Goal: Task Accomplishment & Management: Complete application form

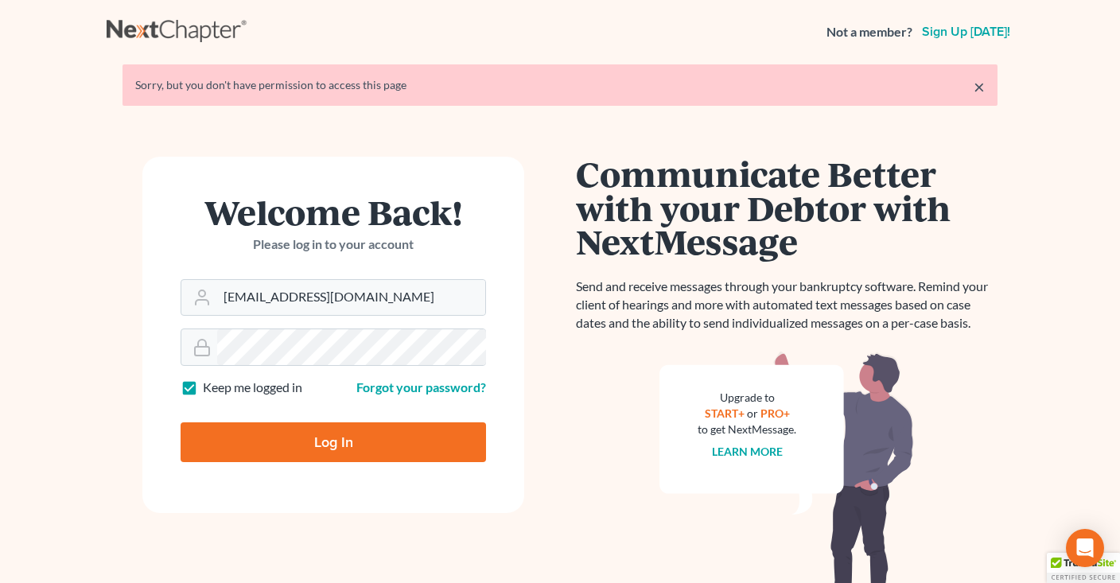
click at [391, 461] on form "Welcome Back! Please log in to your account Email Address info@klplawfirm.net P…" at bounding box center [333, 335] width 382 height 356
click at [387, 443] on input "Log In" at bounding box center [333, 442] width 305 height 40
type input "Thinking..."
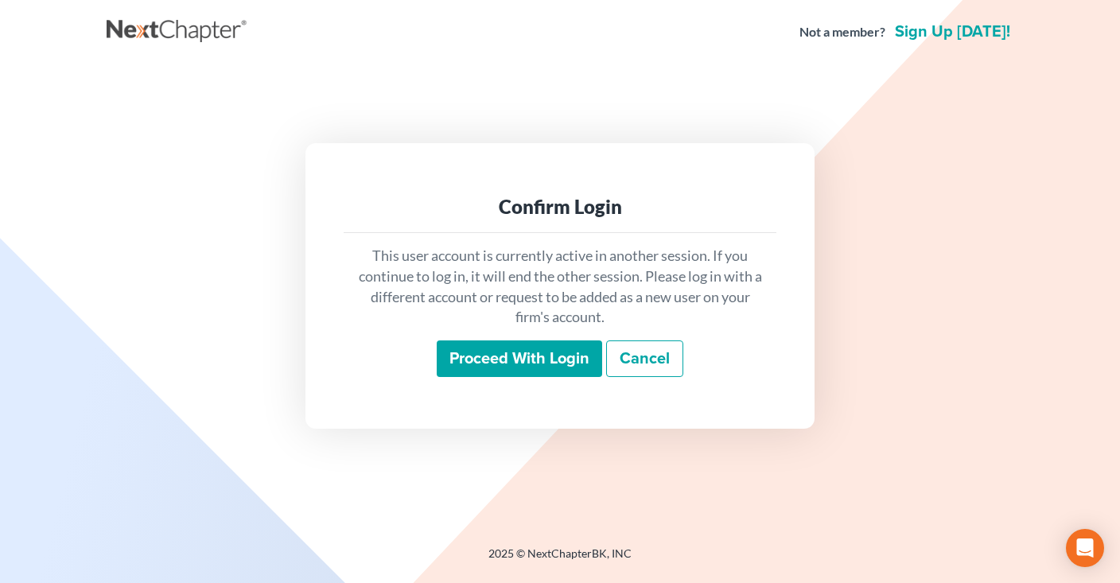
click at [526, 362] on input "Proceed with login" at bounding box center [519, 358] width 165 height 37
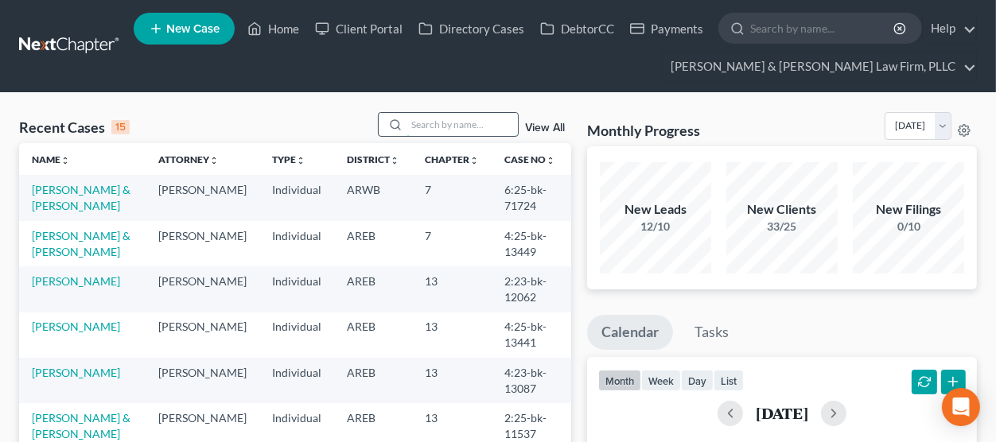
click at [407, 121] on input "search" at bounding box center [462, 124] width 111 height 23
click at [465, 128] on input "search" at bounding box center [462, 124] width 111 height 23
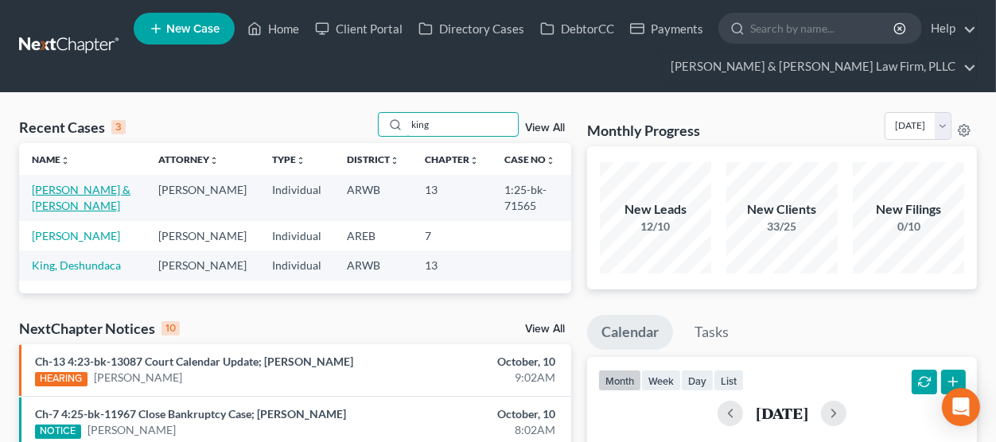
type input "king"
click at [72, 194] on link "King, Johnny & Brittney" at bounding box center [81, 197] width 99 height 29
select select "4"
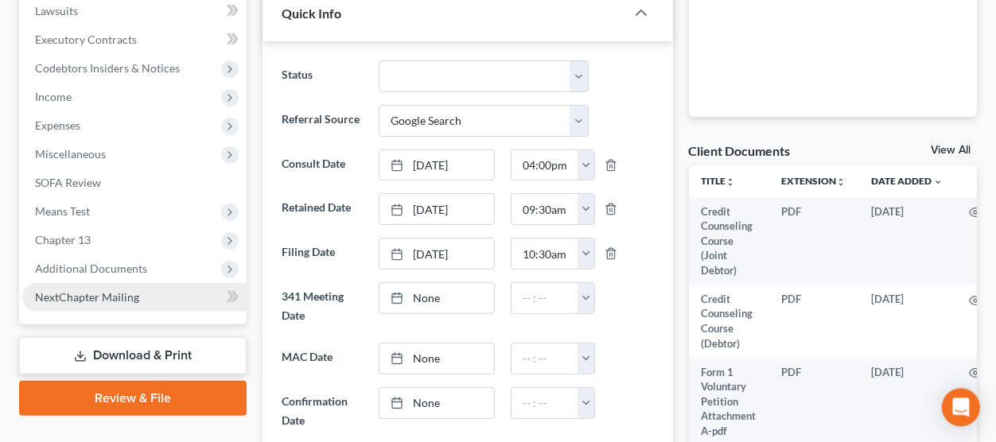
scroll to position [525, 0]
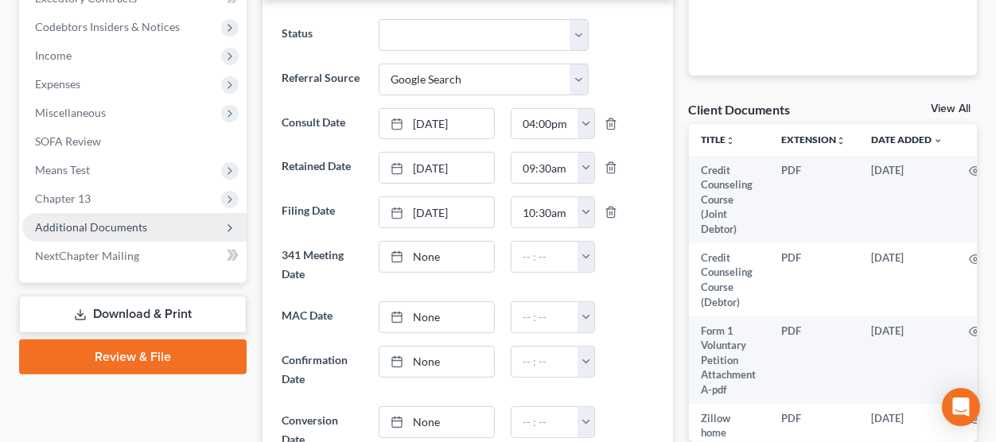
click at [164, 232] on span "Additional Documents" at bounding box center [134, 227] width 224 height 29
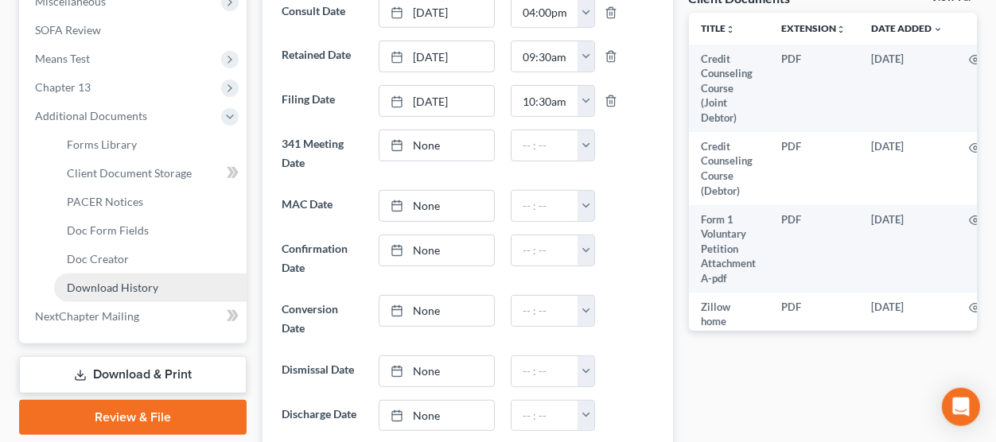
scroll to position [700, 0]
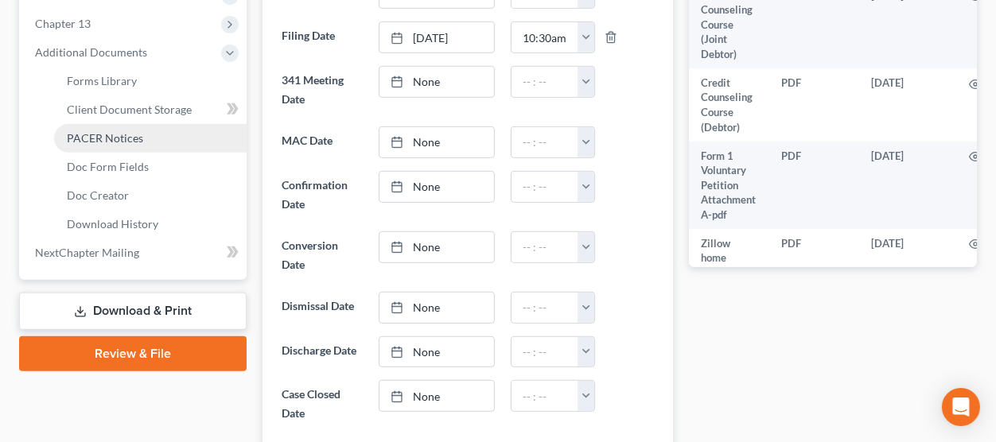
click at [155, 132] on link "PACER Notices" at bounding box center [150, 138] width 193 height 29
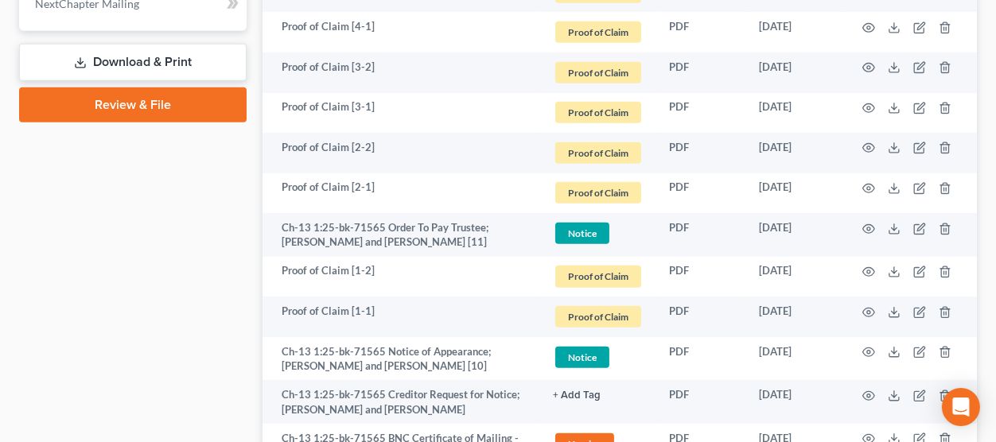
scroll to position [1488, 0]
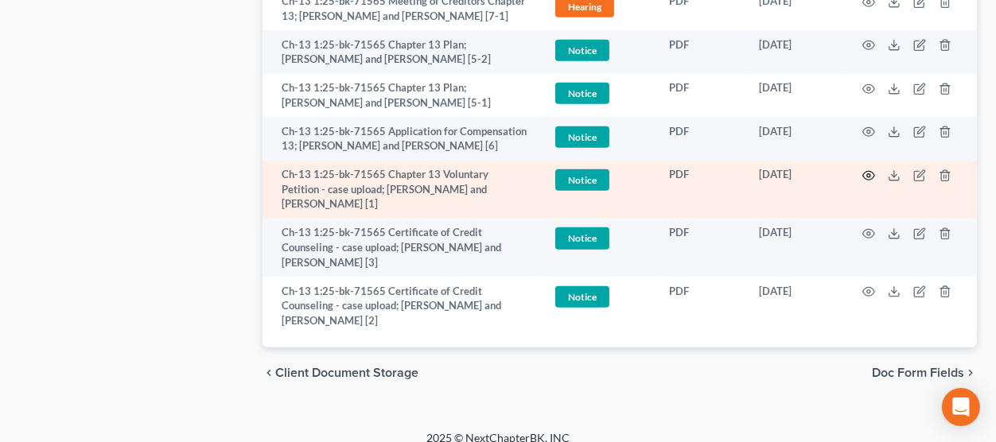
click at [870, 179] on icon "button" at bounding box center [869, 176] width 12 height 9
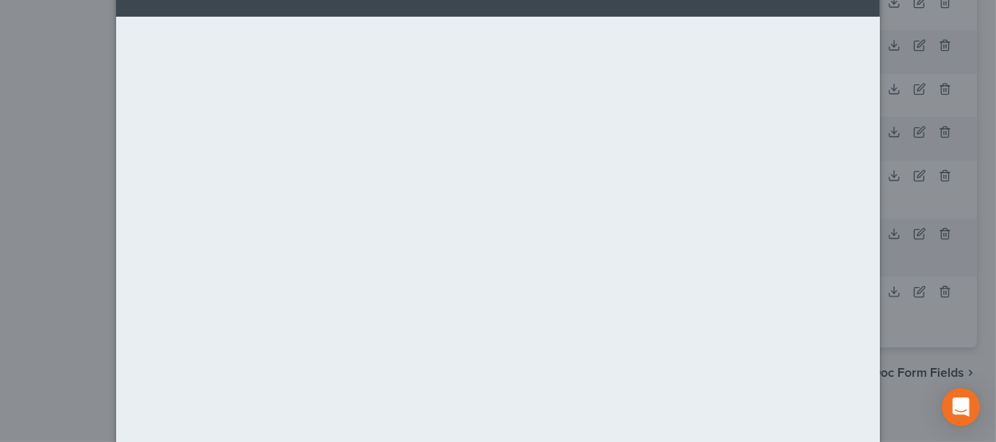
scroll to position [245, 0]
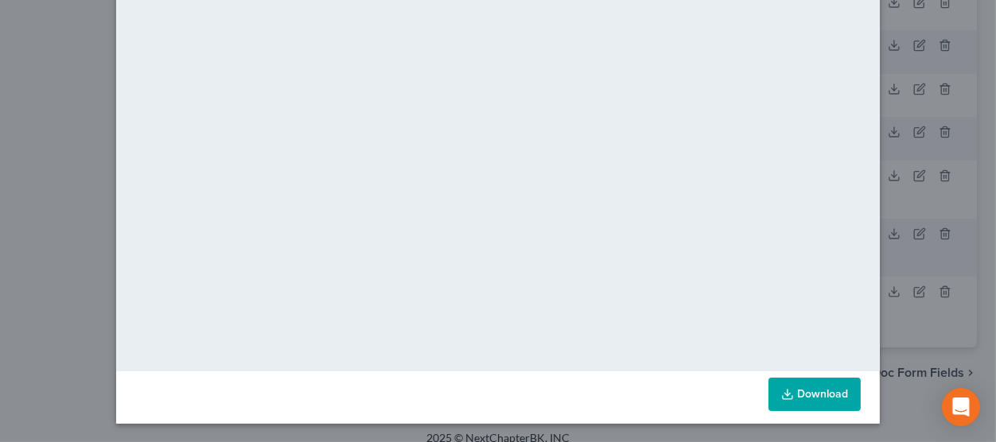
click at [821, 385] on link "Download" at bounding box center [814, 394] width 92 height 33
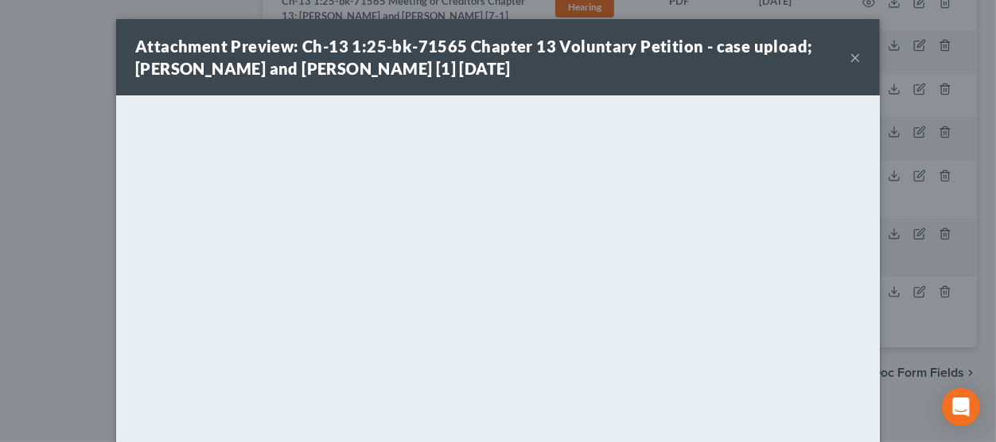
scroll to position [0, 0]
click at [861, 61] on button "×" at bounding box center [855, 57] width 11 height 19
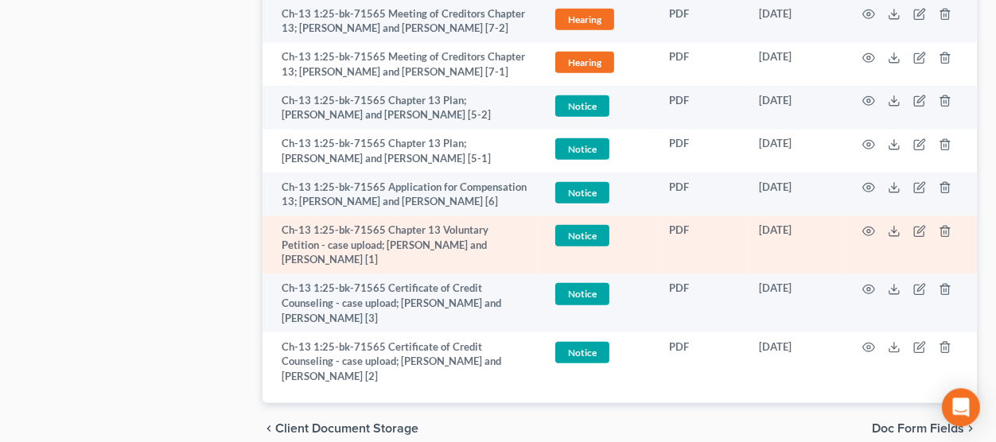
scroll to position [1400, 0]
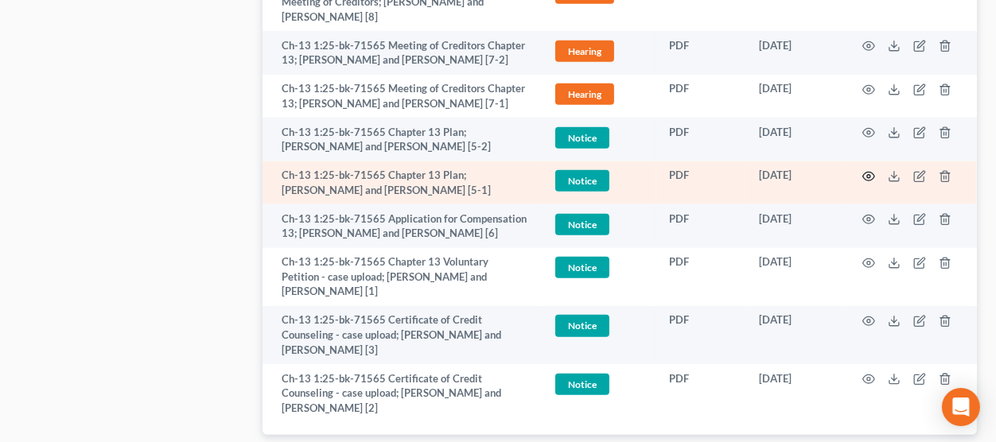
click at [866, 173] on icon "button" at bounding box center [868, 176] width 13 height 13
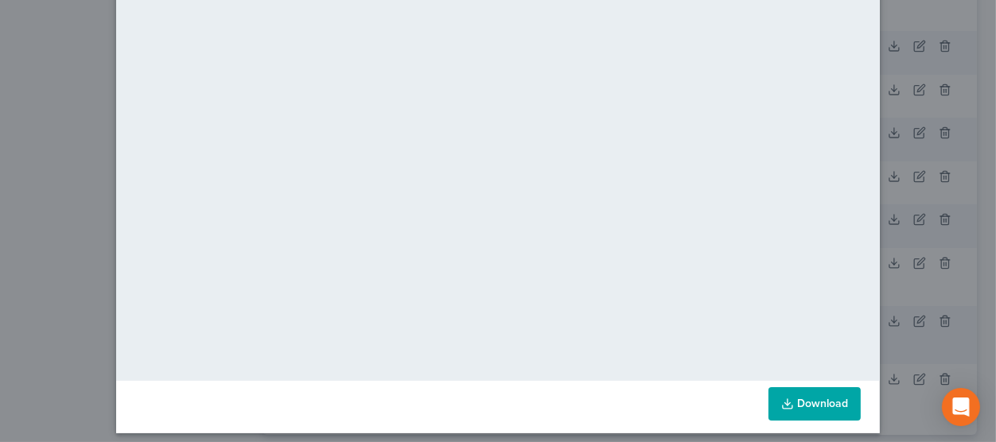
scroll to position [236, 0]
click at [813, 399] on link "Download" at bounding box center [814, 403] width 92 height 33
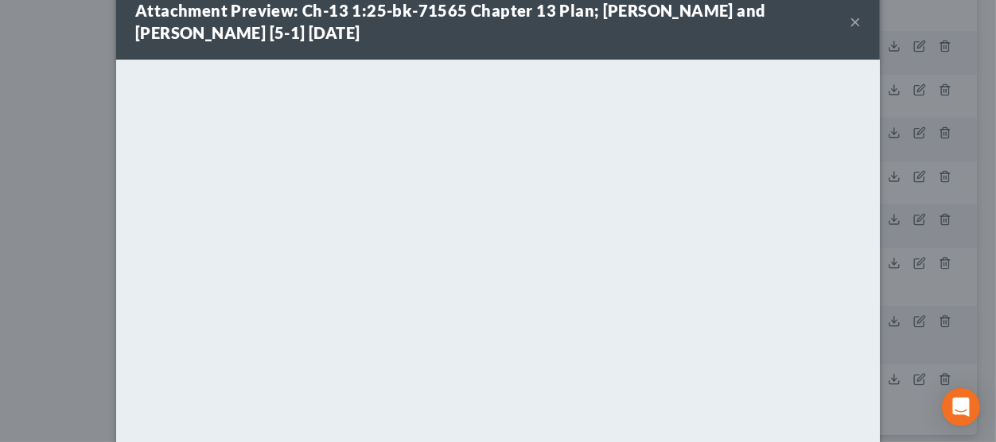
scroll to position [0, 0]
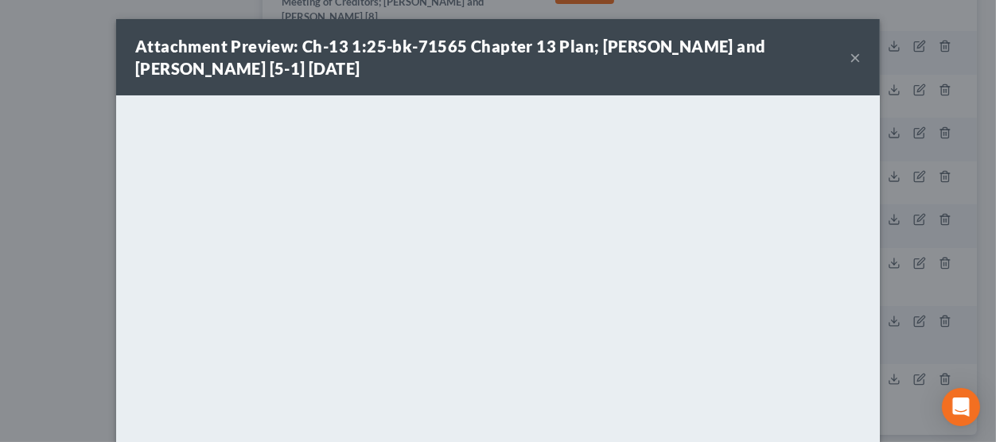
click at [854, 49] on button "×" at bounding box center [855, 57] width 11 height 19
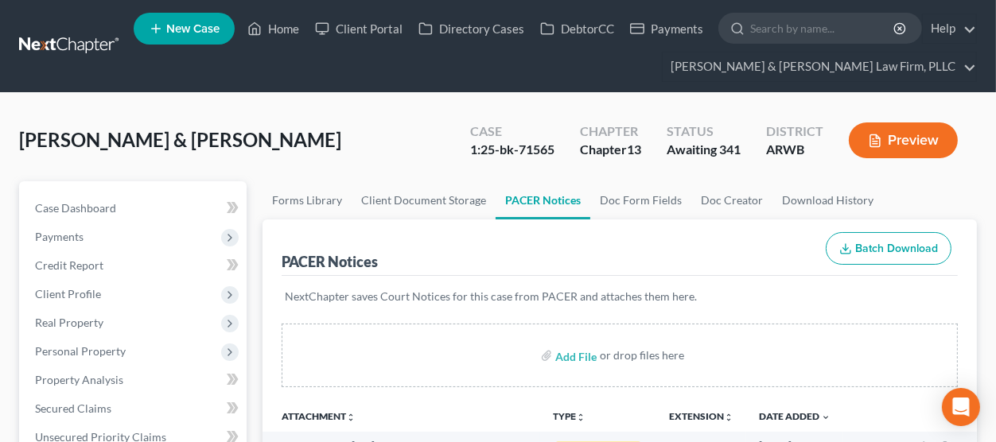
click at [530, 150] on div "1:25-bk-71565" at bounding box center [512, 150] width 84 height 18
copy div "71565"
click at [274, 23] on link "Home" at bounding box center [273, 28] width 68 height 29
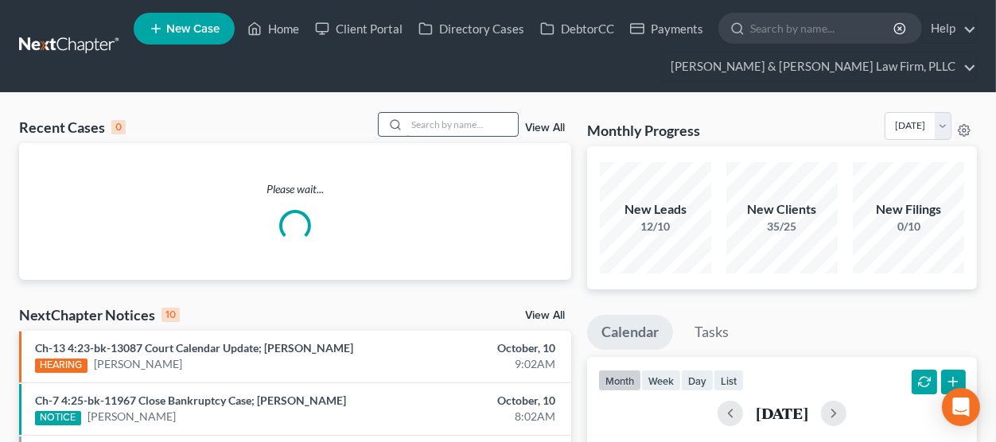
click at [421, 120] on input "search" at bounding box center [462, 124] width 111 height 23
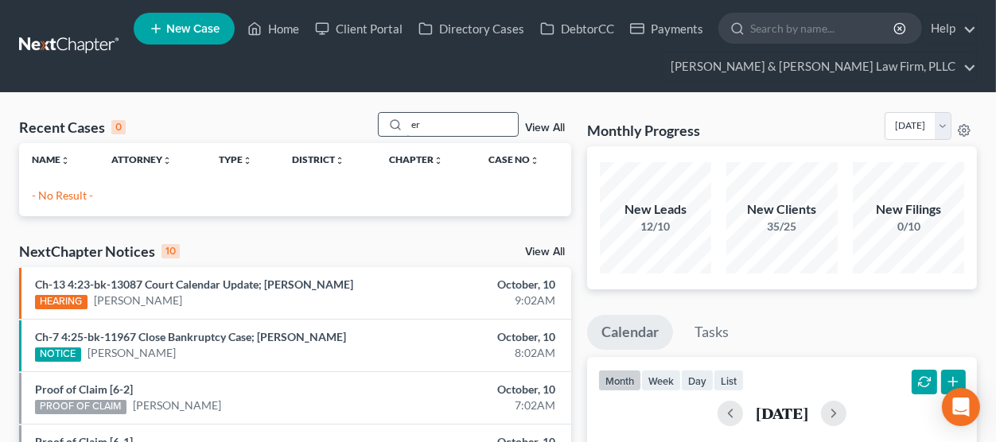
type input "e"
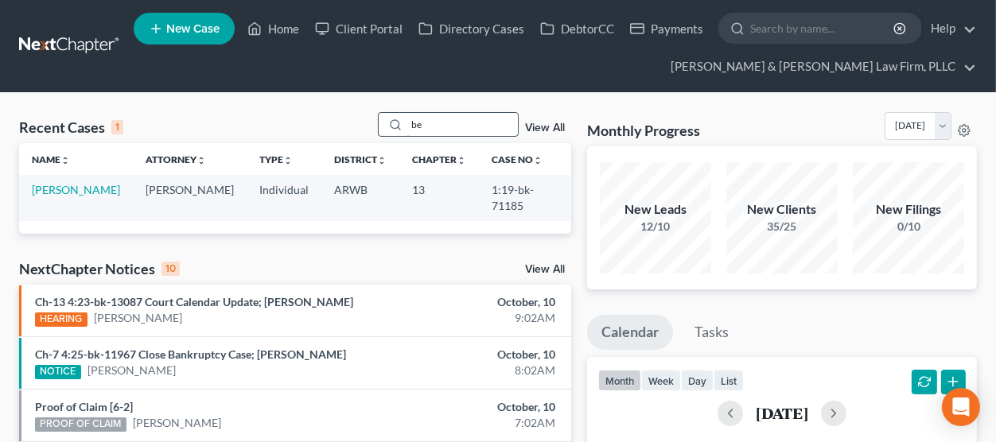
type input "b"
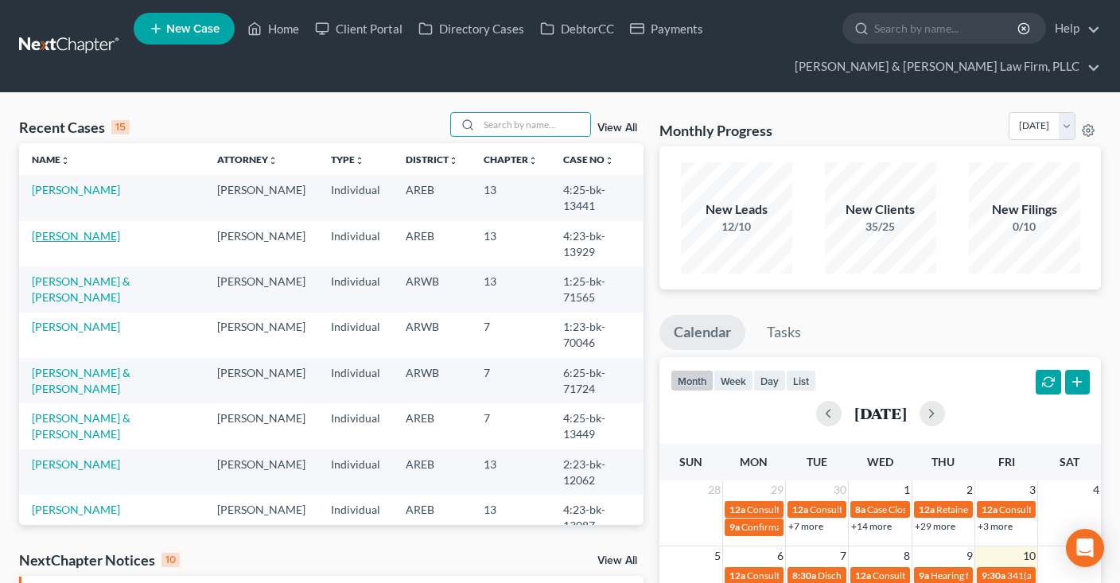
click at [93, 229] on link "Lawson, Sonya" at bounding box center [76, 236] width 88 height 14
select select "1"
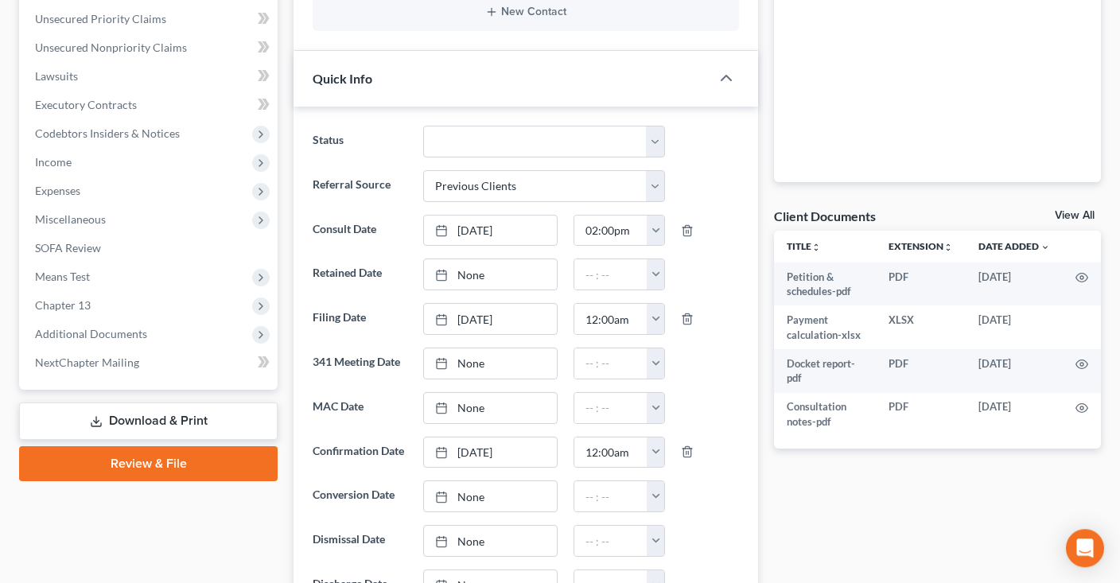
scroll to position [420, 0]
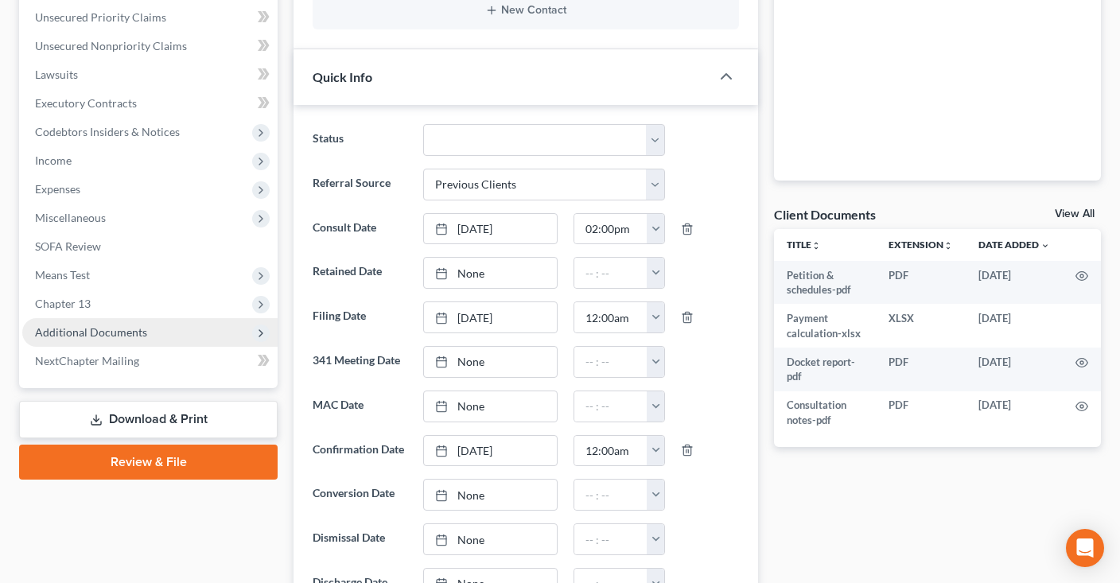
click at [147, 336] on span "Additional Documents" at bounding box center [149, 332] width 255 height 29
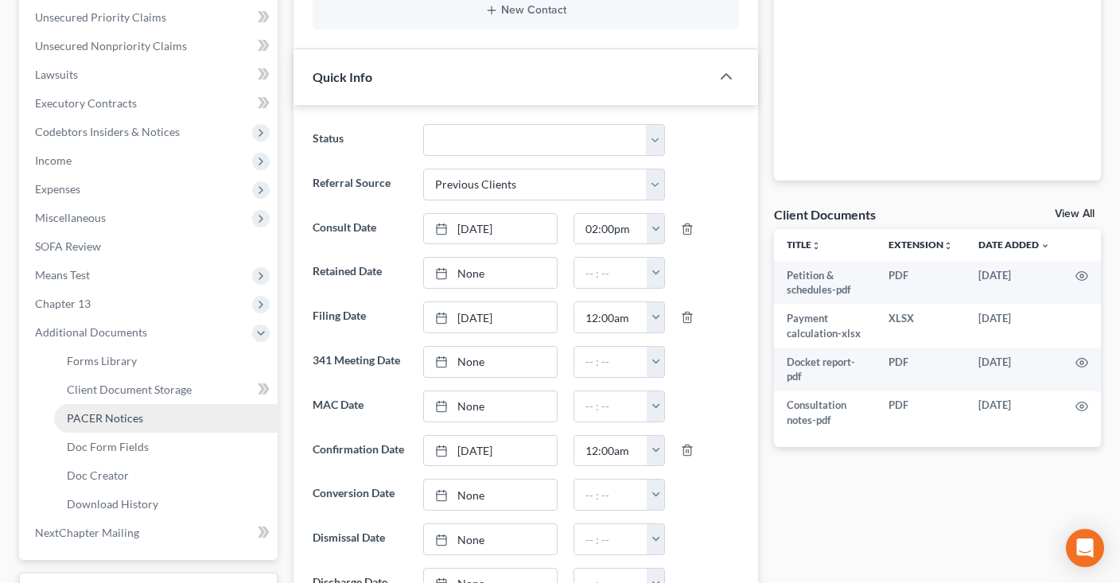
click at [161, 415] on link "PACER Notices" at bounding box center [166, 418] width 224 height 29
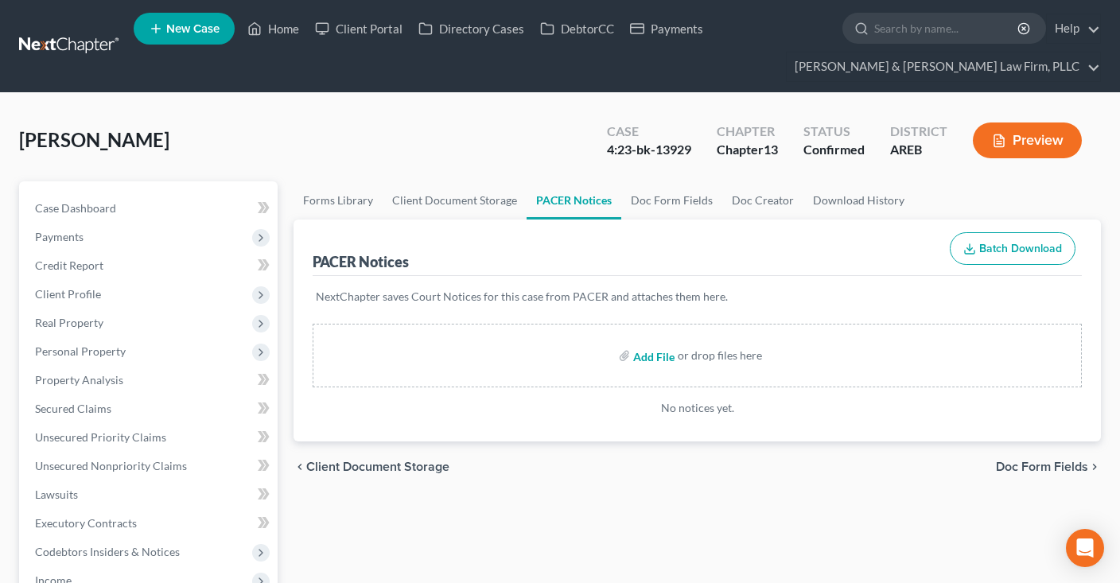
click at [650, 356] on input "file" at bounding box center [652, 355] width 38 height 29
type input "C:\fakepath\Motion to Substitute #61.pdf"
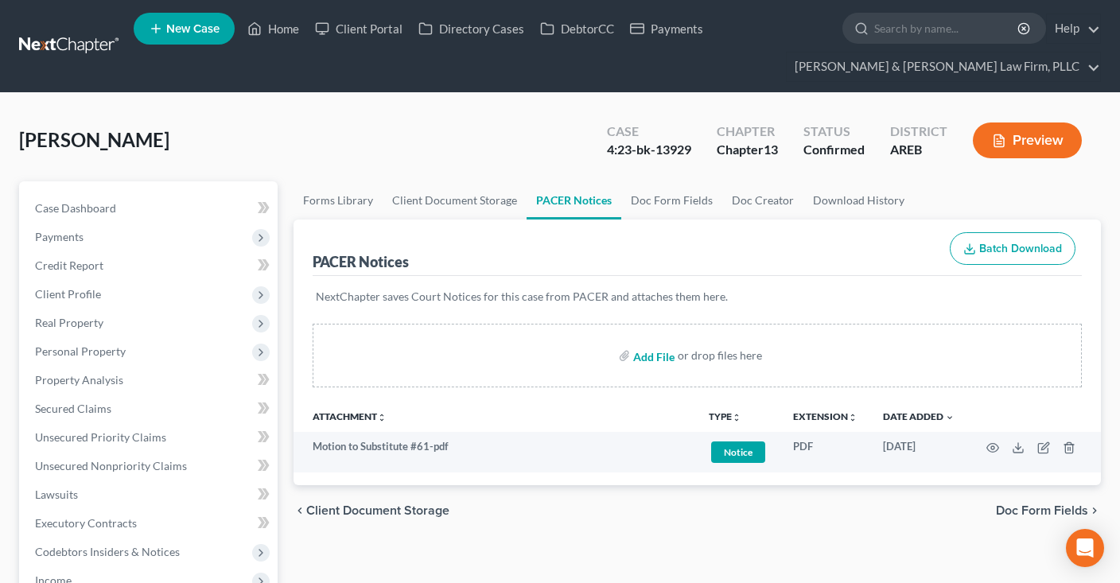
click at [661, 353] on input "file" at bounding box center [652, 355] width 38 height 29
type input "C:\fakepath\Mailing Matrix #61-1.pdf"
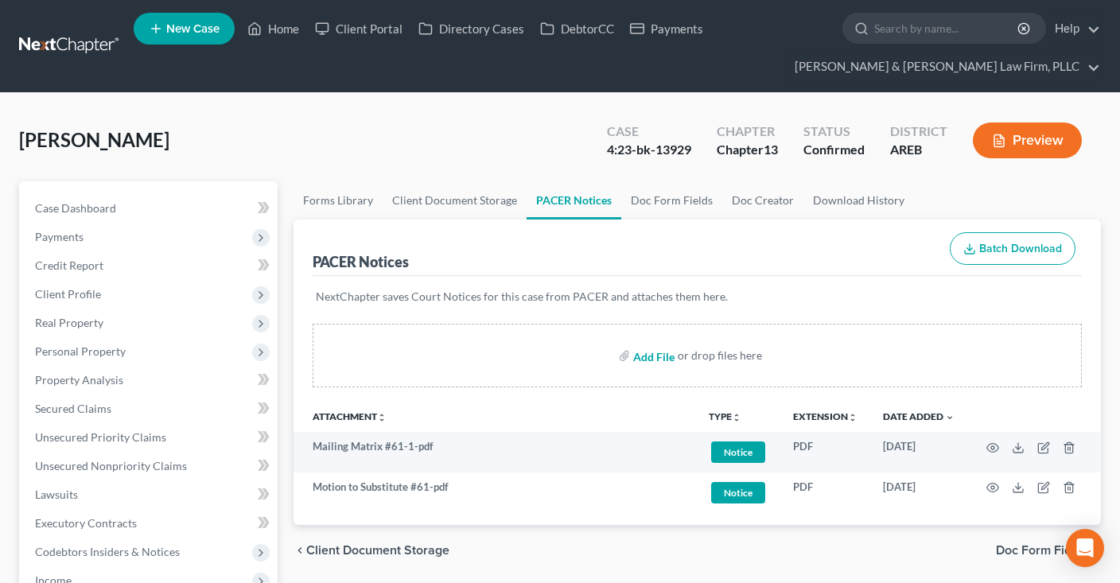
click at [656, 356] on input "file" at bounding box center [652, 355] width 38 height 29
type input "C:\fakepath\Order Granting Motion to Substitute Attorney for Sonya Lawson Only …"
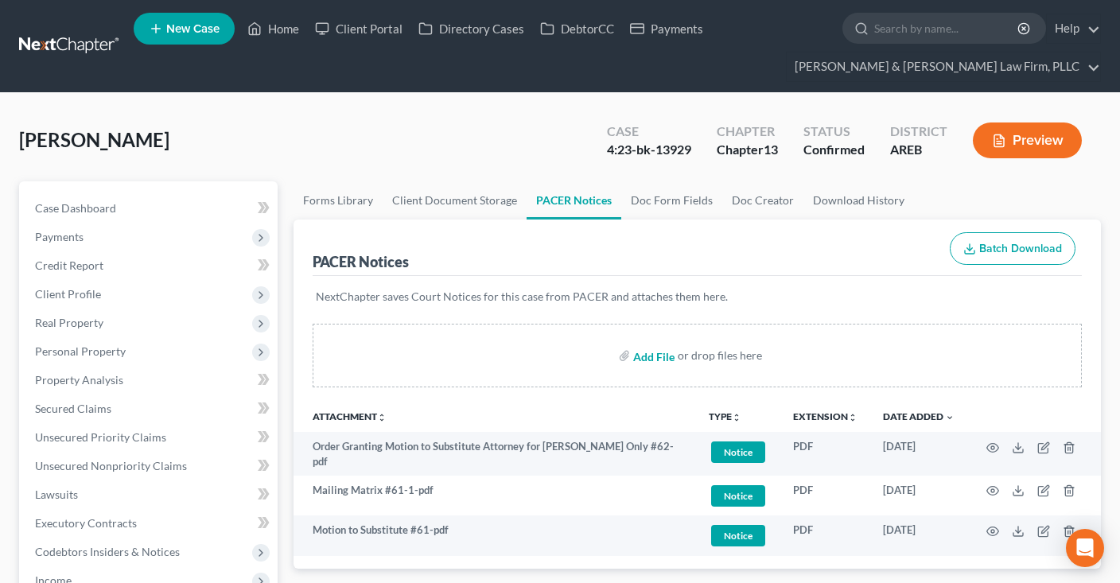
click at [640, 356] on input "file" at bounding box center [652, 355] width 38 height 29
type input "C:\fakepath\Withdrawal of Claim 17 #63.pdf"
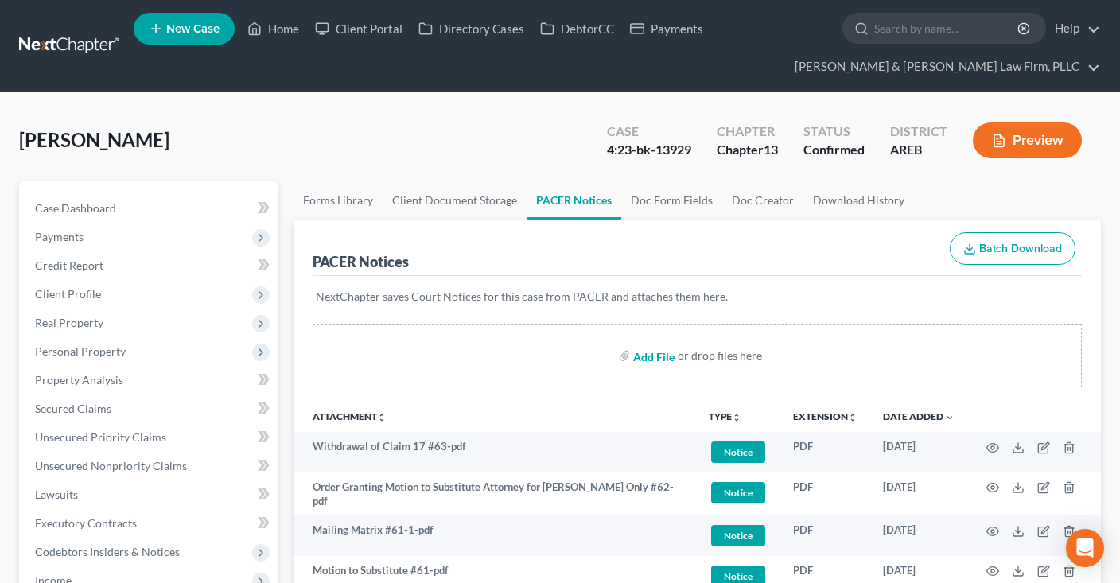
click at [653, 358] on input "file" at bounding box center [652, 355] width 38 height 29
type input "C:\fakepath\Notice of Change of Address Employer and Request for Payroll Deduct…"
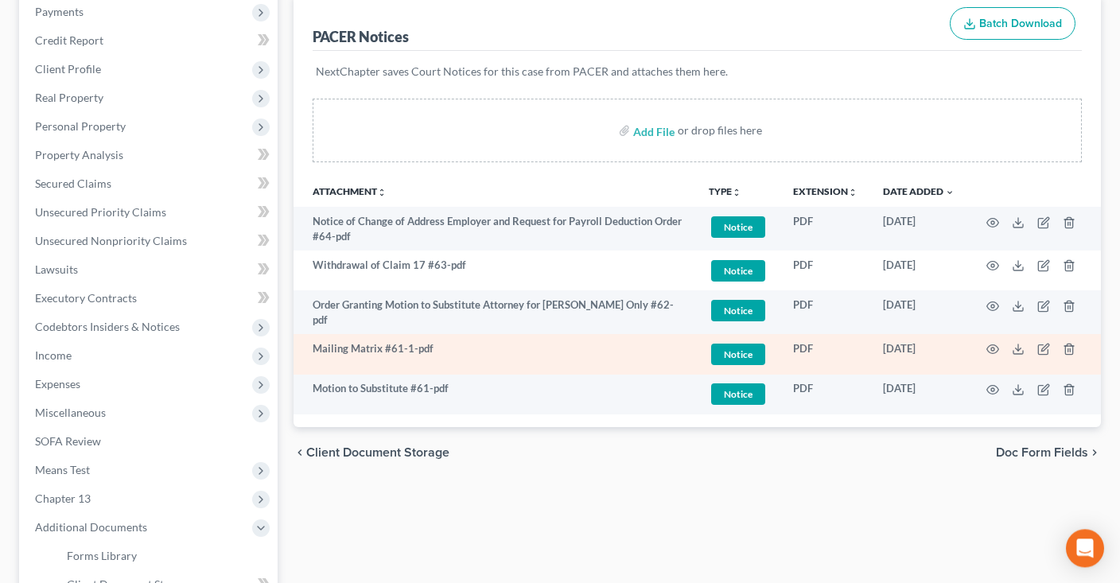
scroll to position [251, 0]
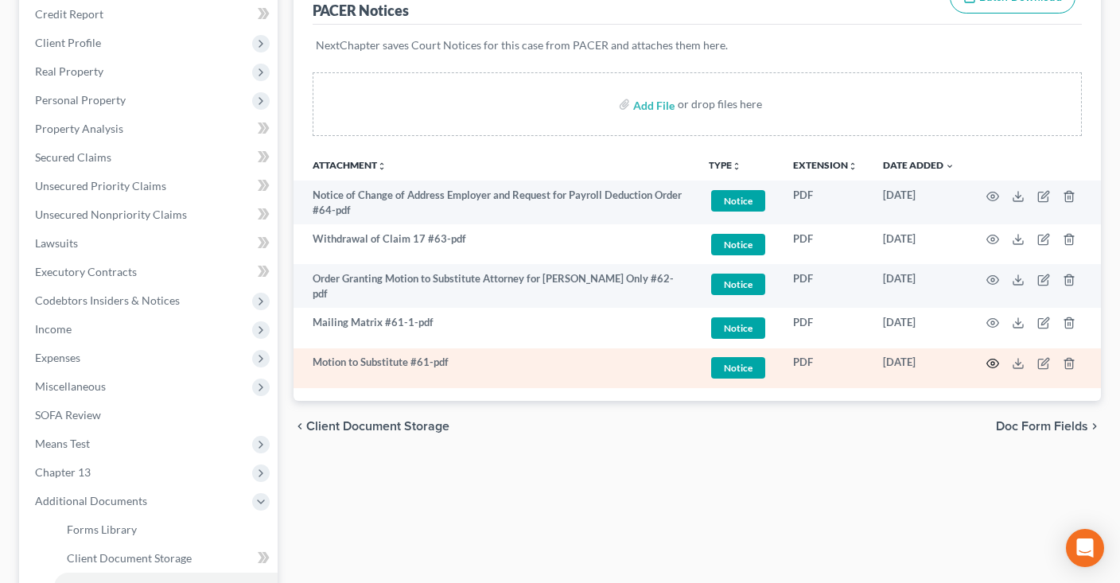
click at [991, 357] on icon "button" at bounding box center [992, 363] width 13 height 13
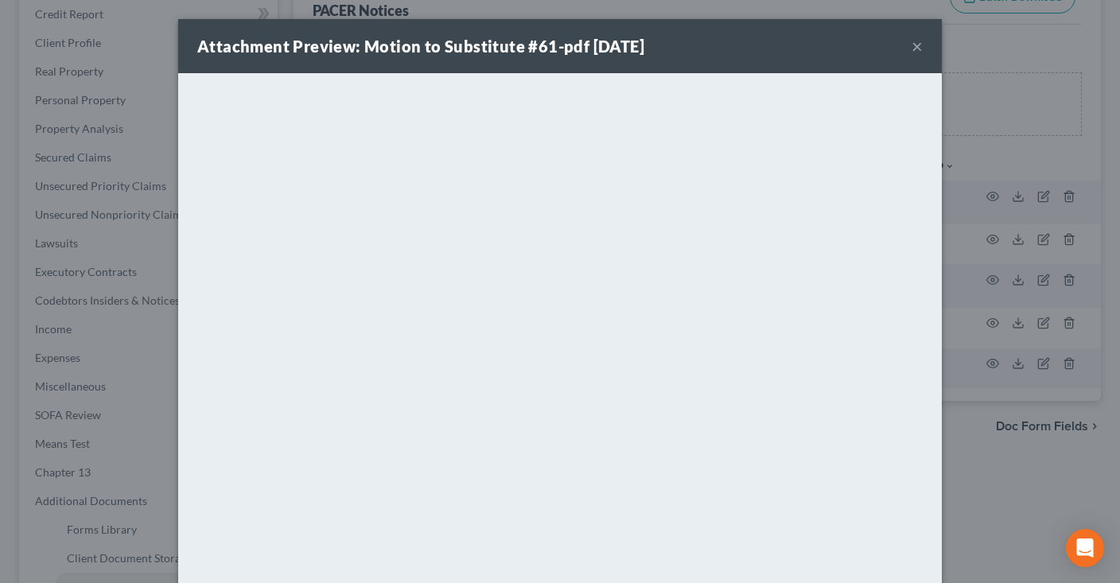
click at [916, 47] on button "×" at bounding box center [917, 46] width 11 height 19
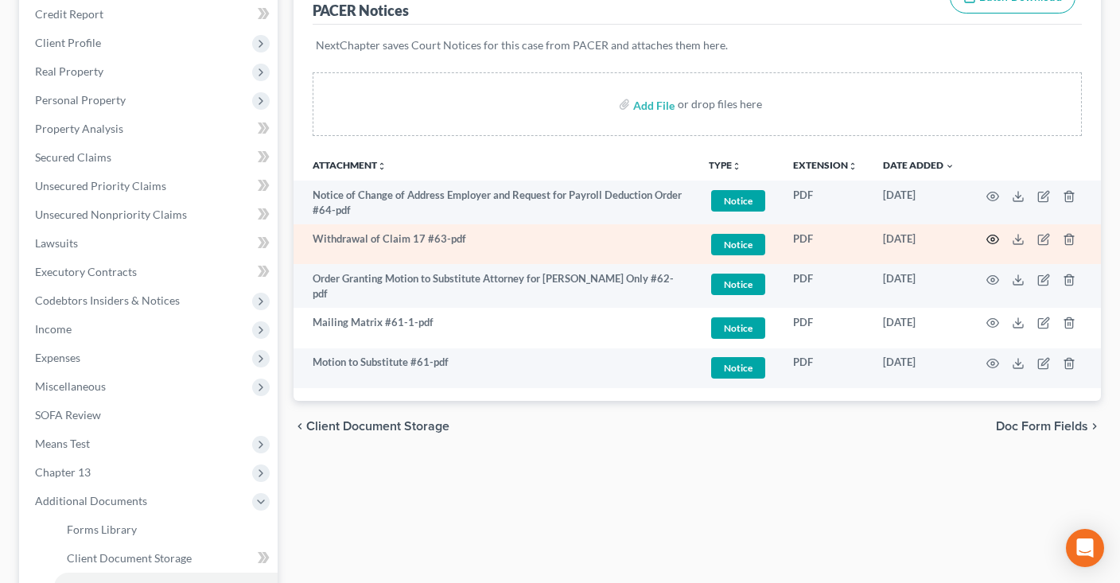
click at [992, 237] on icon "button" at bounding box center [992, 239] width 13 height 13
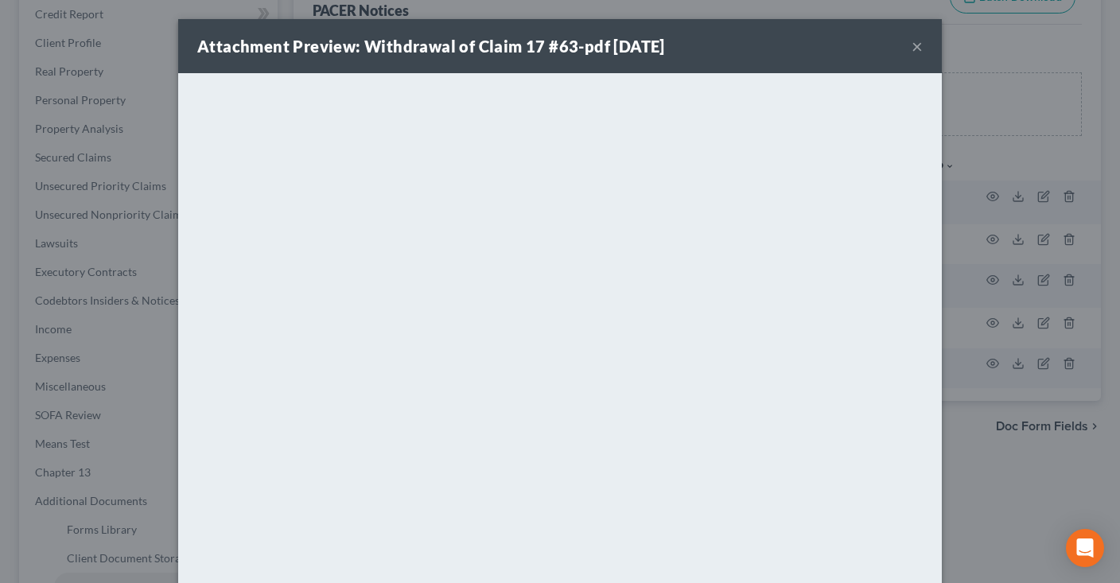
click at [916, 50] on button "×" at bounding box center [917, 46] width 11 height 19
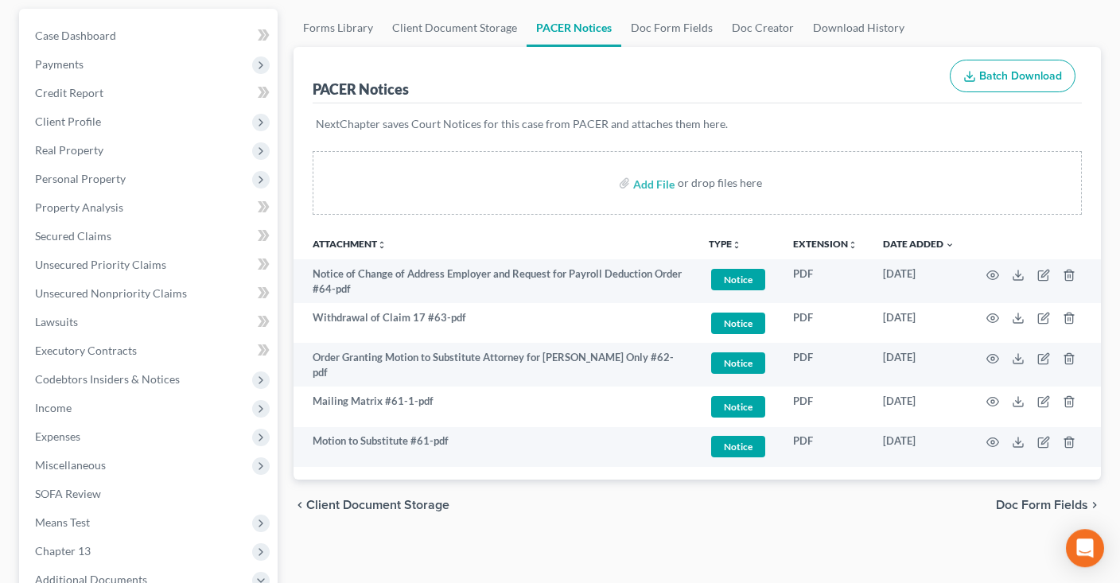
scroll to position [0, 0]
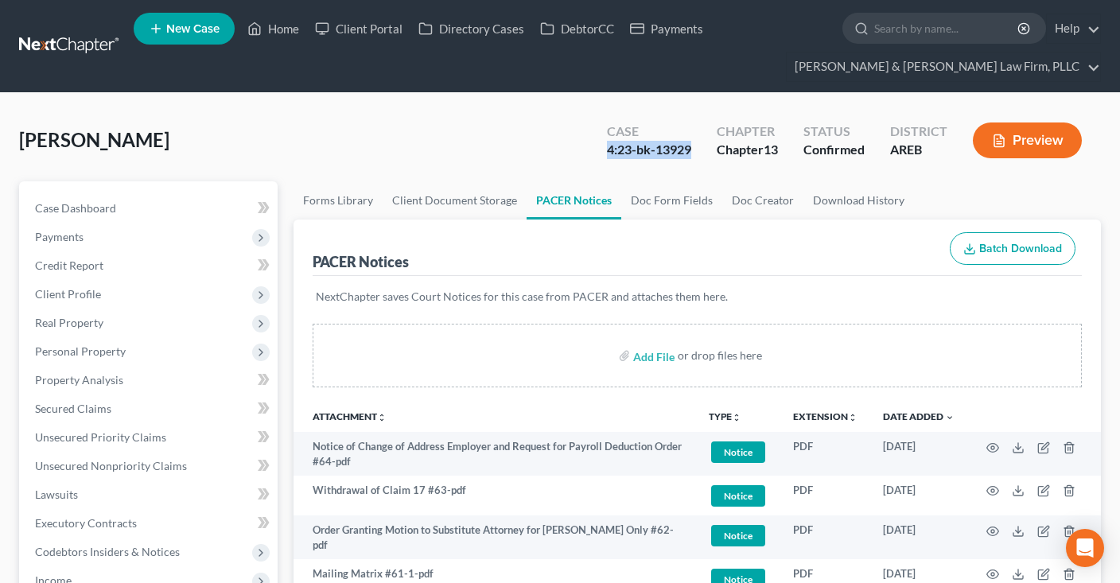
drag, startPoint x: 603, startPoint y: 150, endPoint x: 691, endPoint y: 150, distance: 87.5
click at [691, 150] on div "Case 4:23-bk-13929" at bounding box center [649, 142] width 110 height 47
copy div "4:23-bk-13929"
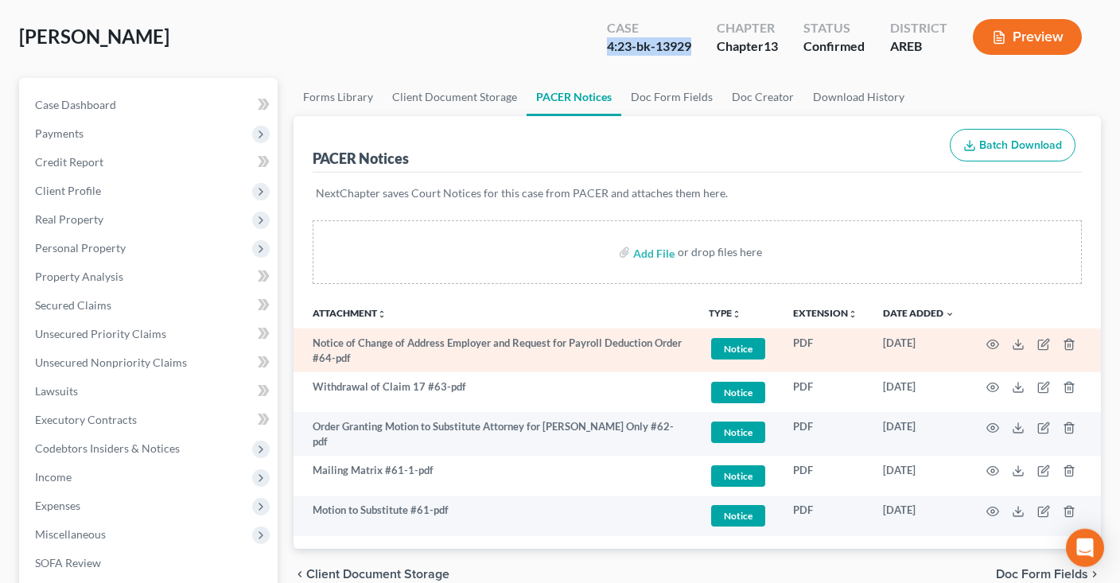
scroll to position [168, 0]
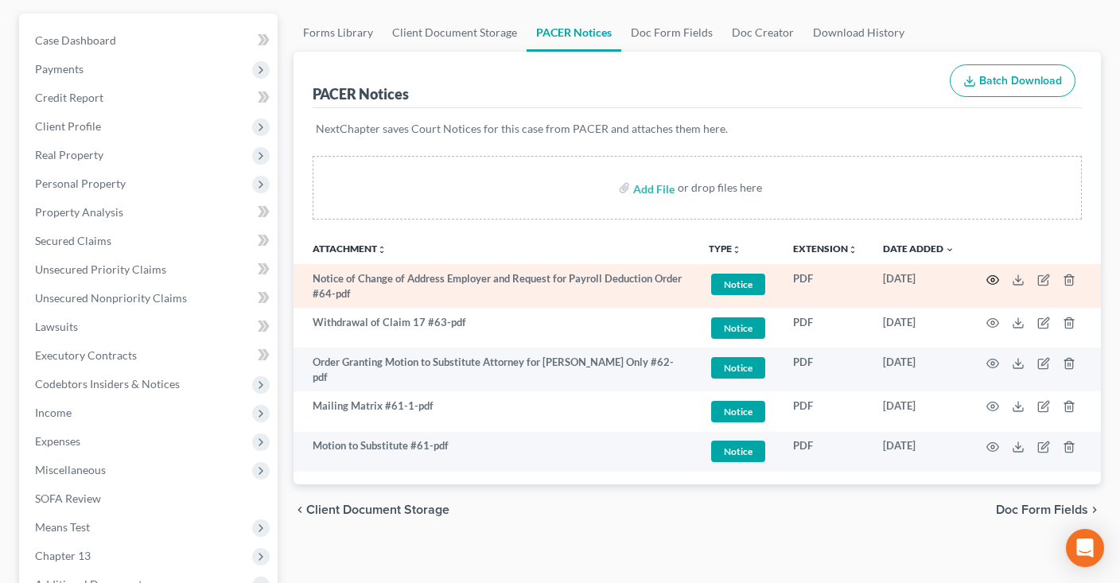
click at [992, 278] on circle "button" at bounding box center [992, 279] width 3 height 3
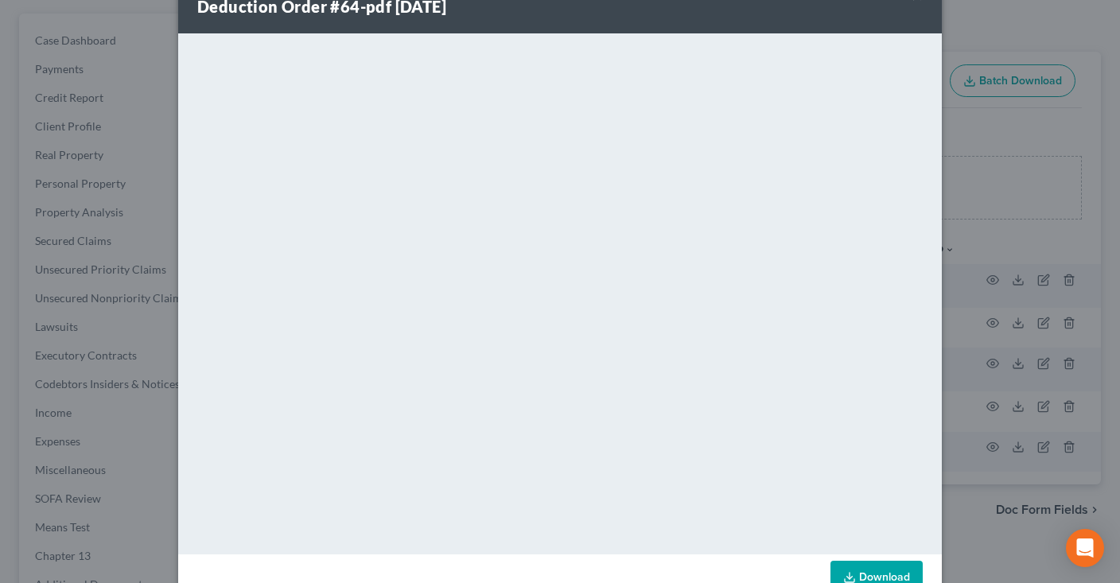
scroll to position [104, 0]
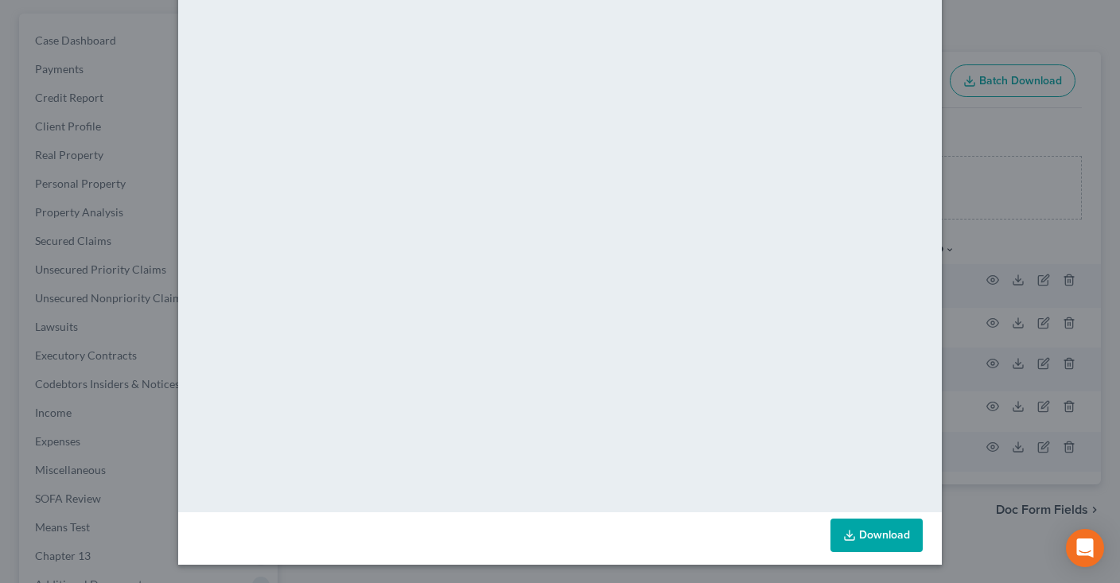
click at [889, 524] on link "Download" at bounding box center [877, 535] width 92 height 33
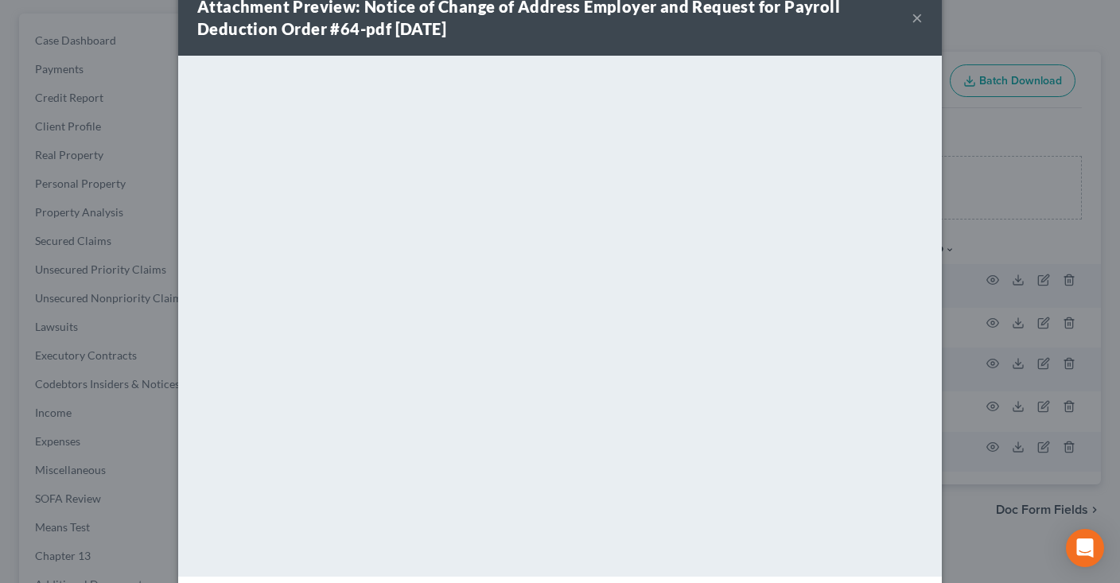
scroll to position [0, 0]
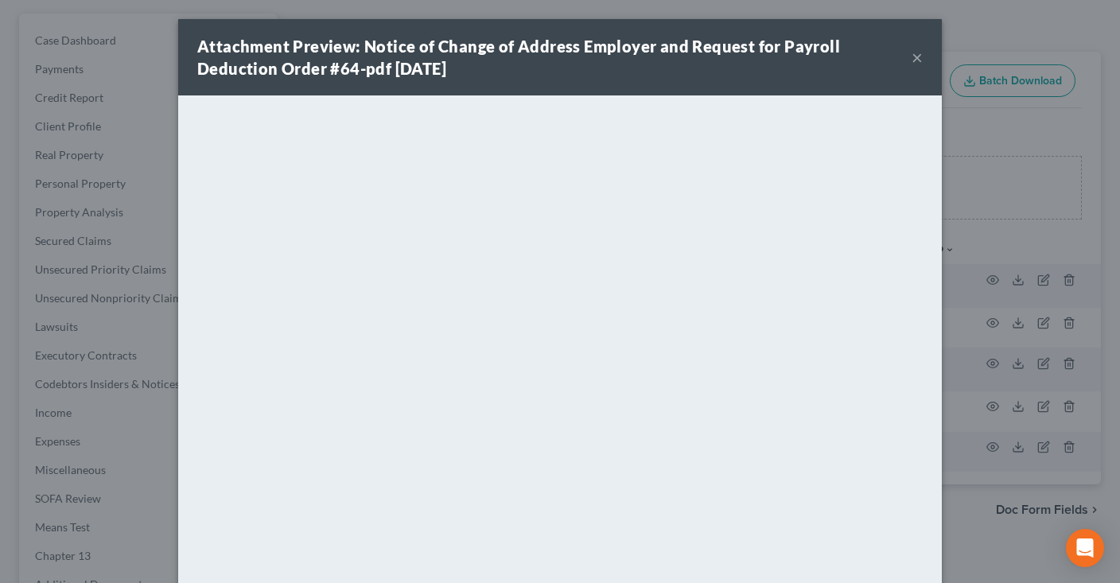
click at [920, 60] on button "×" at bounding box center [917, 57] width 11 height 19
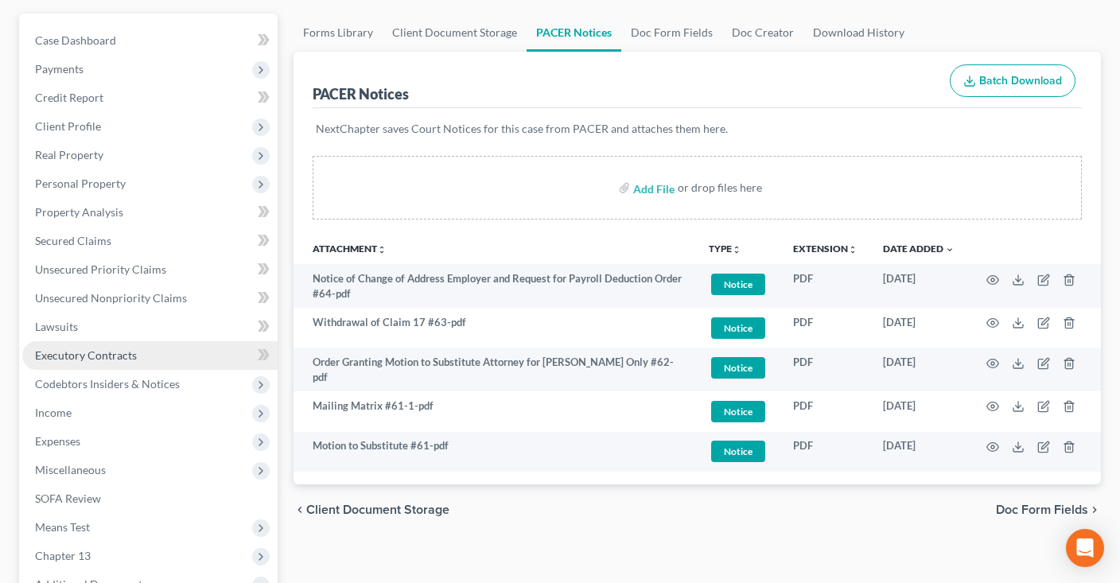
click at [123, 343] on link "Executory Contracts" at bounding box center [149, 355] width 255 height 29
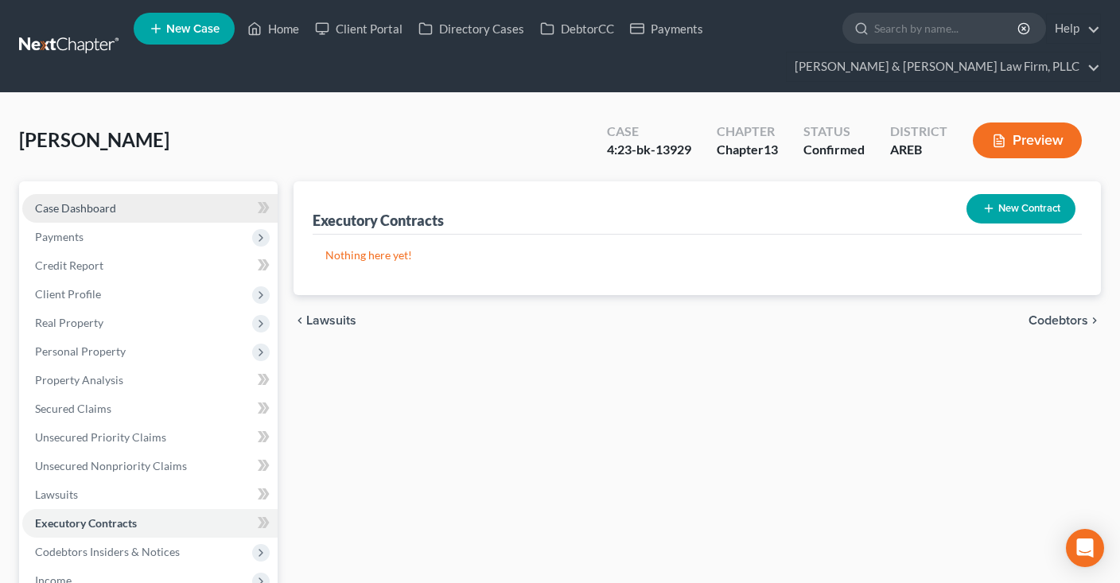
click at [152, 214] on link "Case Dashboard" at bounding box center [149, 208] width 255 height 29
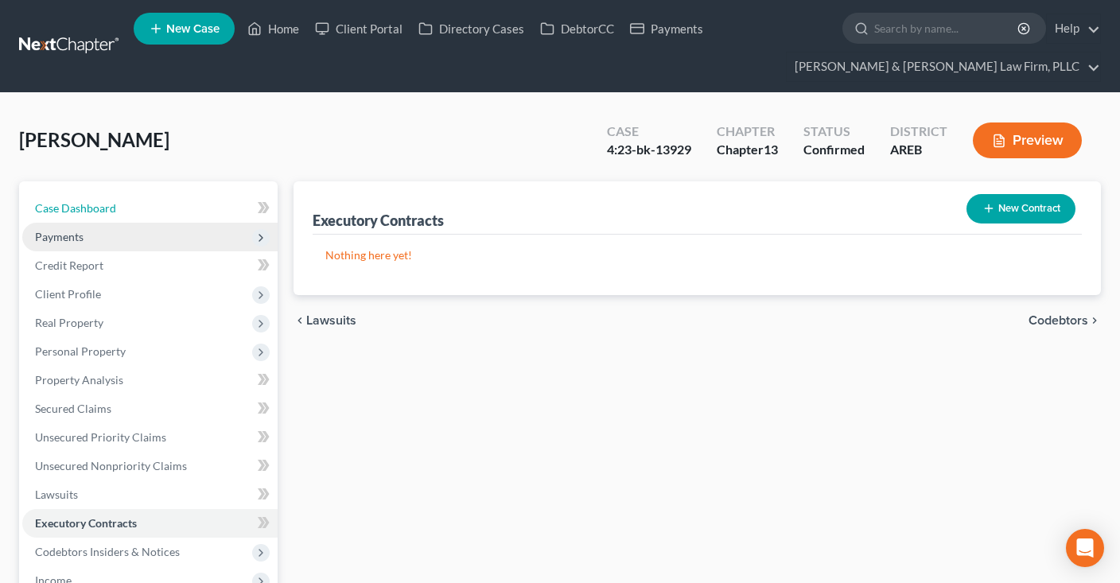
select select "1"
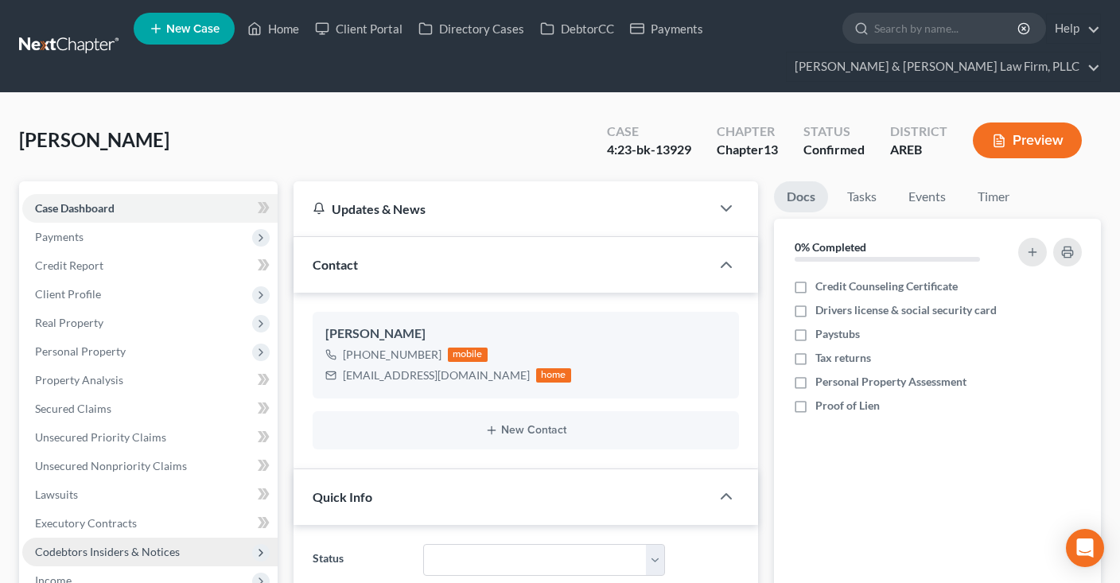
scroll to position [336, 0]
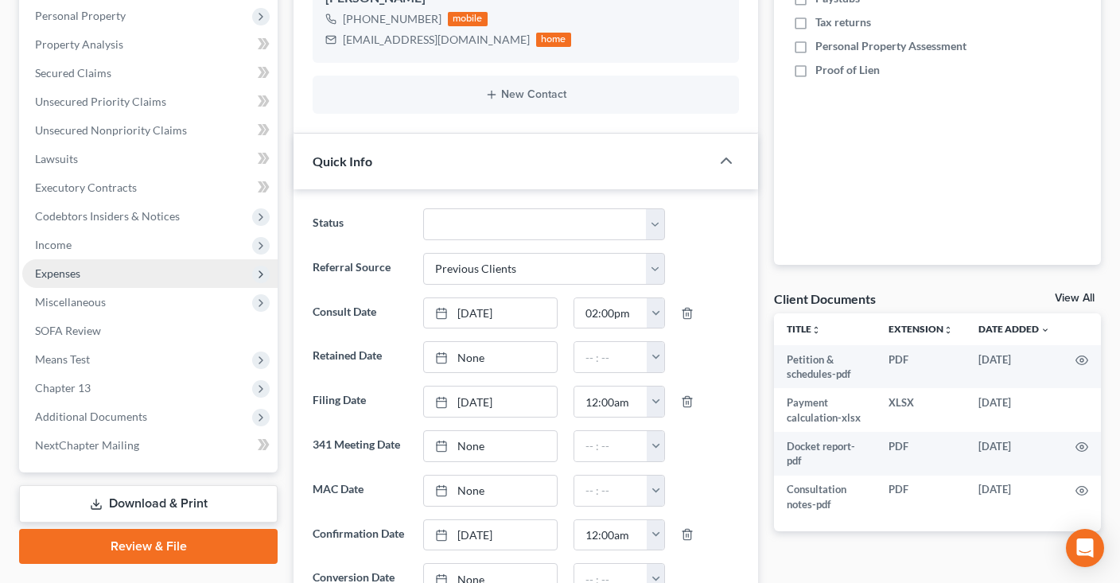
click at [121, 272] on span "Expenses" at bounding box center [149, 273] width 255 height 29
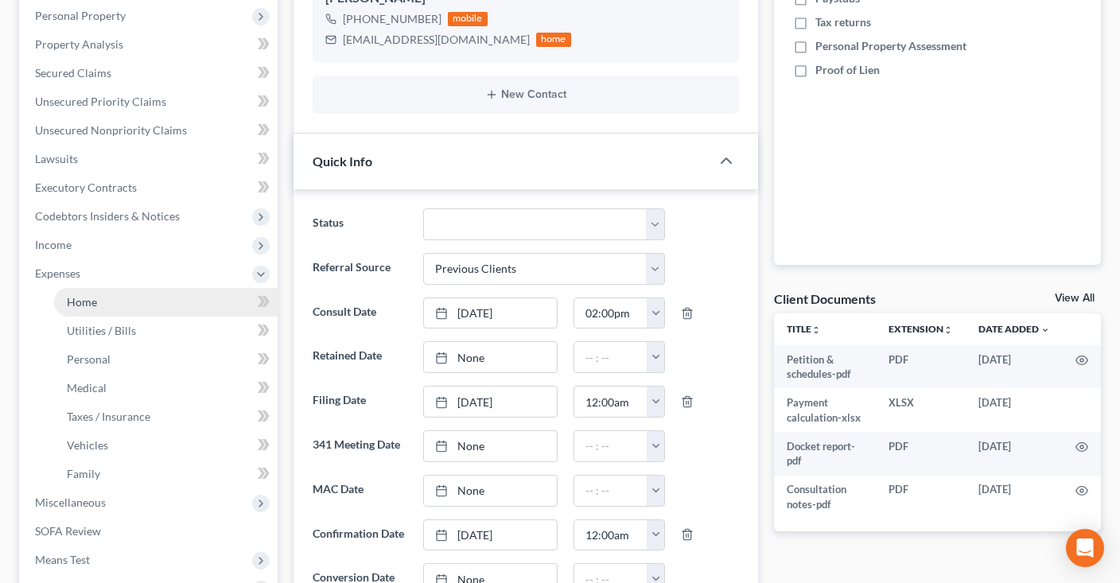
click at [190, 303] on link "Home" at bounding box center [166, 302] width 224 height 29
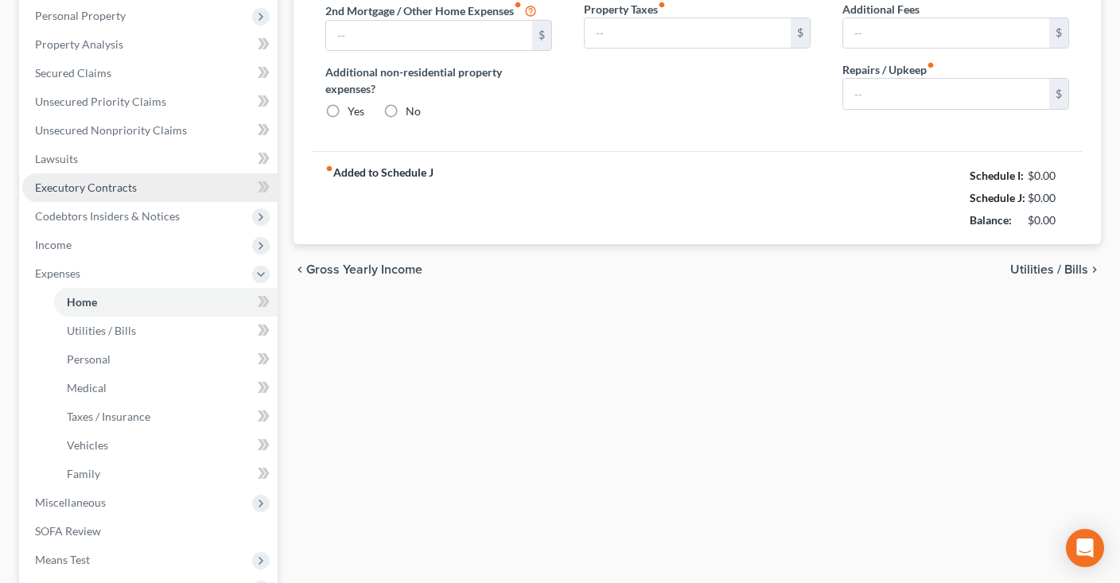
type input "950.00"
type input "0.00"
radio input "true"
type input "0.00"
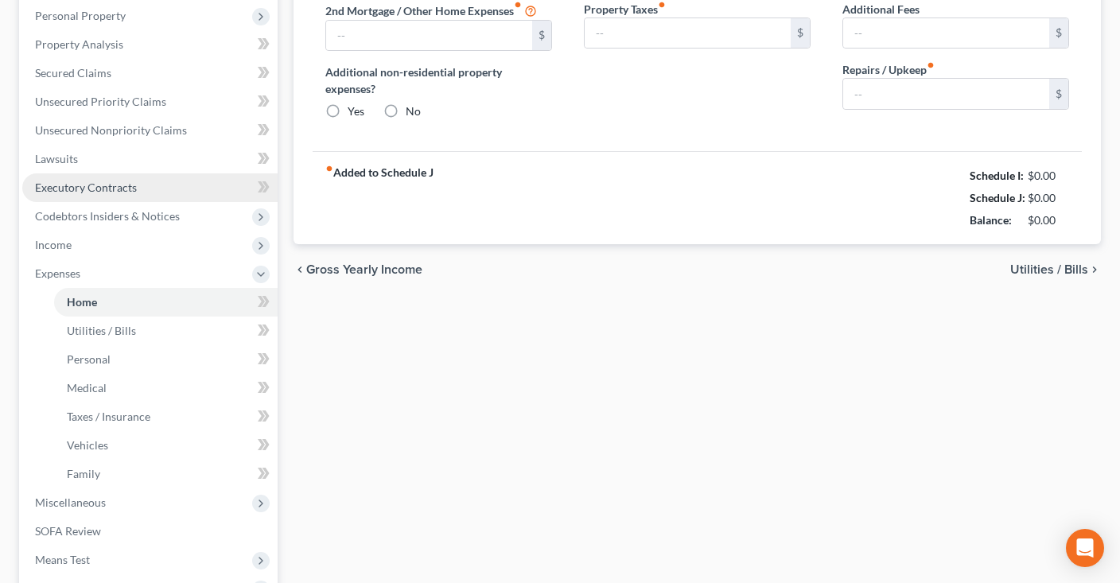
type input "0.00"
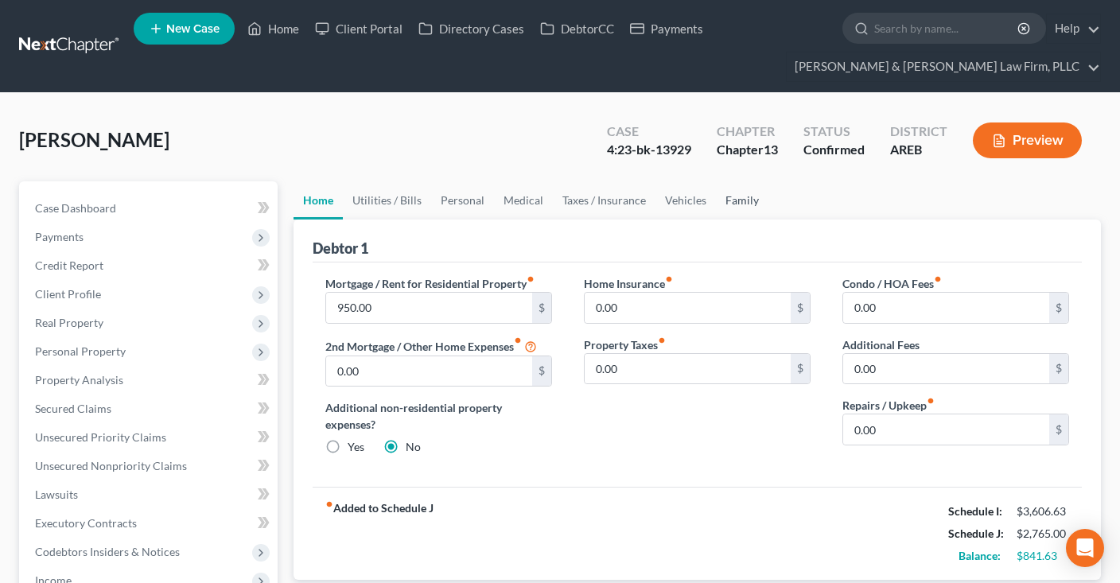
click at [734, 211] on link "Family" at bounding box center [742, 200] width 53 height 38
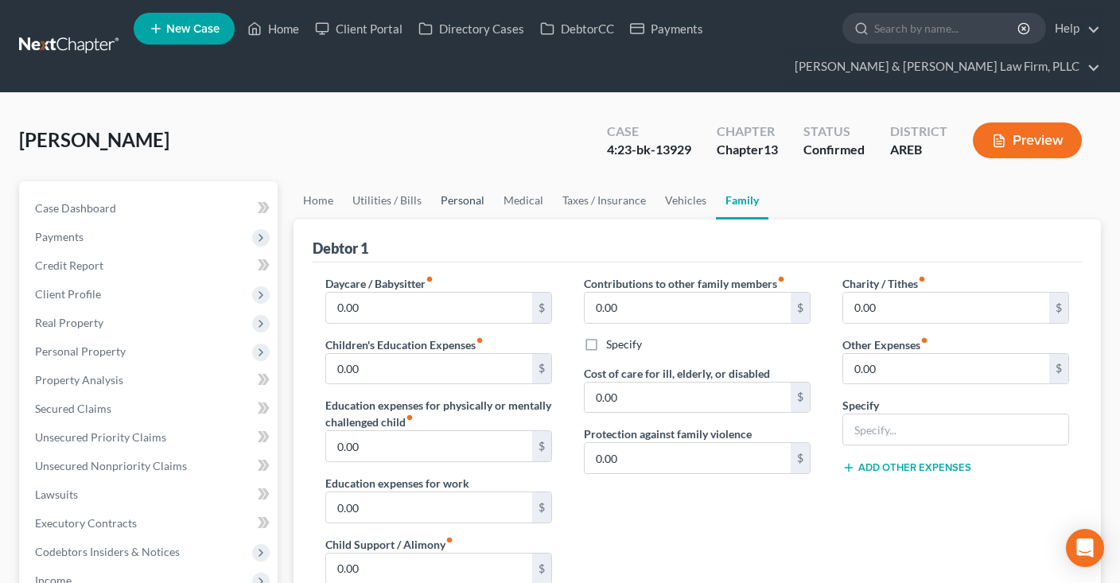
click at [471, 206] on link "Personal" at bounding box center [462, 200] width 63 height 38
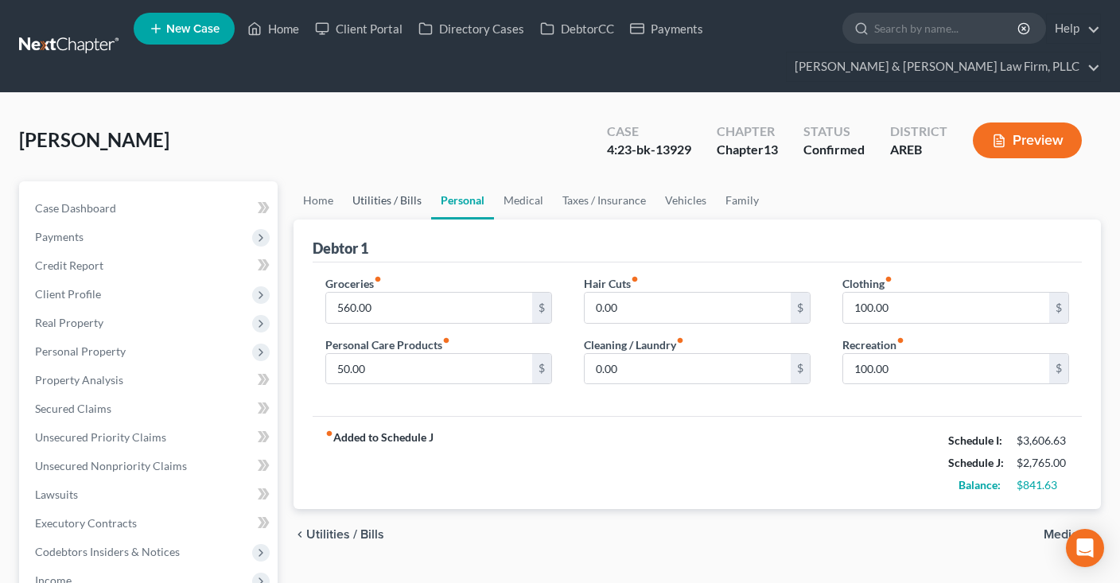
click at [403, 206] on link "Utilities / Bills" at bounding box center [387, 200] width 88 height 38
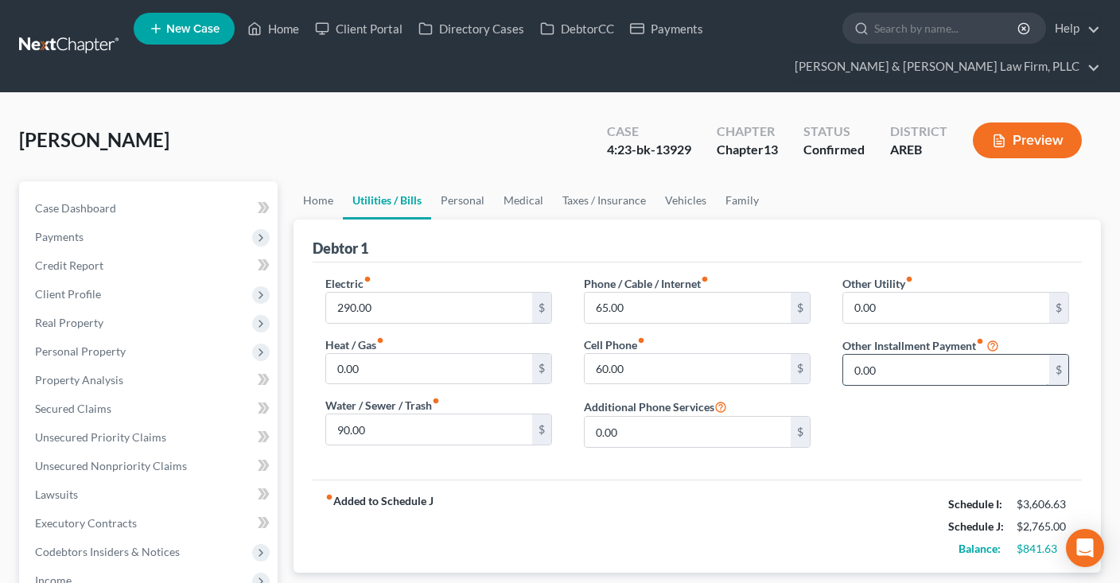
click at [907, 368] on input "0.00" at bounding box center [946, 370] width 206 height 30
type input "386"
click at [901, 407] on input "text" at bounding box center [955, 414] width 225 height 30
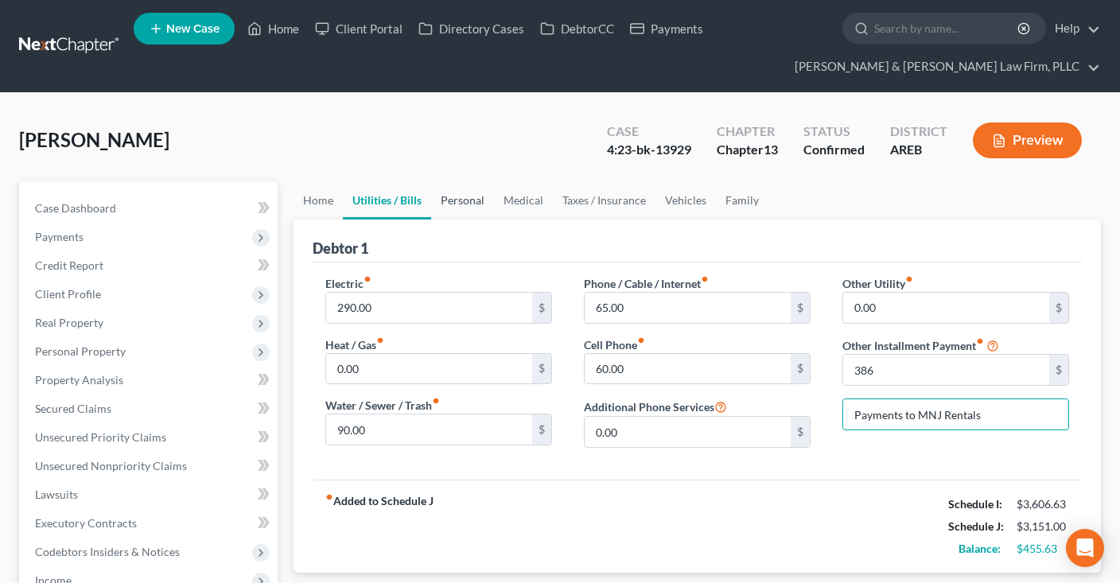
type input "Payments to MNJ Rentals"
click at [434, 201] on link "Personal" at bounding box center [462, 200] width 63 height 38
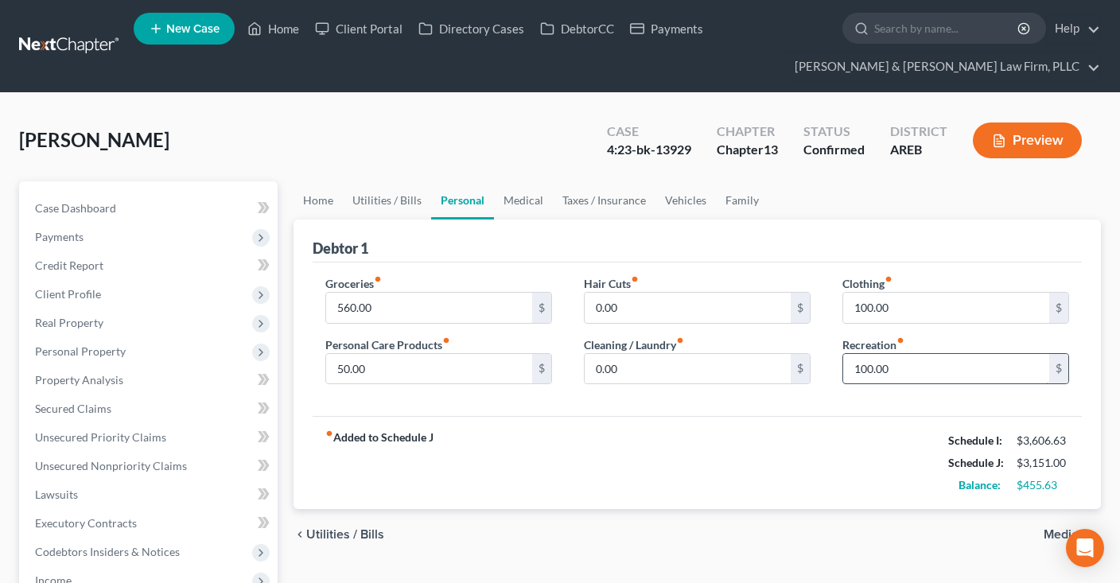
click at [896, 382] on input "100.00" at bounding box center [946, 369] width 206 height 30
type input "0"
click at [918, 309] on input "100.00" at bounding box center [946, 308] width 206 height 30
type input "50"
click at [399, 305] on input "560.00" at bounding box center [429, 308] width 206 height 30
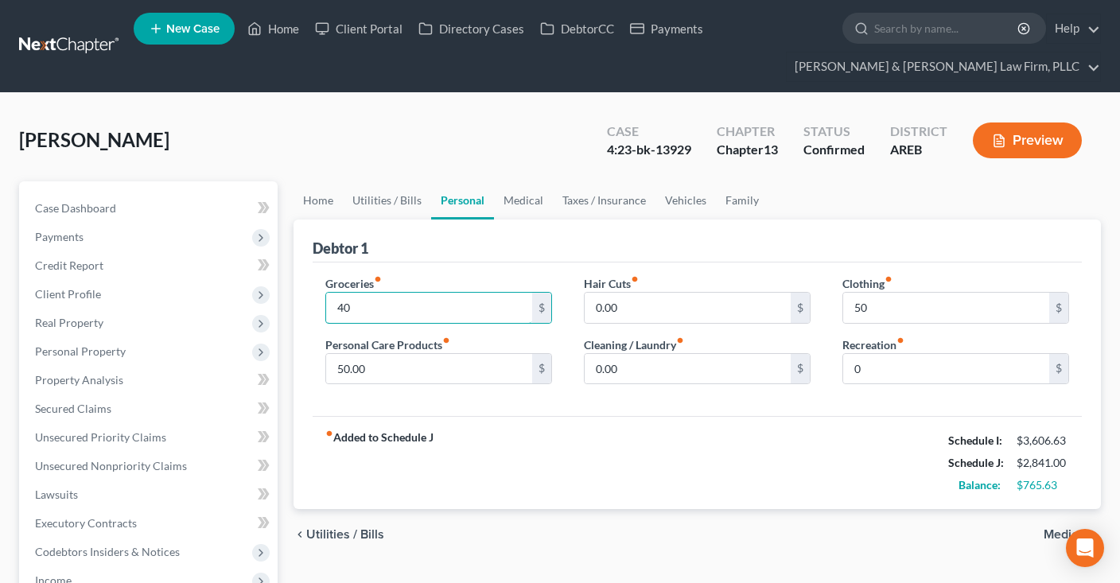
type input "4"
type input "300"
click at [517, 196] on link "Medical" at bounding box center [523, 200] width 59 height 38
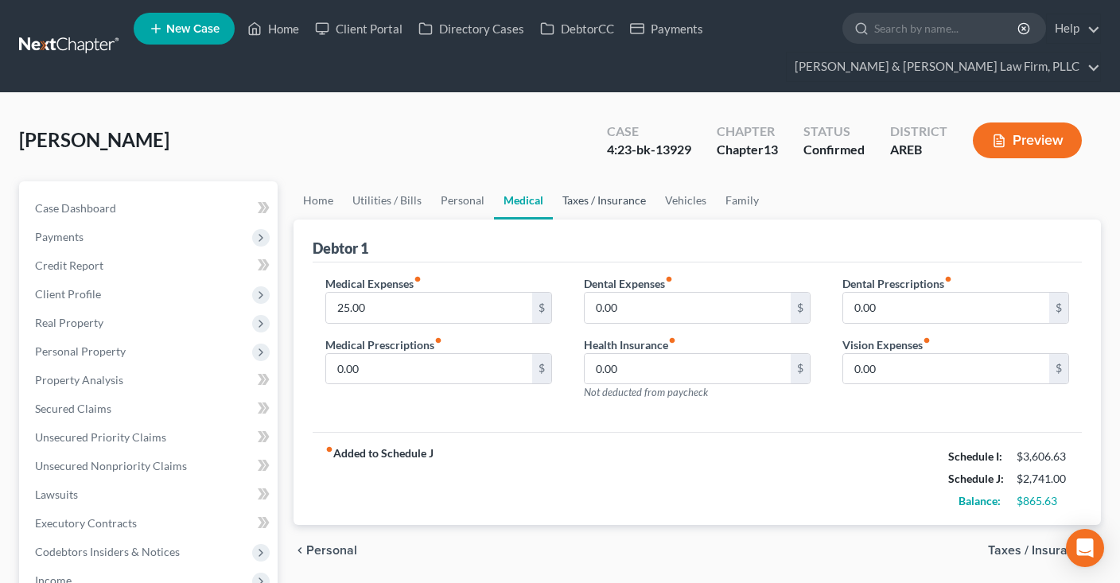
click at [583, 197] on link "Taxes / Insurance" at bounding box center [604, 200] width 103 height 38
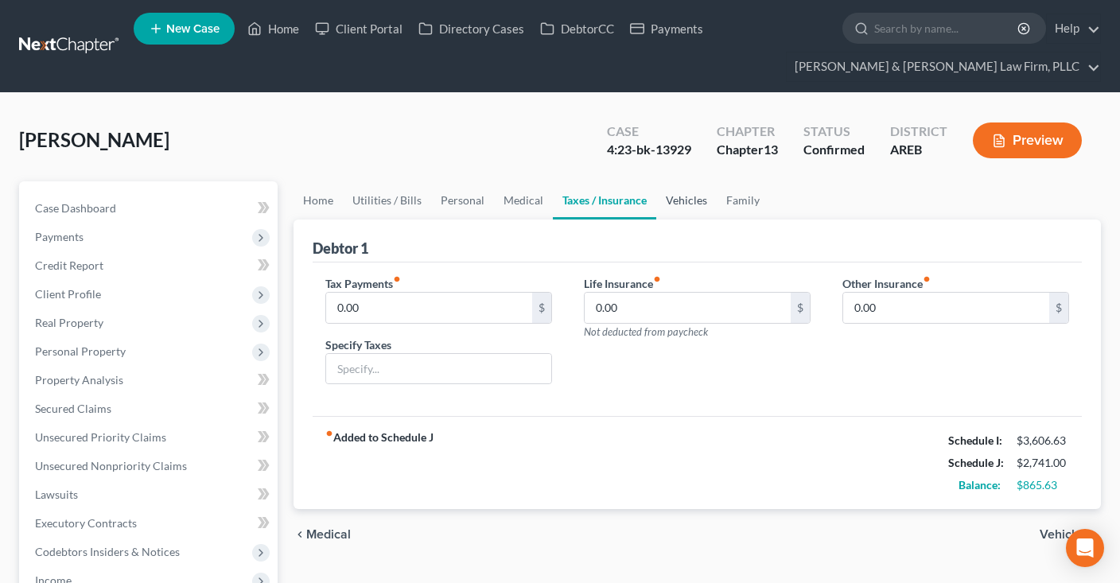
click at [664, 202] on link "Vehicles" at bounding box center [686, 200] width 60 height 38
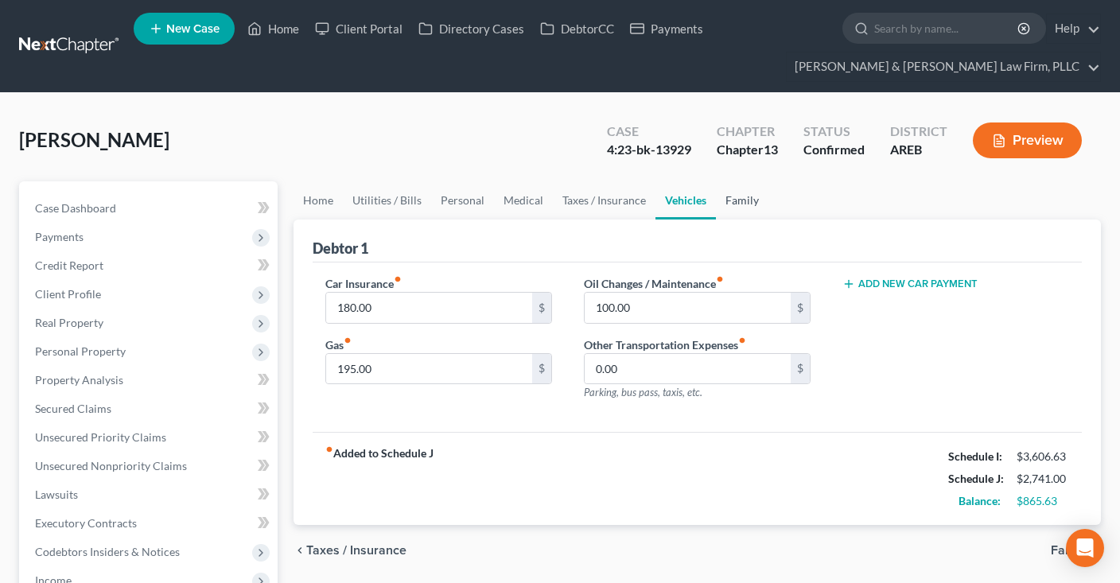
click at [739, 206] on link "Family" at bounding box center [742, 200] width 53 height 38
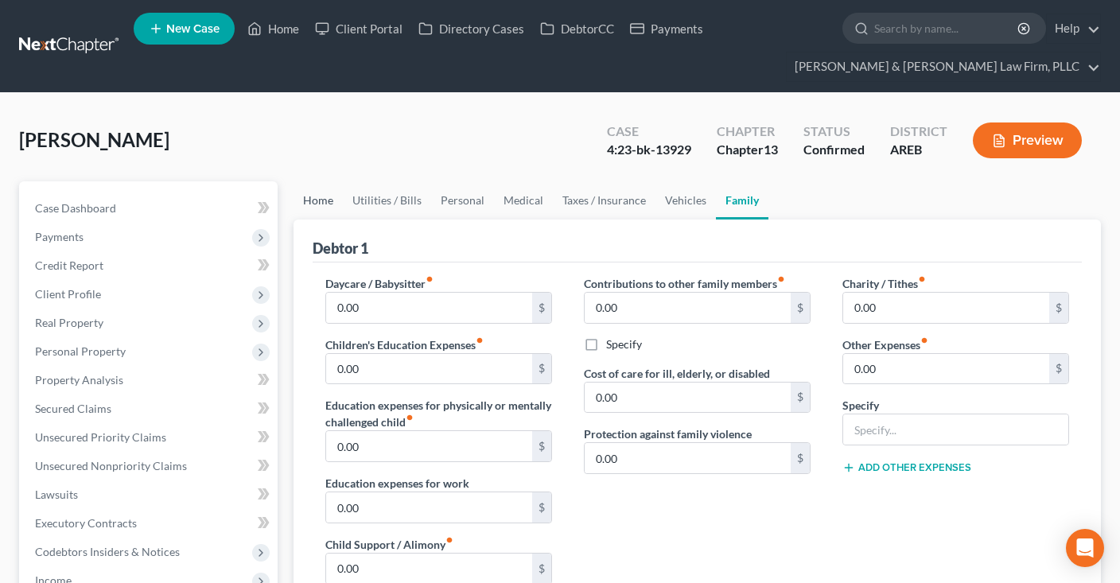
click at [312, 200] on link "Home" at bounding box center [318, 200] width 49 height 38
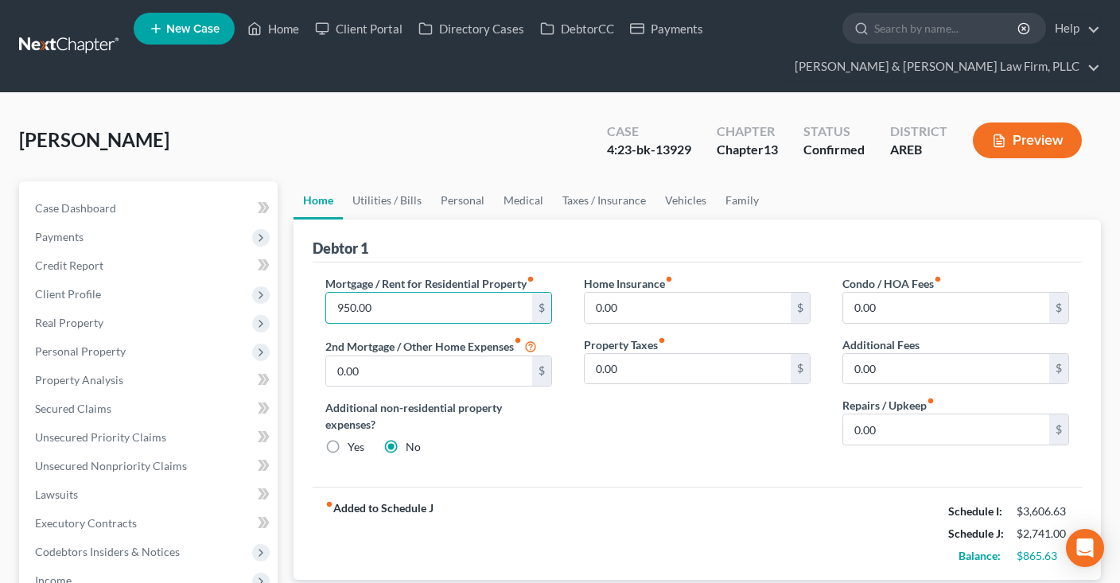
drag, startPoint x: 391, startPoint y: 304, endPoint x: 432, endPoint y: 325, distance: 46.3
click at [393, 304] on input "950.00" at bounding box center [429, 308] width 206 height 30
type input "575"
click at [519, 194] on link "Medical" at bounding box center [523, 200] width 59 height 38
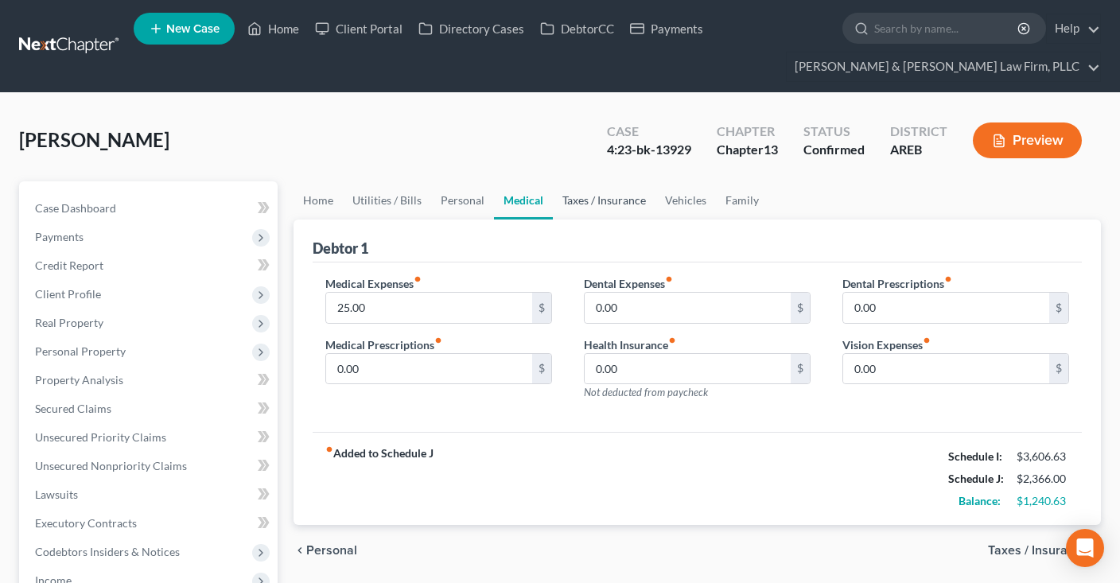
click at [553, 198] on link "Taxes / Insurance" at bounding box center [604, 200] width 103 height 38
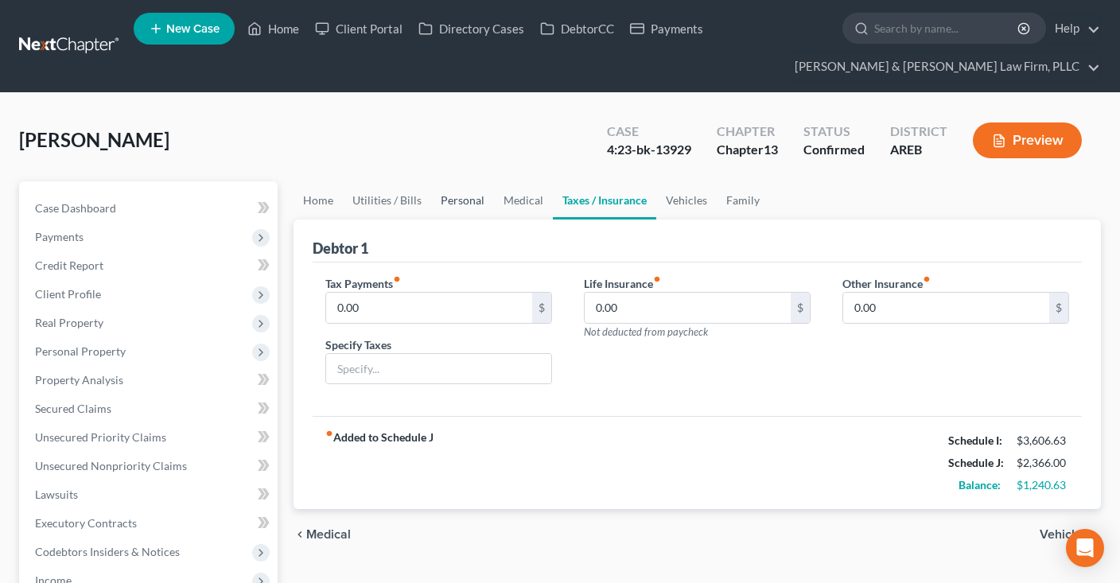
click at [471, 208] on link "Personal" at bounding box center [462, 200] width 63 height 38
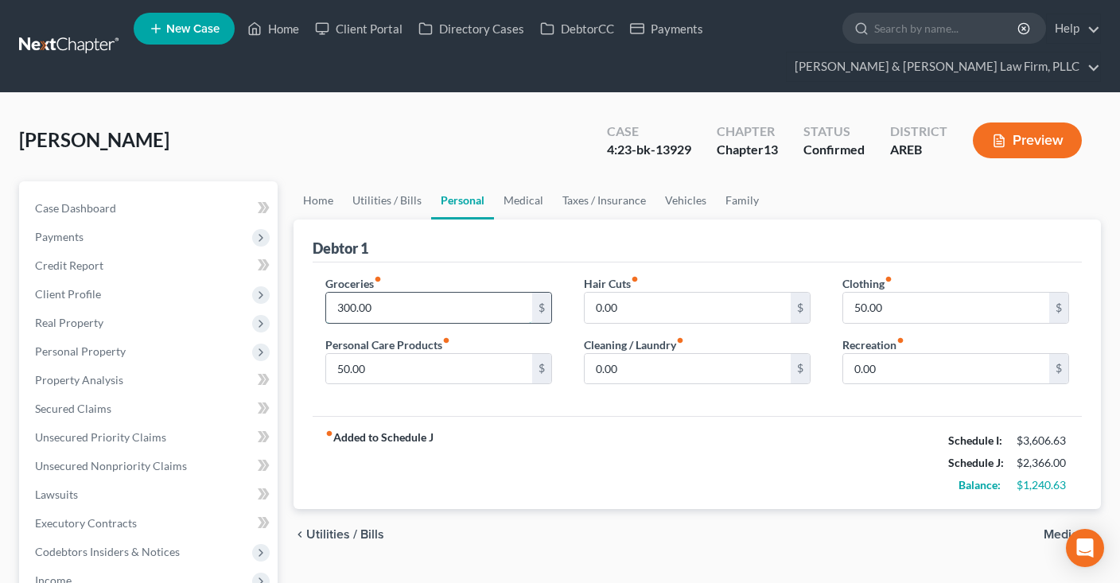
click at [419, 309] on input "300.00" at bounding box center [429, 308] width 206 height 30
type input "560"
click at [410, 373] on input "50.00" at bounding box center [429, 369] width 206 height 30
drag, startPoint x: 893, startPoint y: 312, endPoint x: 912, endPoint y: 307, distance: 19.7
click at [911, 310] on input "50.00" at bounding box center [946, 308] width 206 height 30
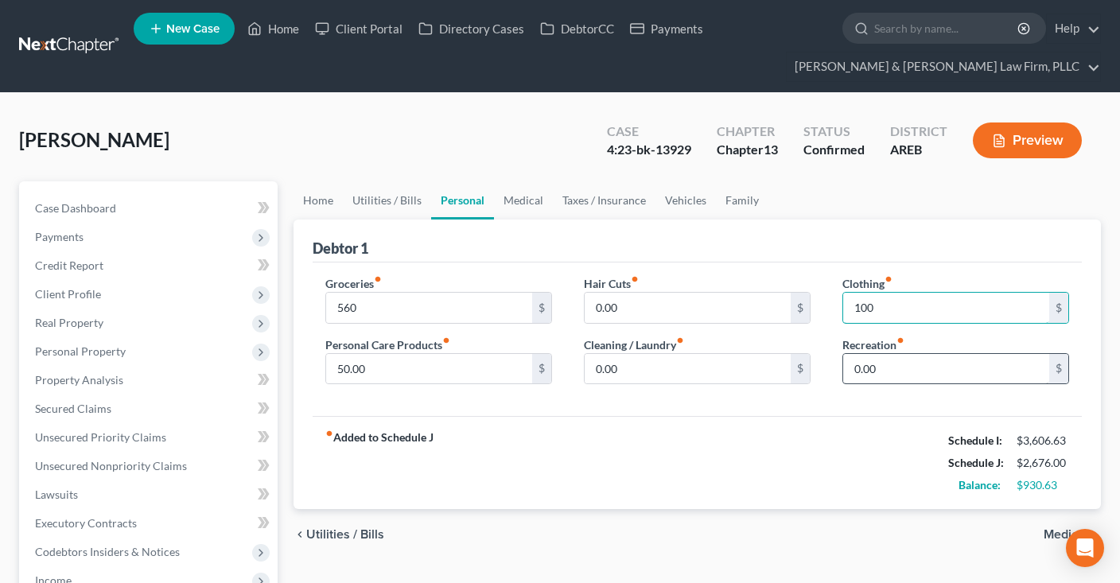
type input "100"
click at [903, 365] on input "0.00" at bounding box center [946, 369] width 206 height 30
type input "5"
type input "75"
click at [902, 430] on div "fiber_manual_record Added to Schedule J Schedule I: $3,606.63 Schedule J: $2,75…" at bounding box center [697, 462] width 769 height 93
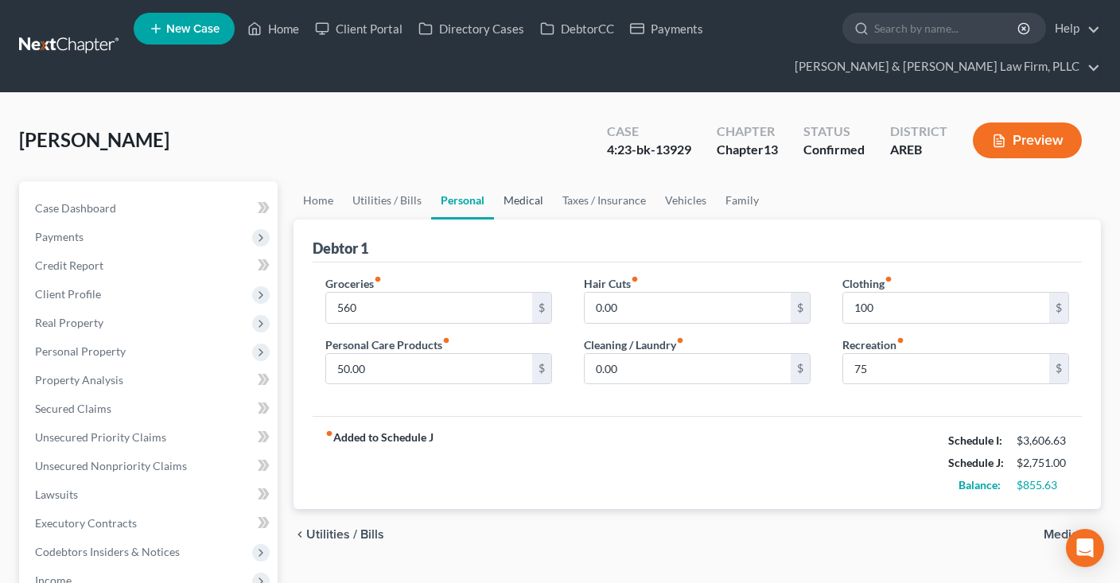
click at [525, 210] on link "Medical" at bounding box center [523, 200] width 59 height 38
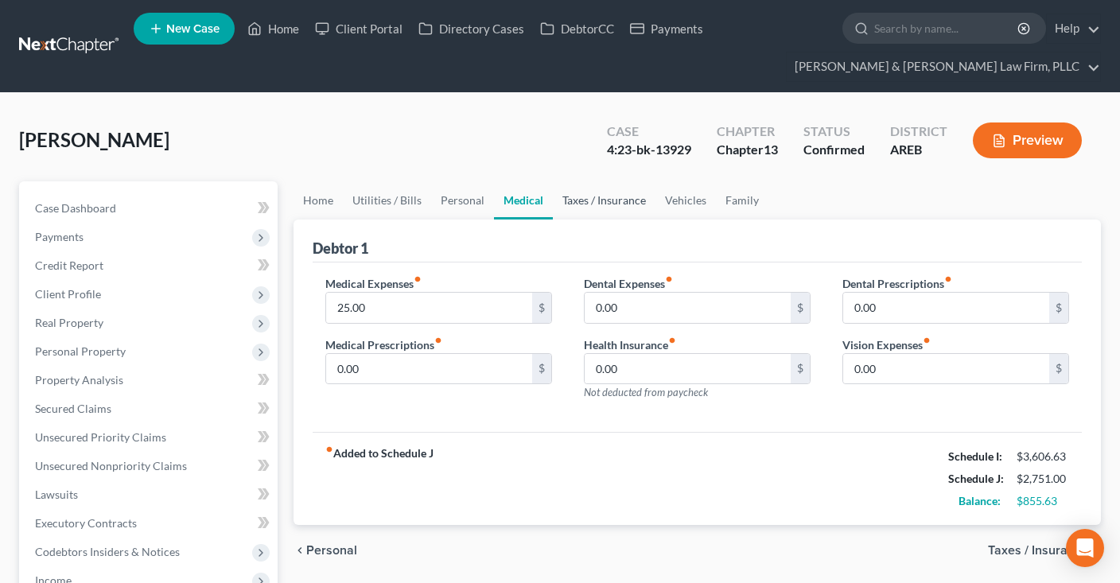
click at [588, 207] on link "Taxes / Insurance" at bounding box center [604, 200] width 103 height 38
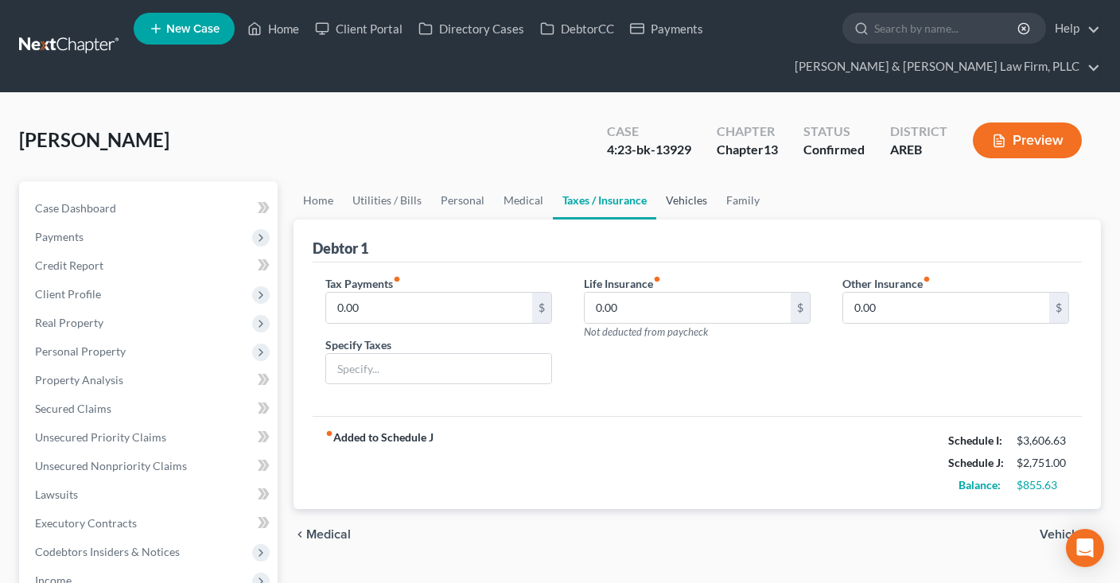
click at [667, 206] on link "Vehicles" at bounding box center [686, 200] width 60 height 38
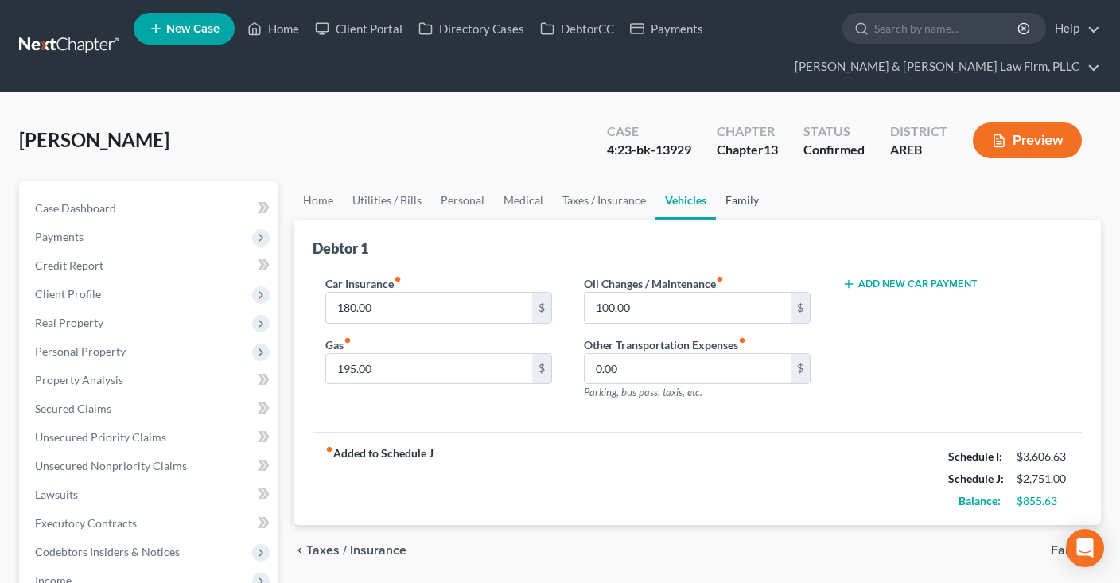
click at [736, 210] on link "Family" at bounding box center [742, 200] width 53 height 38
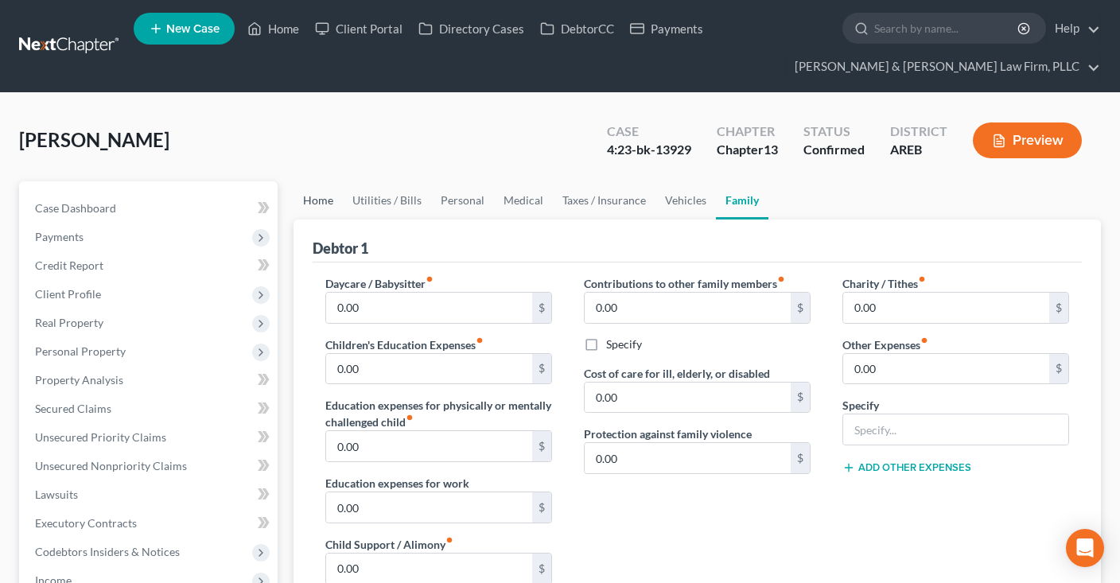
click at [329, 205] on link "Home" at bounding box center [318, 200] width 49 height 38
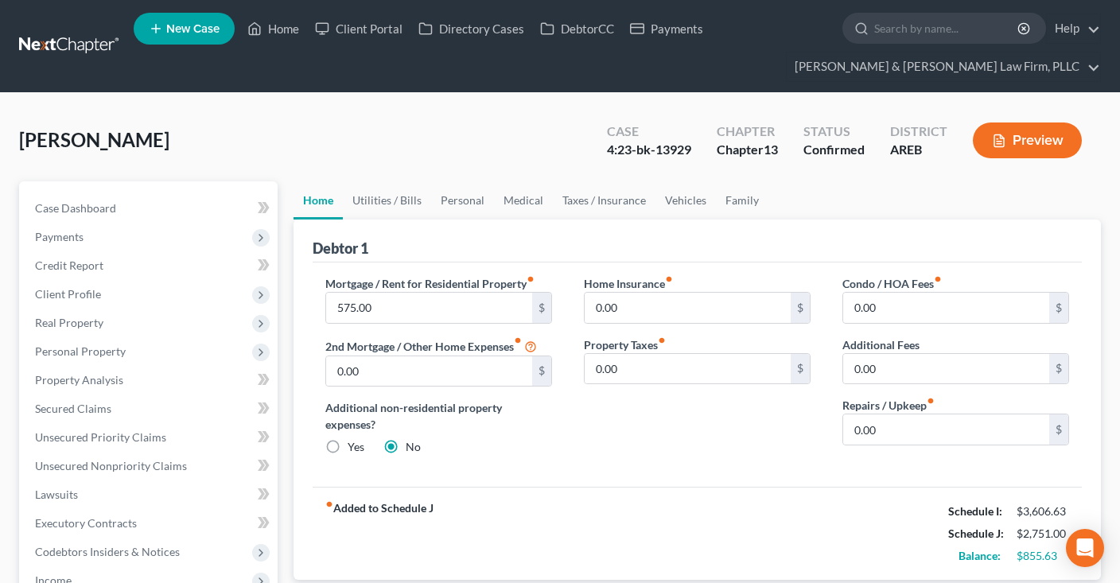
click at [727, 500] on div "fiber_manual_record Added to Schedule J Schedule I: $3,606.63 Schedule J: $2,75…" at bounding box center [697, 533] width 769 height 93
drag, startPoint x: 518, startPoint y: 204, endPoint x: 506, endPoint y: 204, distance: 11.9
click at [517, 204] on link "Medical" at bounding box center [523, 200] width 59 height 38
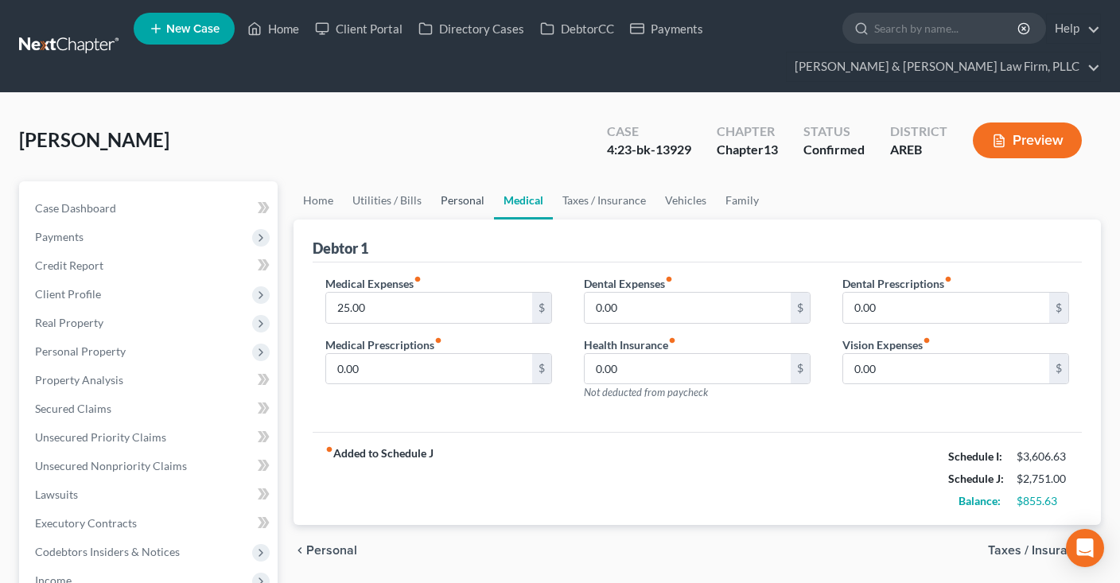
click at [469, 202] on link "Personal" at bounding box center [462, 200] width 63 height 38
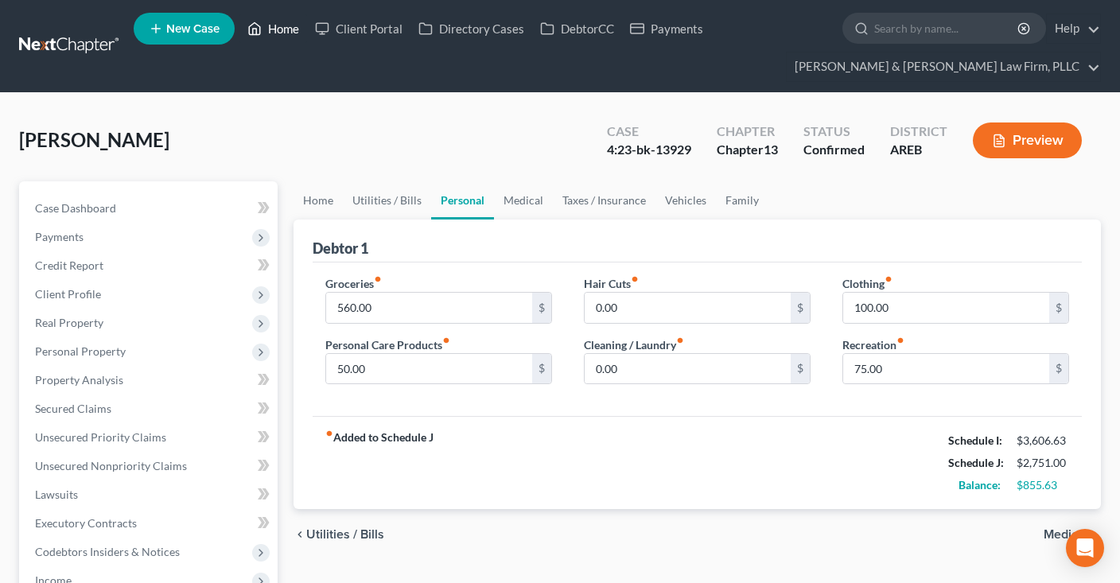
click at [292, 21] on link "Home" at bounding box center [273, 28] width 68 height 29
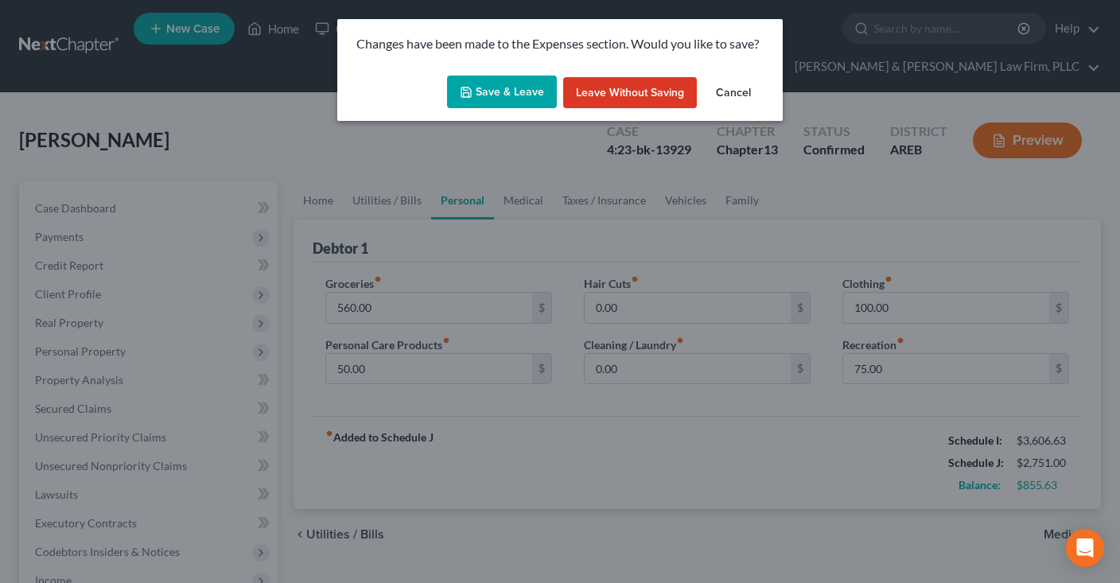
click at [531, 89] on button "Save & Leave" at bounding box center [502, 92] width 110 height 33
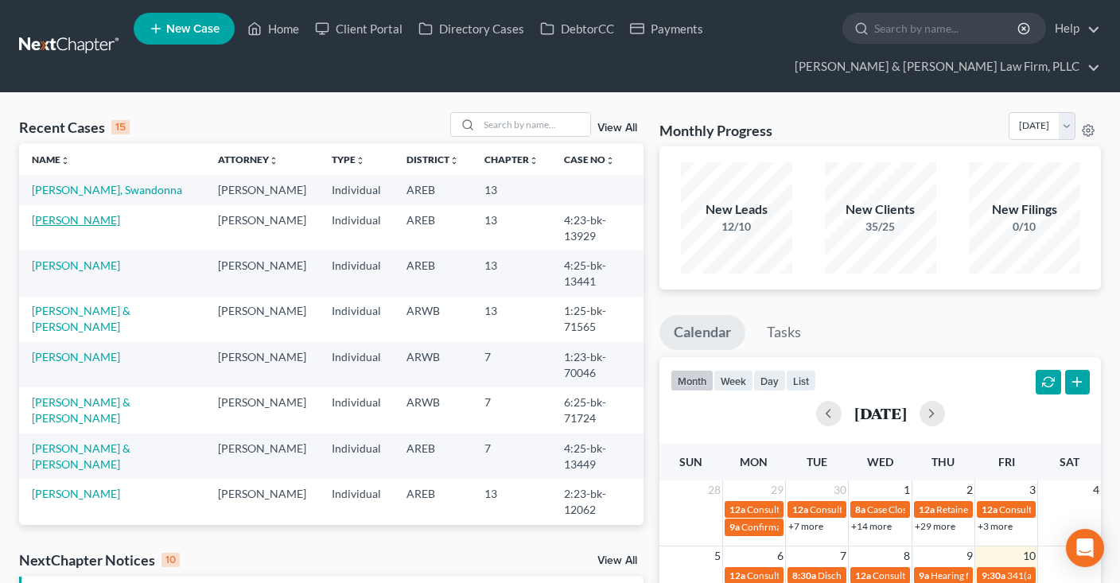
click at [86, 217] on link "Lawson, Sonya" at bounding box center [76, 220] width 88 height 14
select select "1"
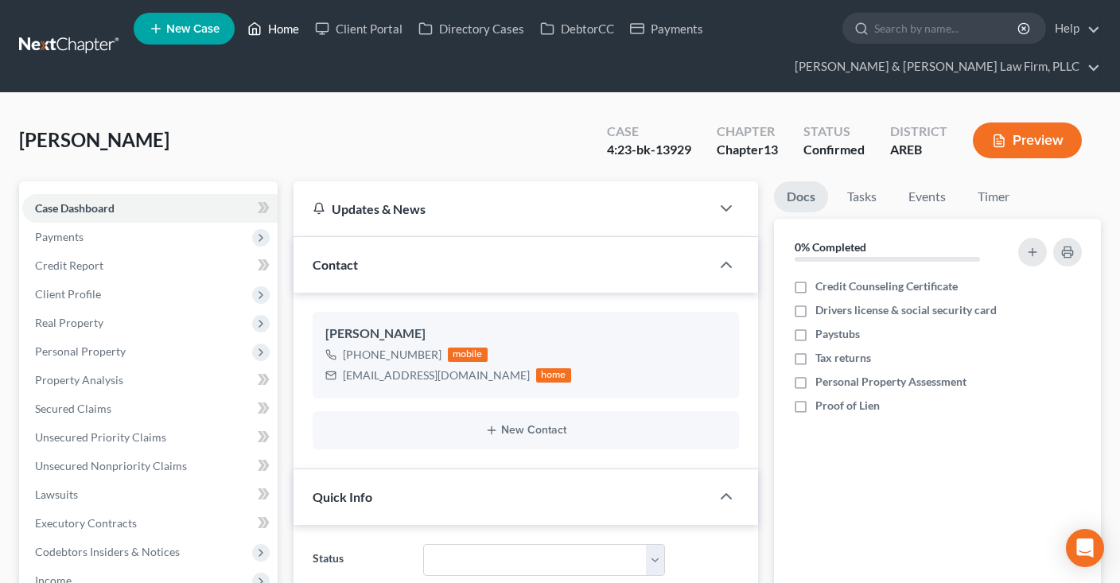
click at [275, 30] on link "Home" at bounding box center [273, 28] width 68 height 29
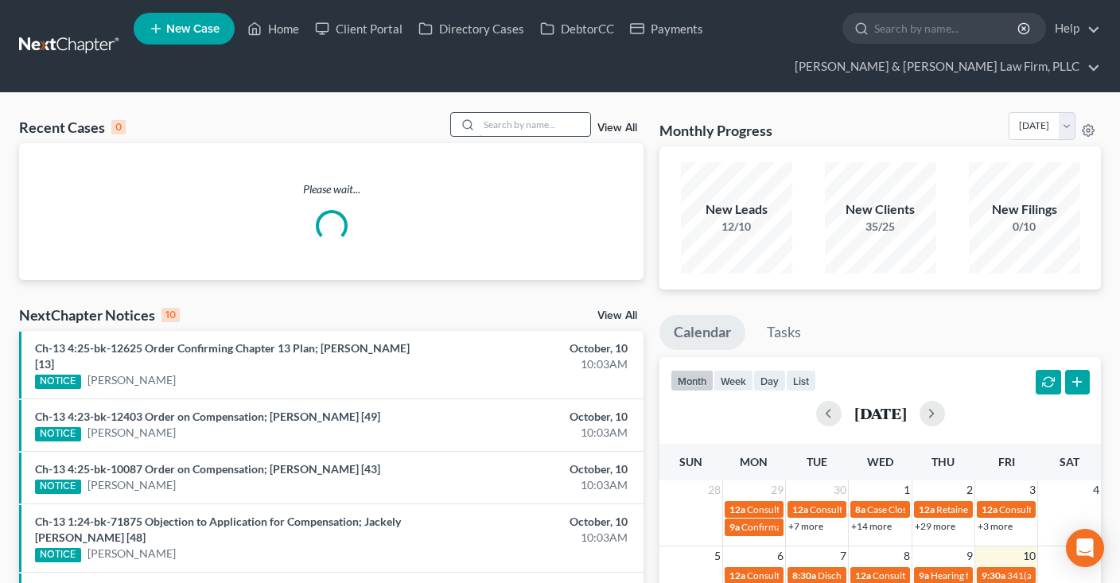
click at [514, 130] on input "search" at bounding box center [534, 124] width 111 height 23
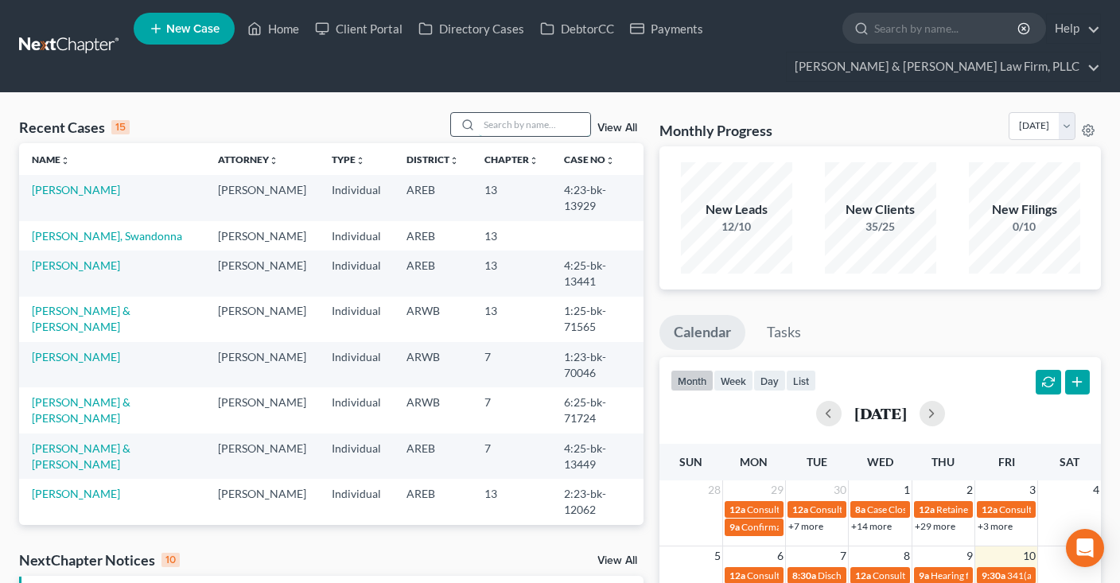
click at [520, 126] on input "search" at bounding box center [534, 124] width 111 height 23
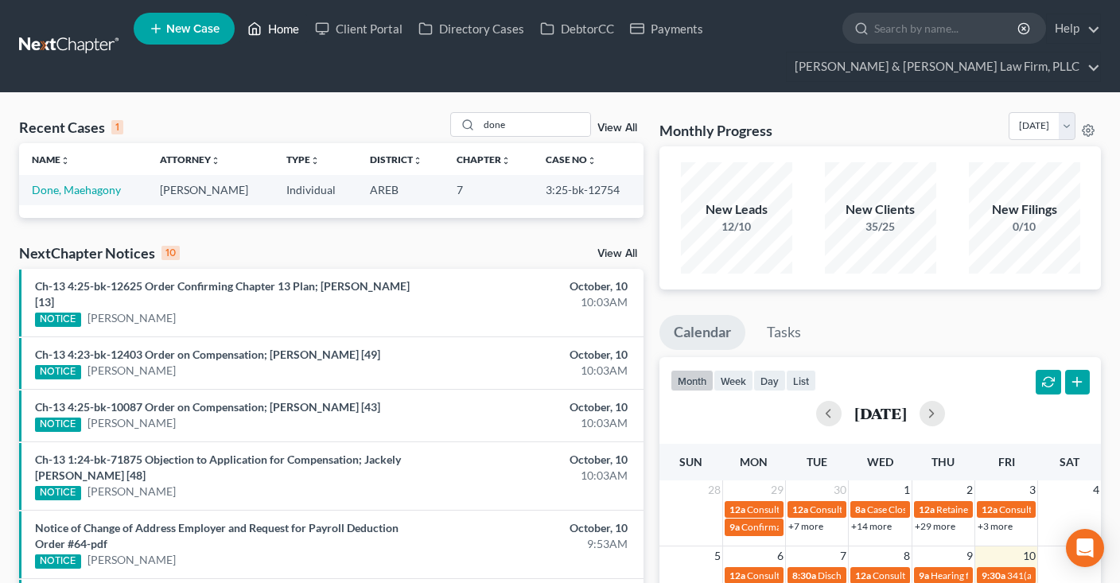
click at [279, 25] on link "Home" at bounding box center [273, 28] width 68 height 29
click at [514, 123] on input "done" at bounding box center [534, 124] width 111 height 23
drag, startPoint x: 496, startPoint y: 125, endPoint x: 410, endPoint y: 125, distance: 85.9
click at [479, 125] on input "done" at bounding box center [534, 124] width 111 height 23
type input "josephine smith"
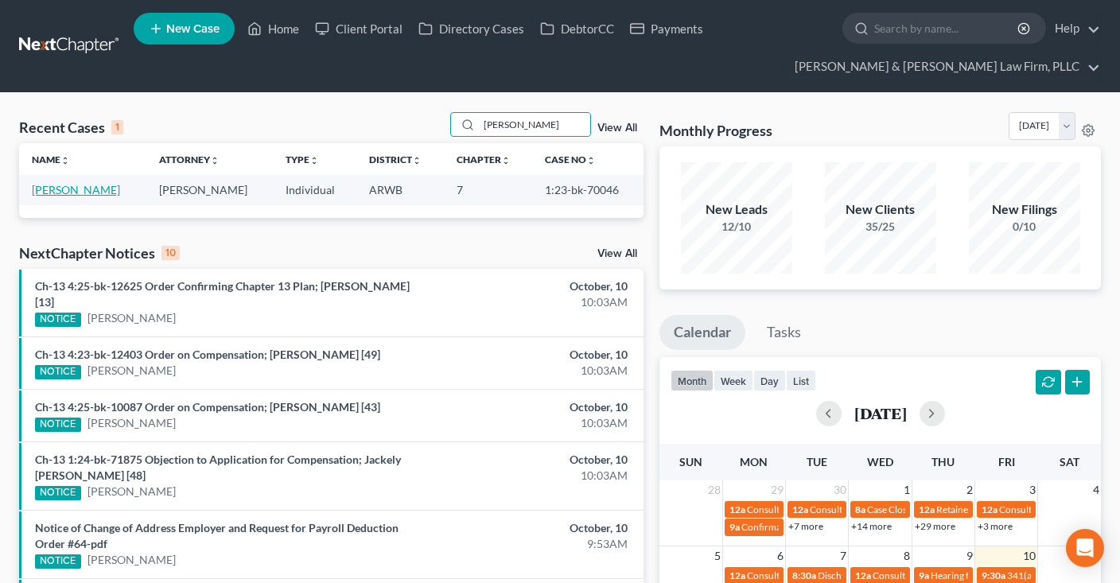
drag, startPoint x: 76, startPoint y: 189, endPoint x: 135, endPoint y: 227, distance: 70.4
click at [76, 189] on link "Smith, Josephine" at bounding box center [76, 190] width 88 height 14
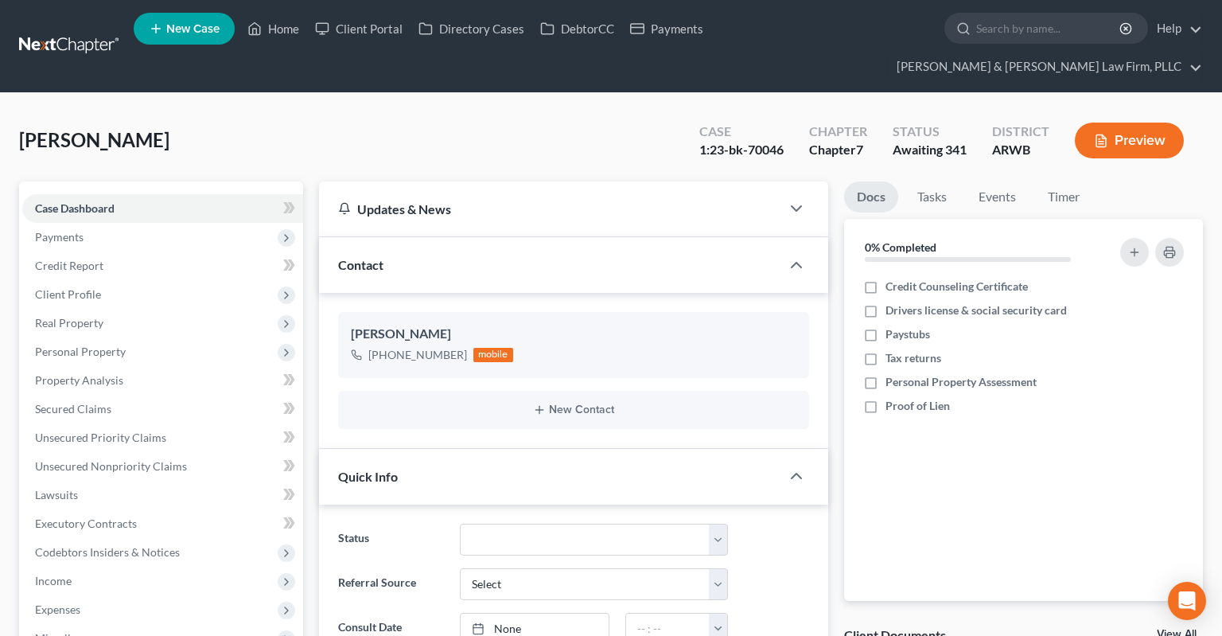
click at [1119, 123] on button "Preview" at bounding box center [1129, 141] width 109 height 36
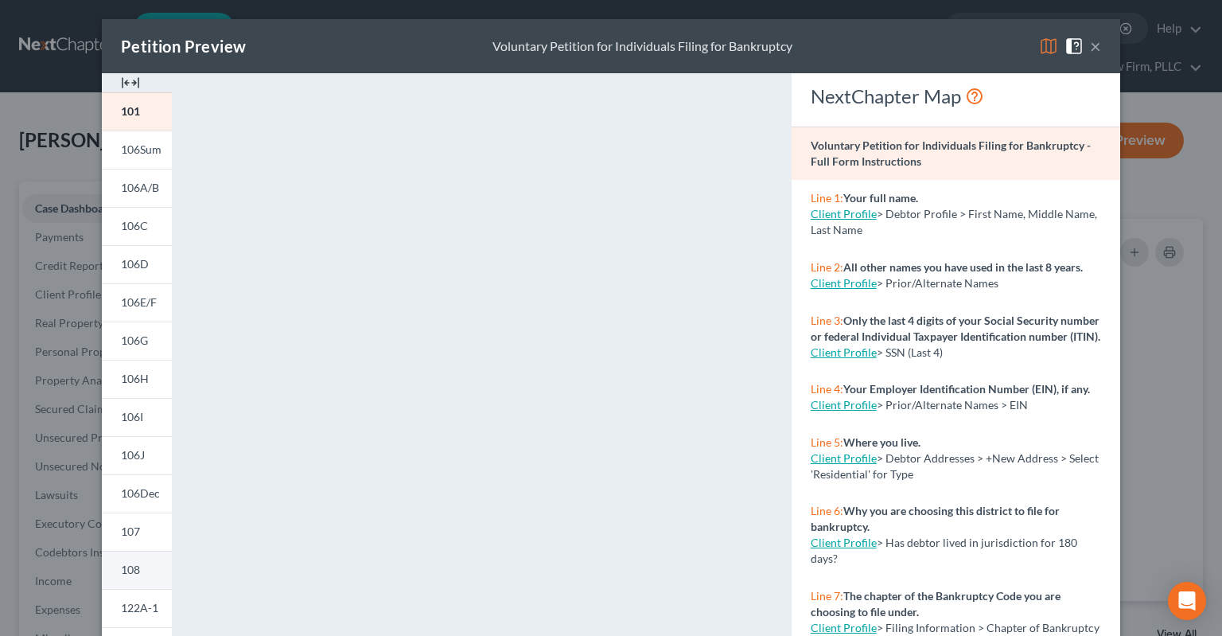
click at [133, 568] on span "108" at bounding box center [130, 569] width 19 height 14
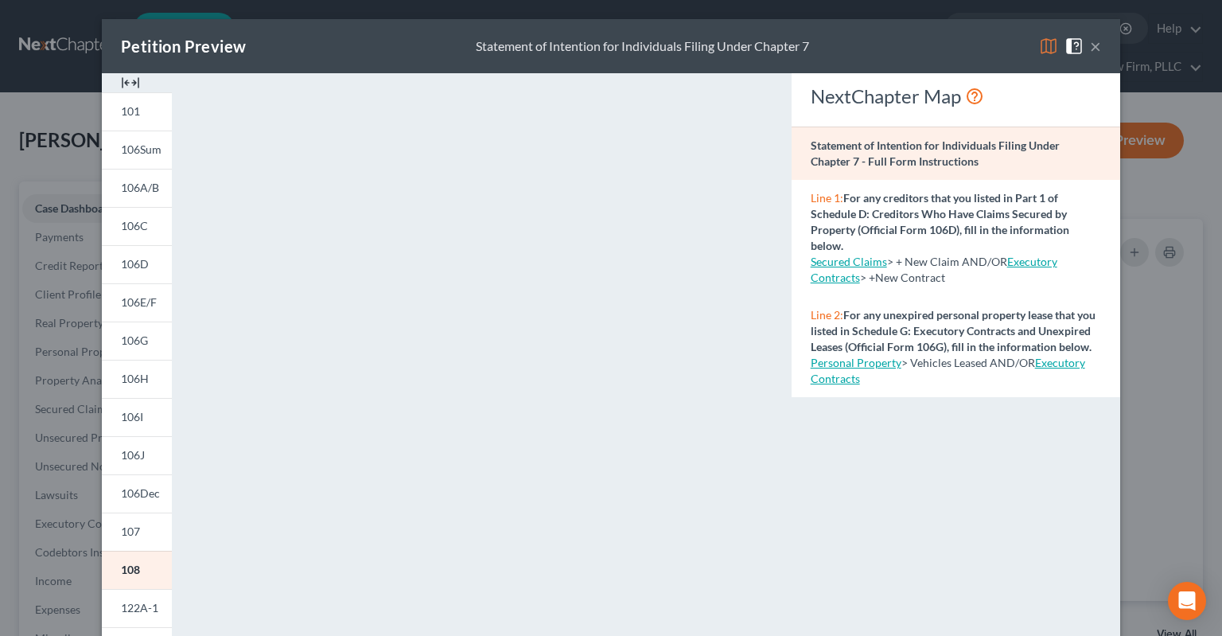
click at [1091, 47] on button "×" at bounding box center [1095, 46] width 11 height 19
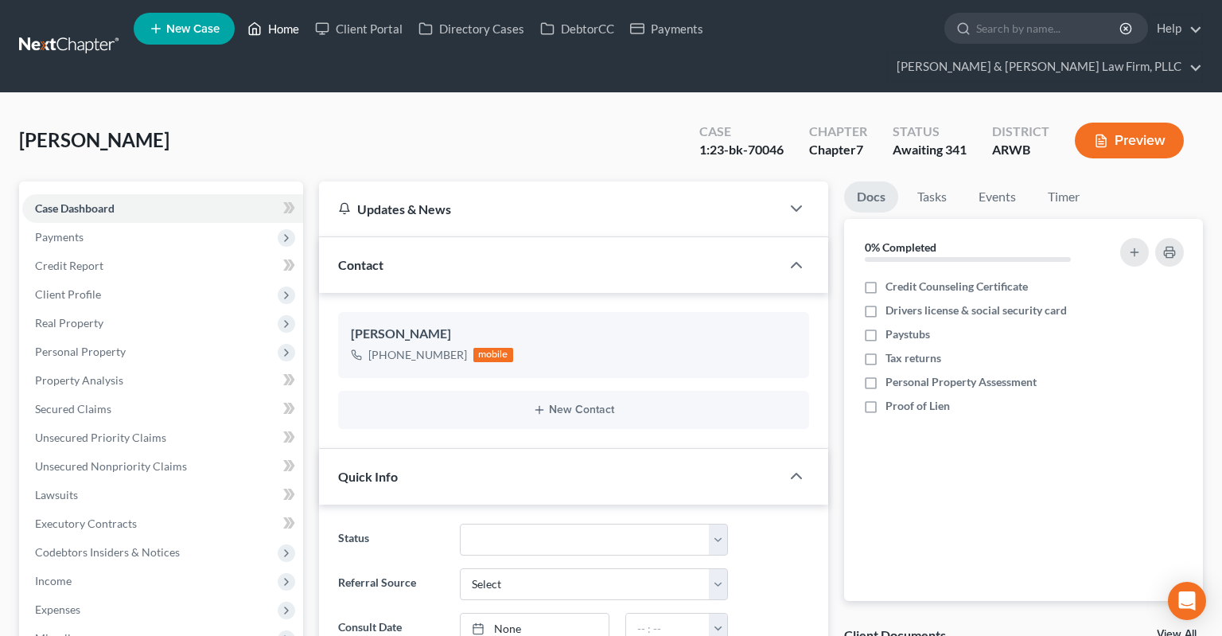
click at [262, 25] on icon at bounding box center [254, 28] width 14 height 19
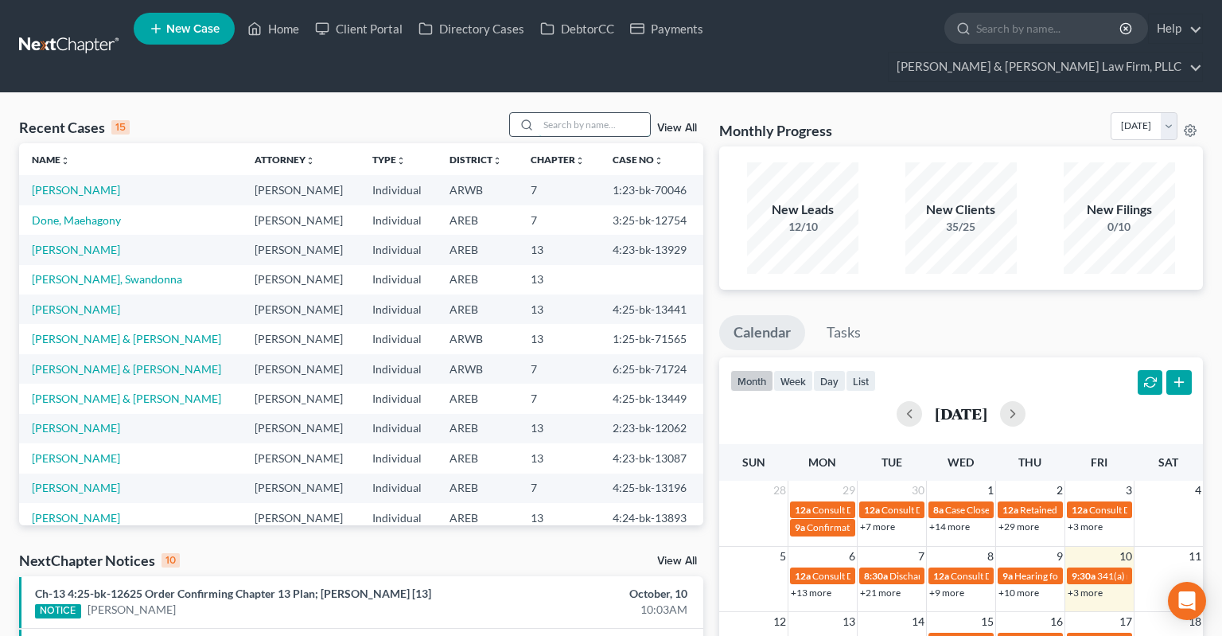
click at [594, 113] on input "search" at bounding box center [594, 124] width 111 height 23
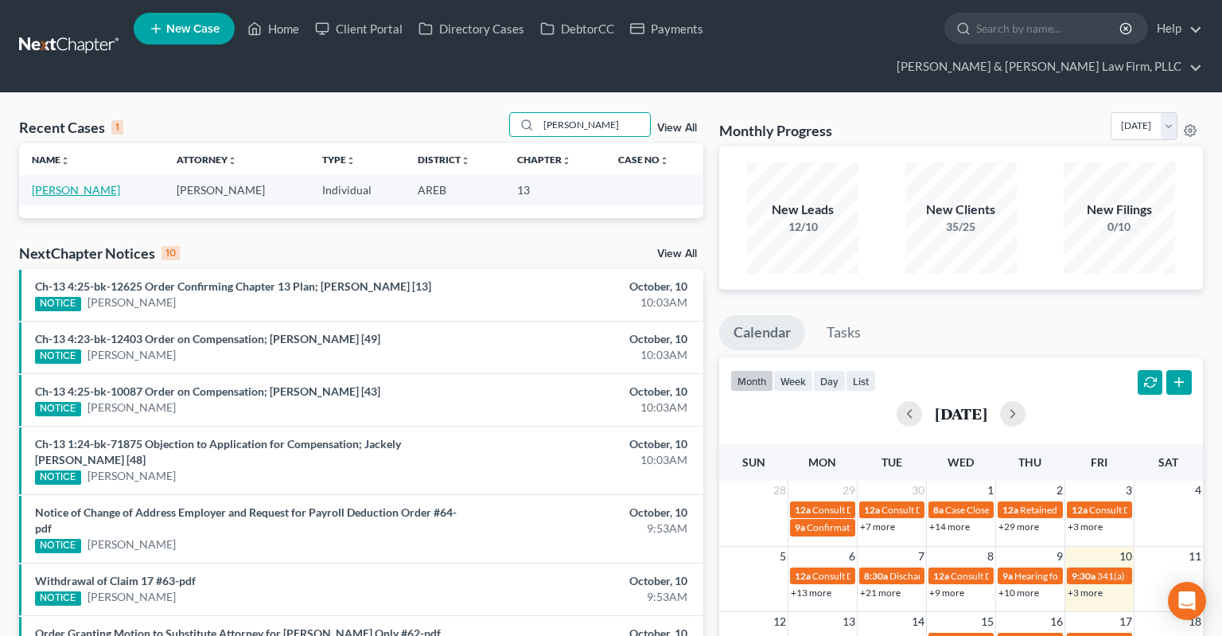
type input "linnell"
click at [77, 183] on link "Linnell, John" at bounding box center [76, 190] width 88 height 14
select select "3"
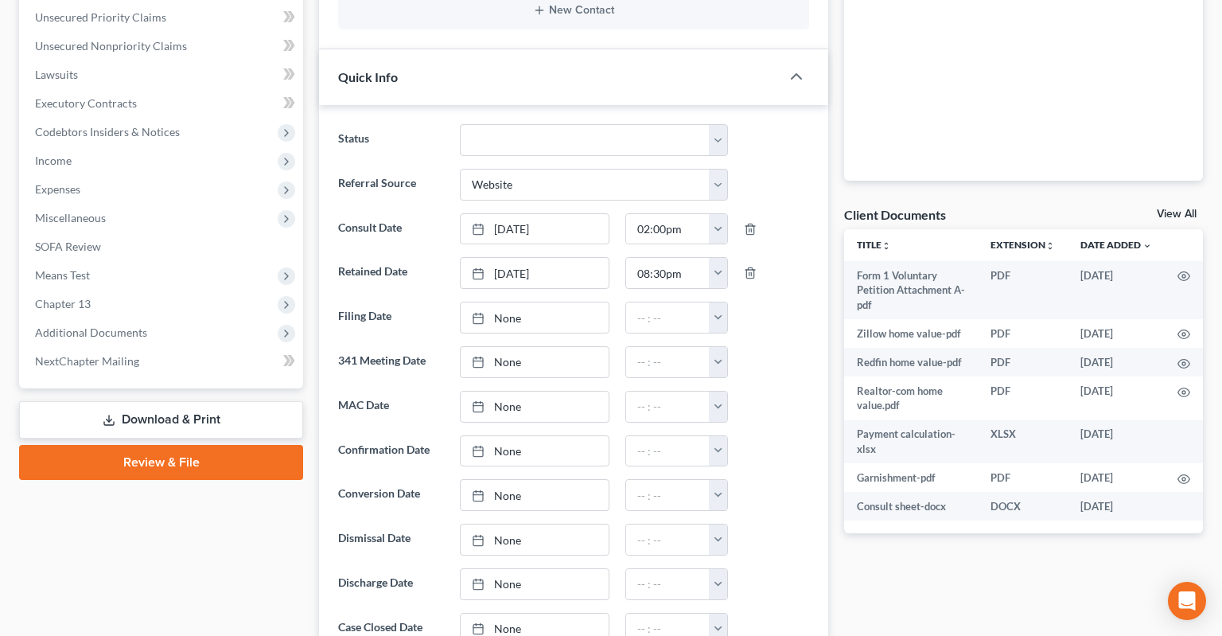
scroll to position [756, 0]
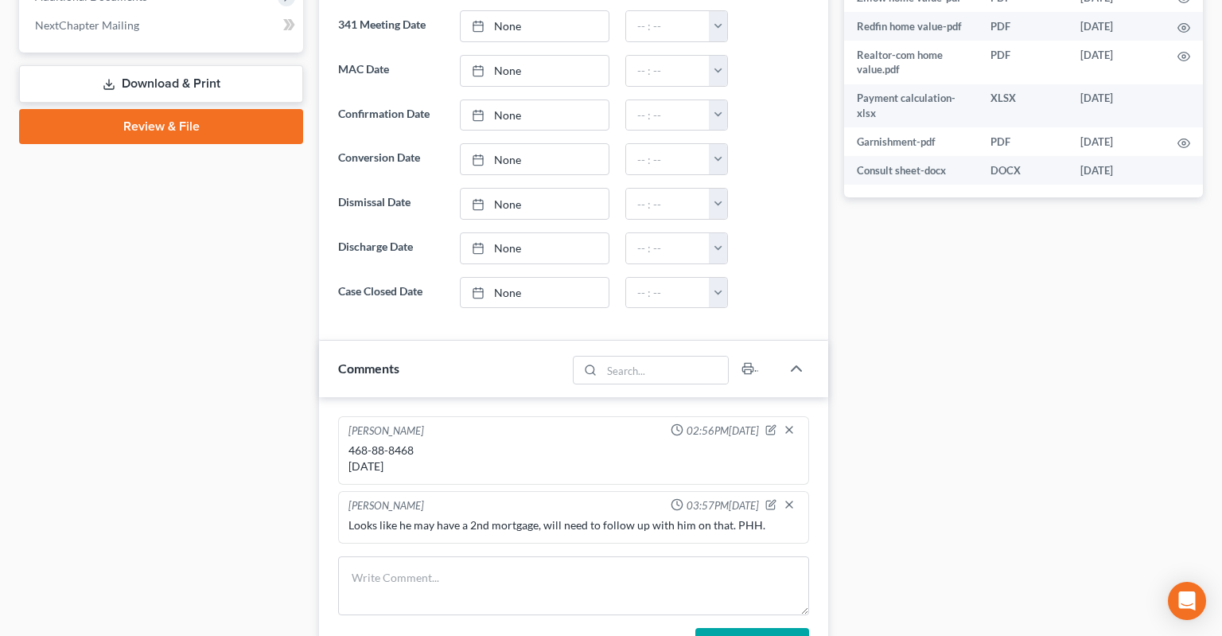
click at [357, 442] on div "468-88-8468 11/12/1965" at bounding box center [573, 458] width 450 height 32
drag, startPoint x: 357, startPoint y: 414, endPoint x: 393, endPoint y: 410, distance: 36.1
click at [393, 442] on div "468-88-8468 11/12/1965" at bounding box center [573, 458] width 450 height 32
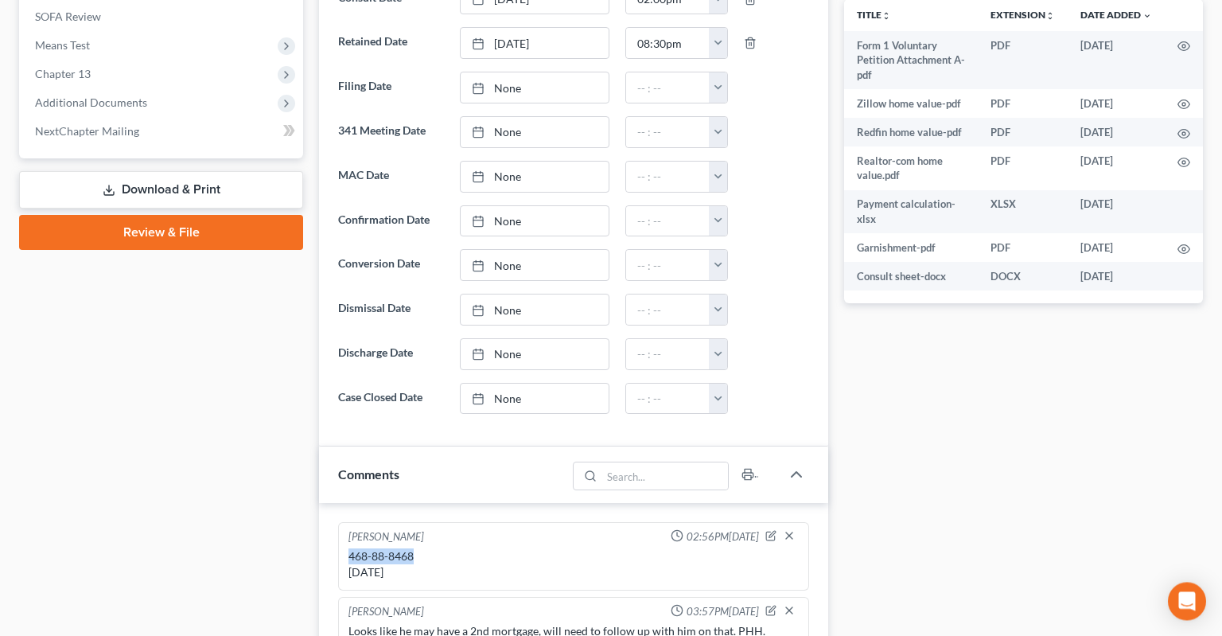
scroll to position [504, 0]
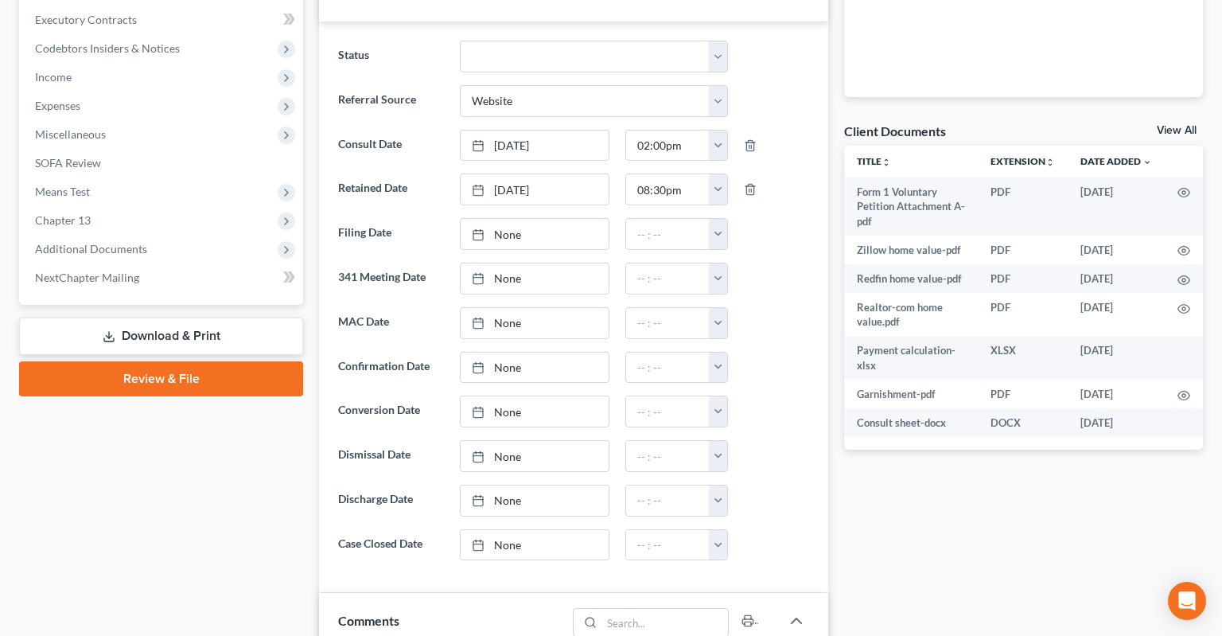
click at [182, 317] on link "Download & Print" at bounding box center [161, 335] width 284 height 37
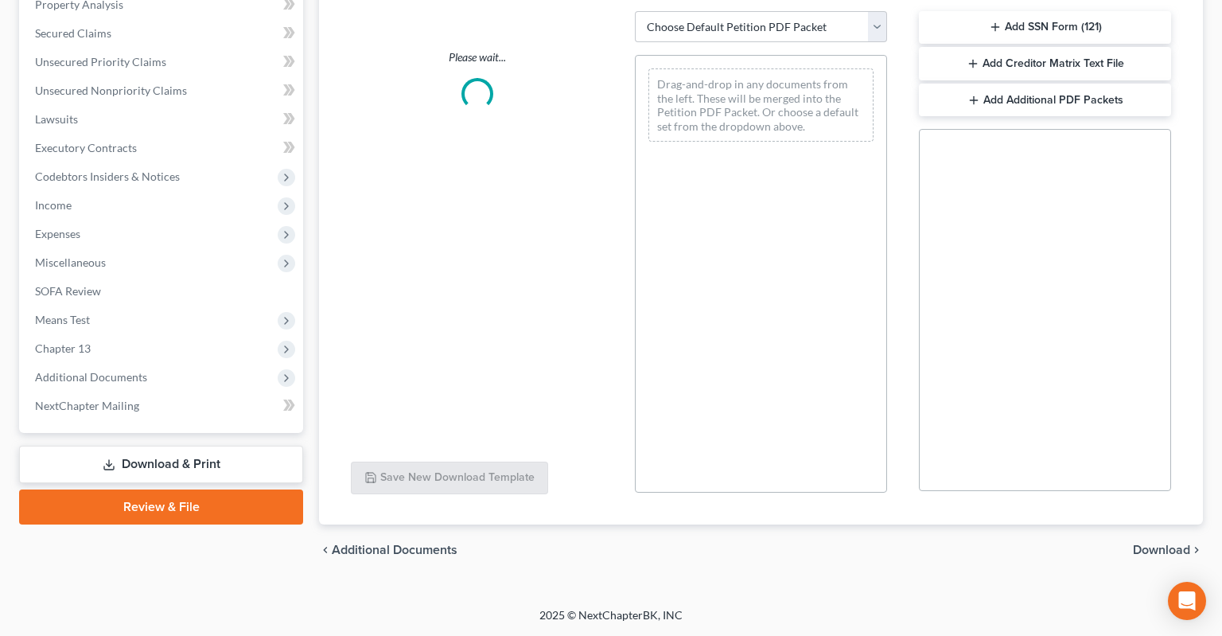
scroll to position [345, 0]
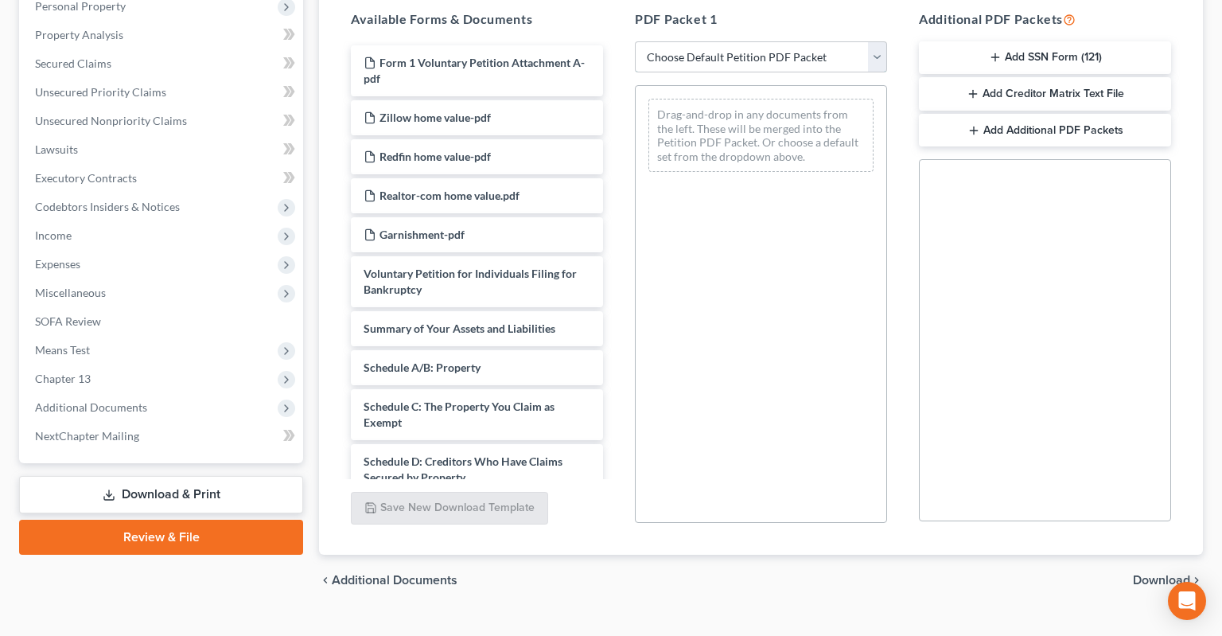
click at [635, 41] on select "Choose Default Petition PDF Packet Complete Bankruptcy Petition (all forms and …" at bounding box center [761, 57] width 252 height 32
select select "0"
click option "Complete Bankruptcy Petition (all forms and schedules)" at bounding box center [0, 0] width 0 height 0
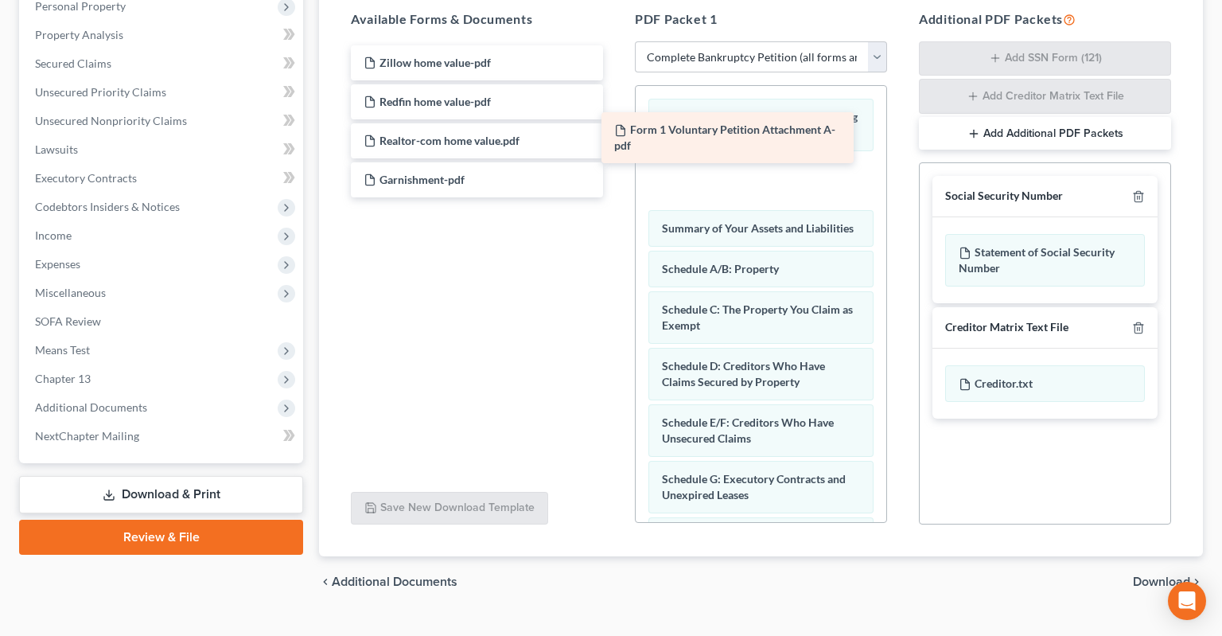
drag, startPoint x: 547, startPoint y: 45, endPoint x: 818, endPoint y: 139, distance: 287.3
click at [616, 138] on div "Form 1 Voluntary Petition Attachment A-pdf Form 1 Voluntary Petition Attachment…" at bounding box center [477, 121] width 278 height 152
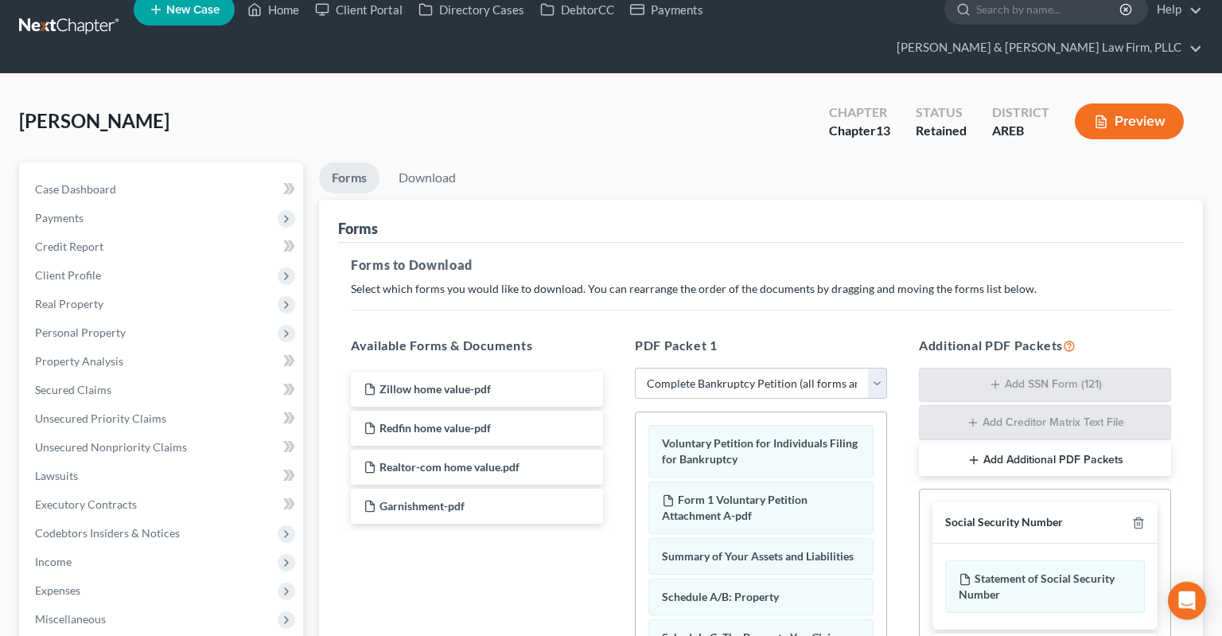
scroll to position [0, 0]
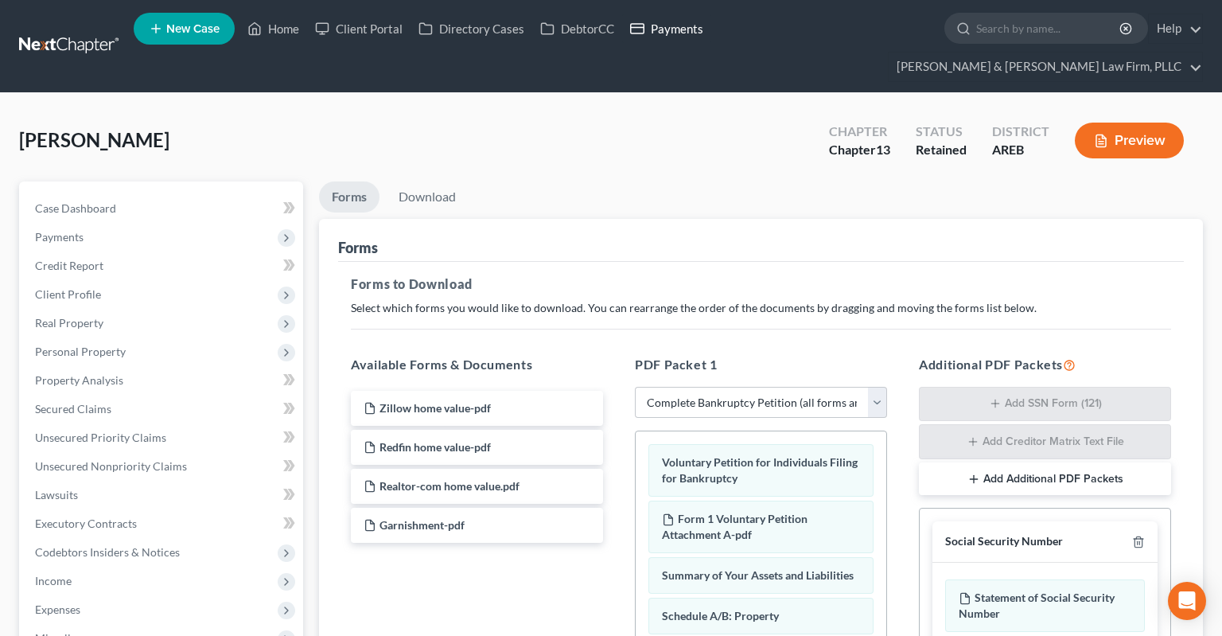
click at [679, 33] on link "Payments" at bounding box center [666, 28] width 89 height 29
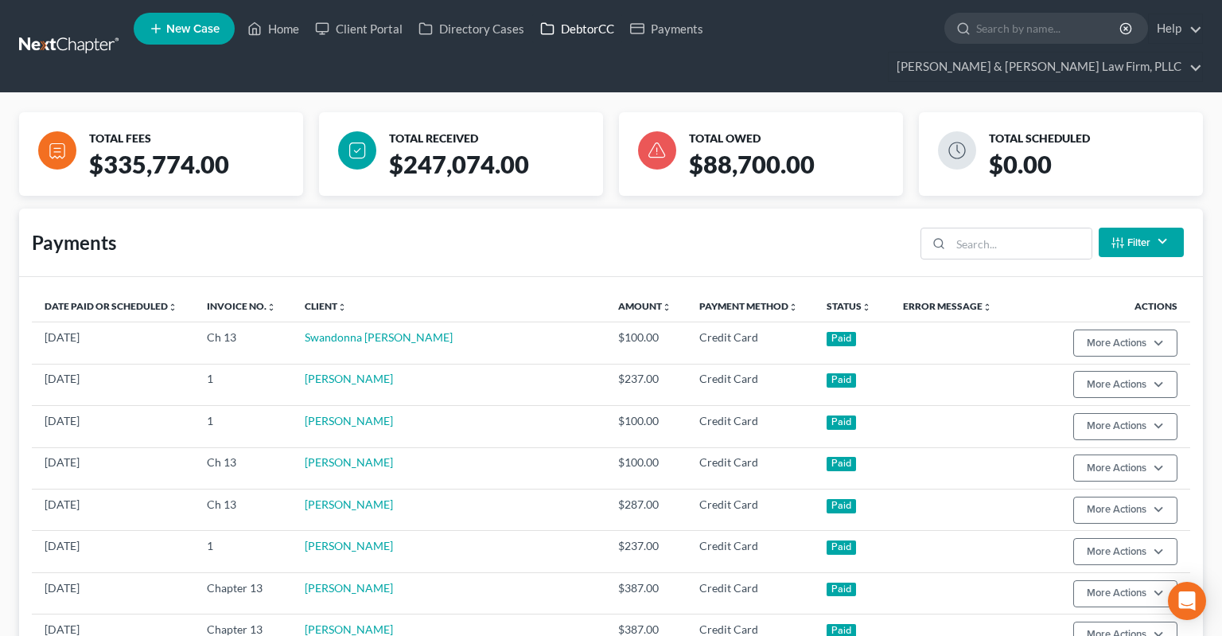
click at [605, 37] on link "DebtorCC" at bounding box center [577, 28] width 90 height 29
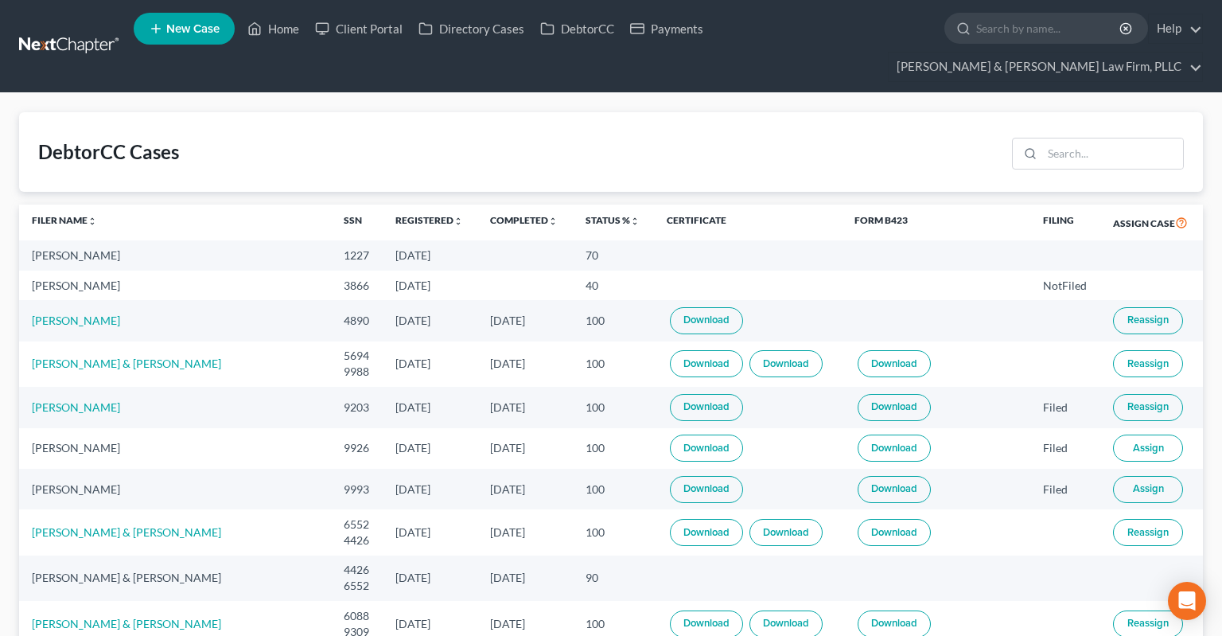
click at [479, 204] on th "Completed unfold_more expand_more expand_less" at bounding box center [524, 222] width 95 height 37
click at [490, 214] on link "Completed unfold_more expand_more expand_less" at bounding box center [524, 220] width 68 height 12
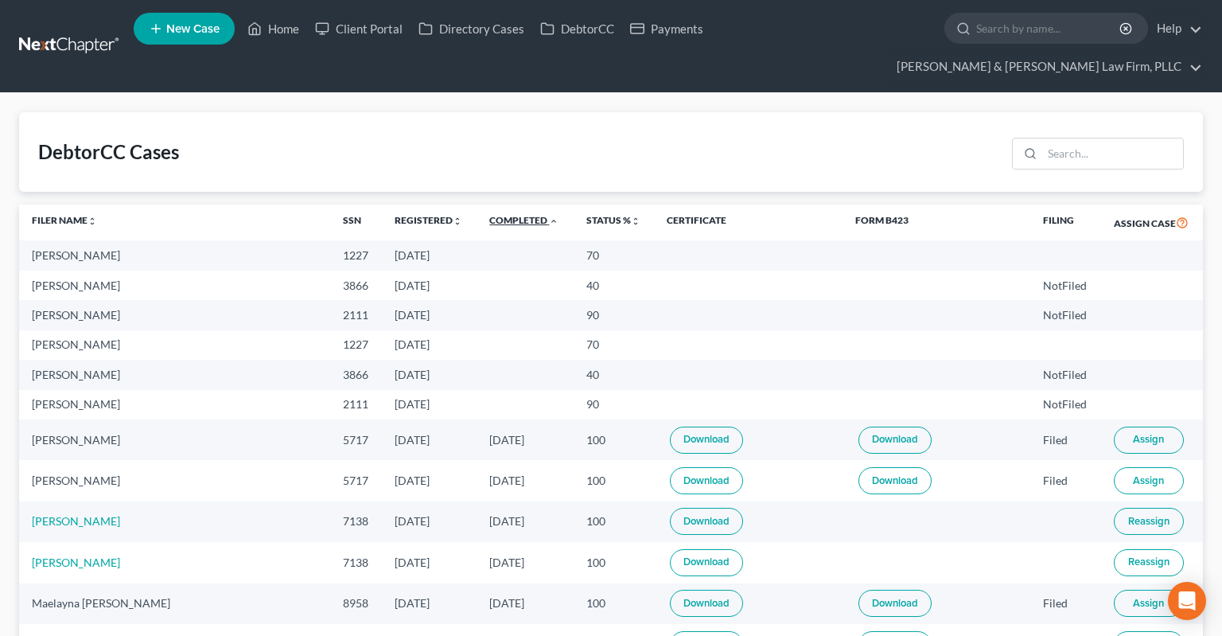
click at [489, 214] on link "Completed unfold_more expand_more expand_less" at bounding box center [523, 220] width 69 height 12
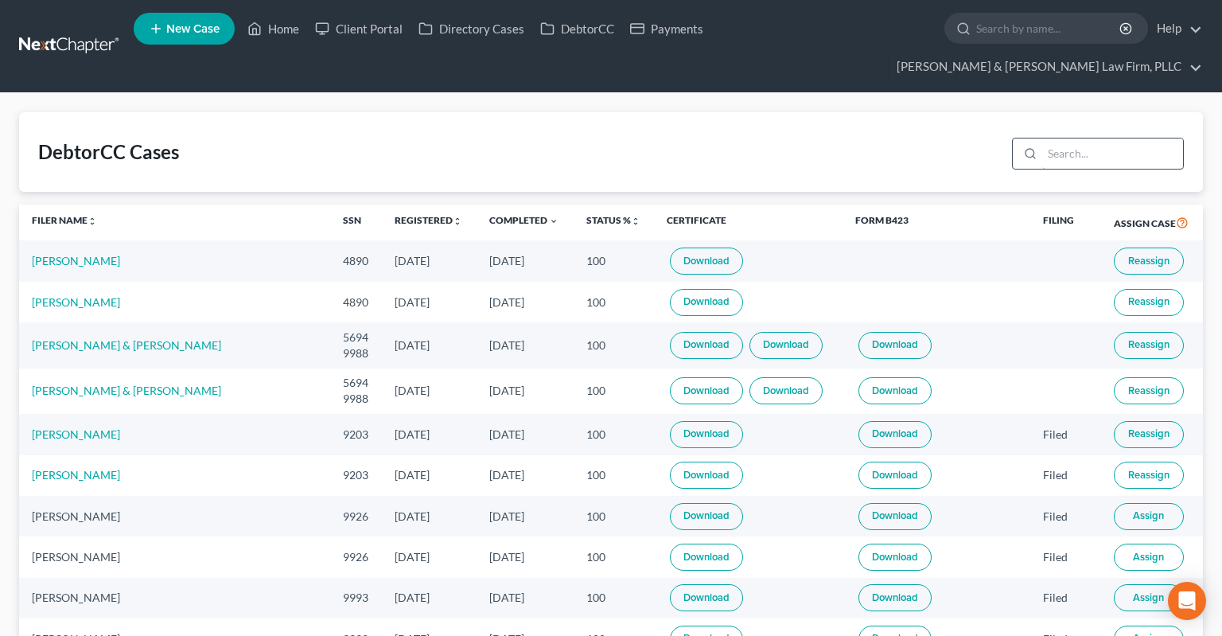
drag, startPoint x: 1078, startPoint y: 116, endPoint x: 1062, endPoint y: 126, distance: 19.0
click at [1064, 138] on input "search" at bounding box center [1112, 153] width 141 height 30
type input "linnell"
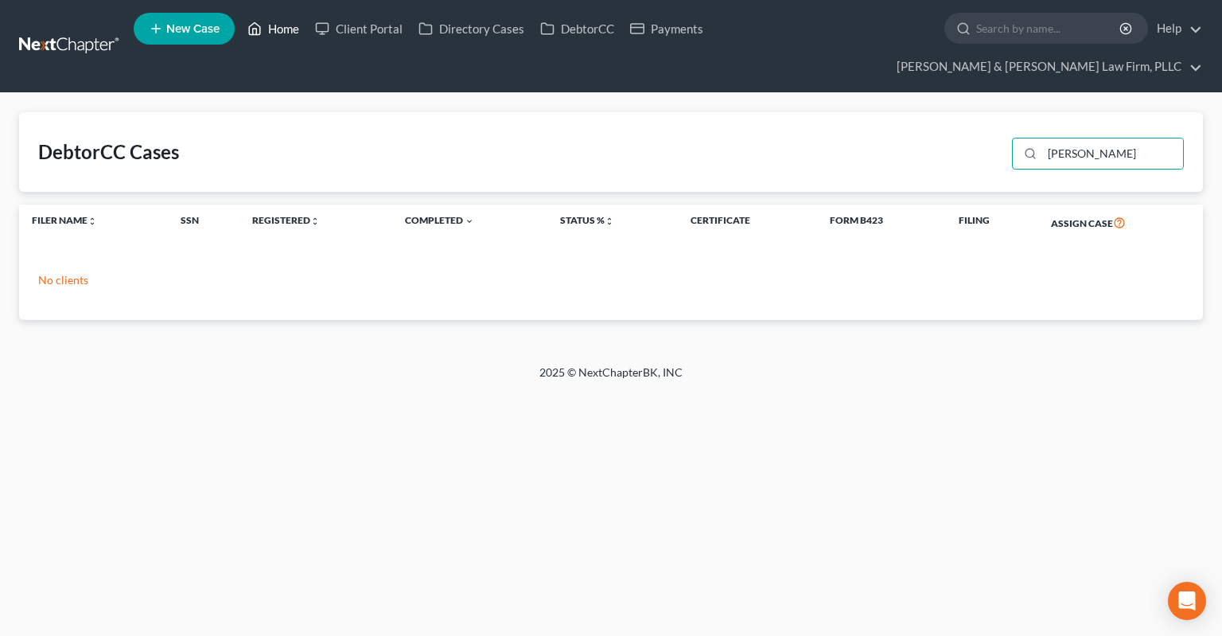
click at [298, 32] on link "Home" at bounding box center [273, 28] width 68 height 29
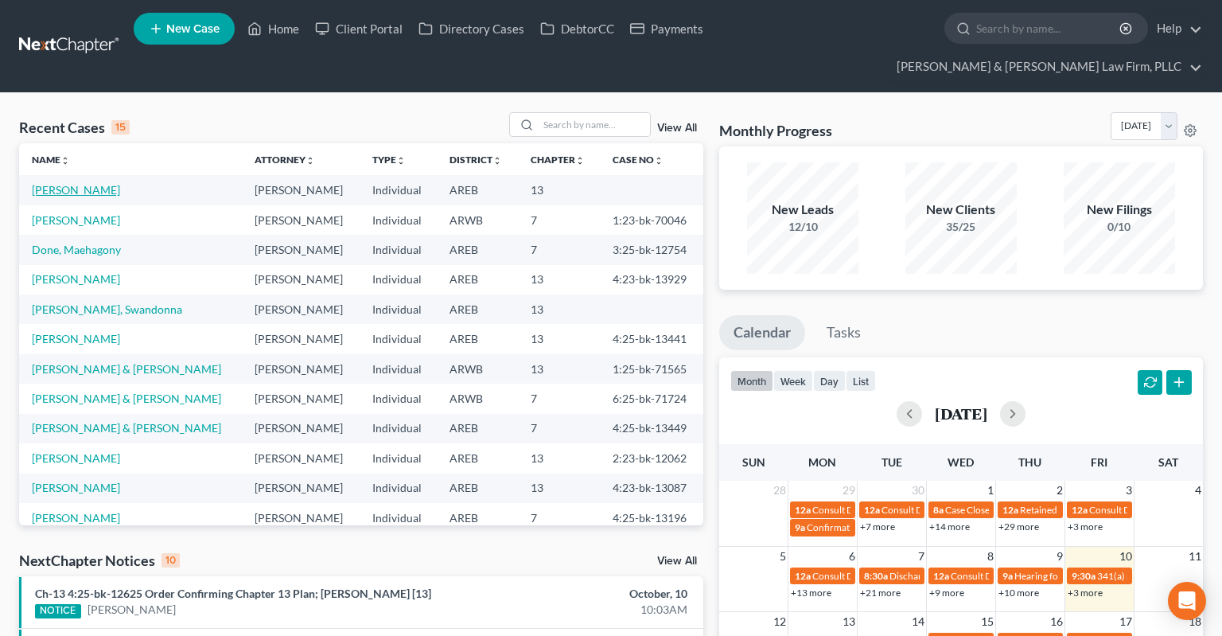
click at [62, 183] on link "Linnell, John" at bounding box center [76, 190] width 88 height 14
select select "3"
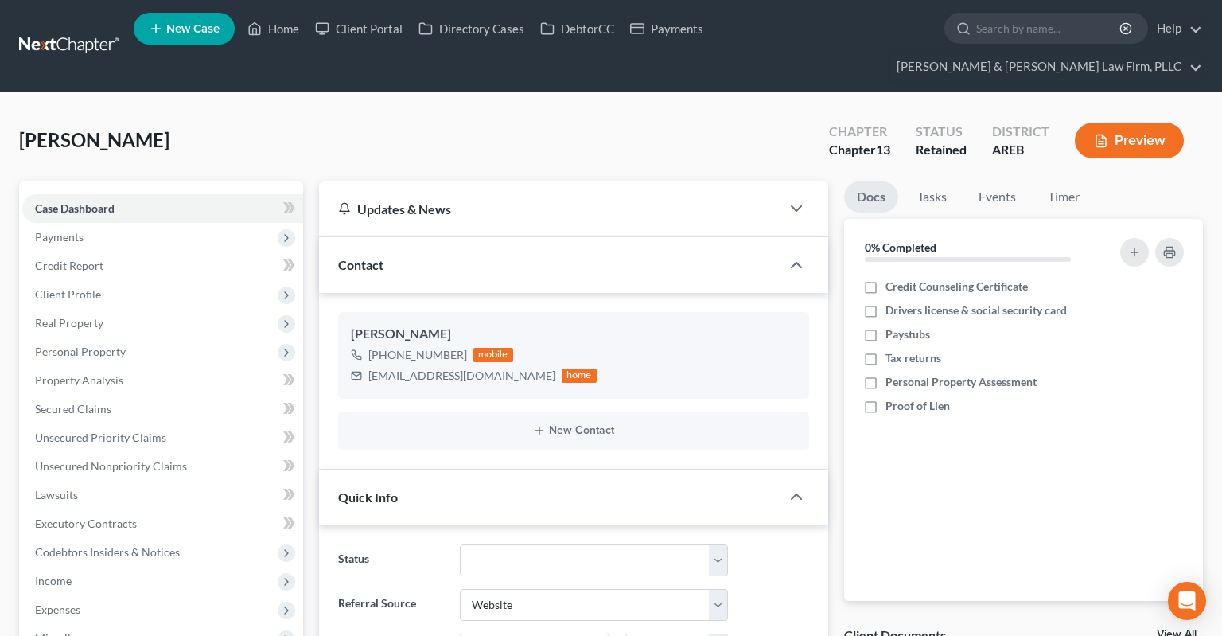
scroll to position [336, 0]
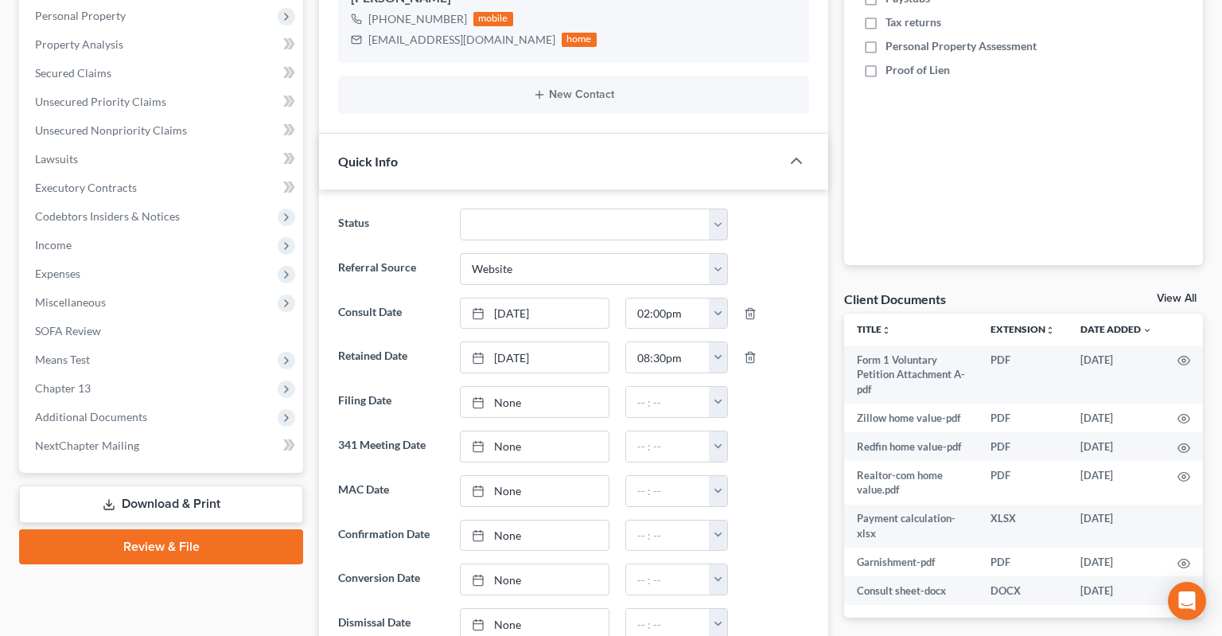
click at [200, 485] on link "Download & Print" at bounding box center [161, 503] width 284 height 37
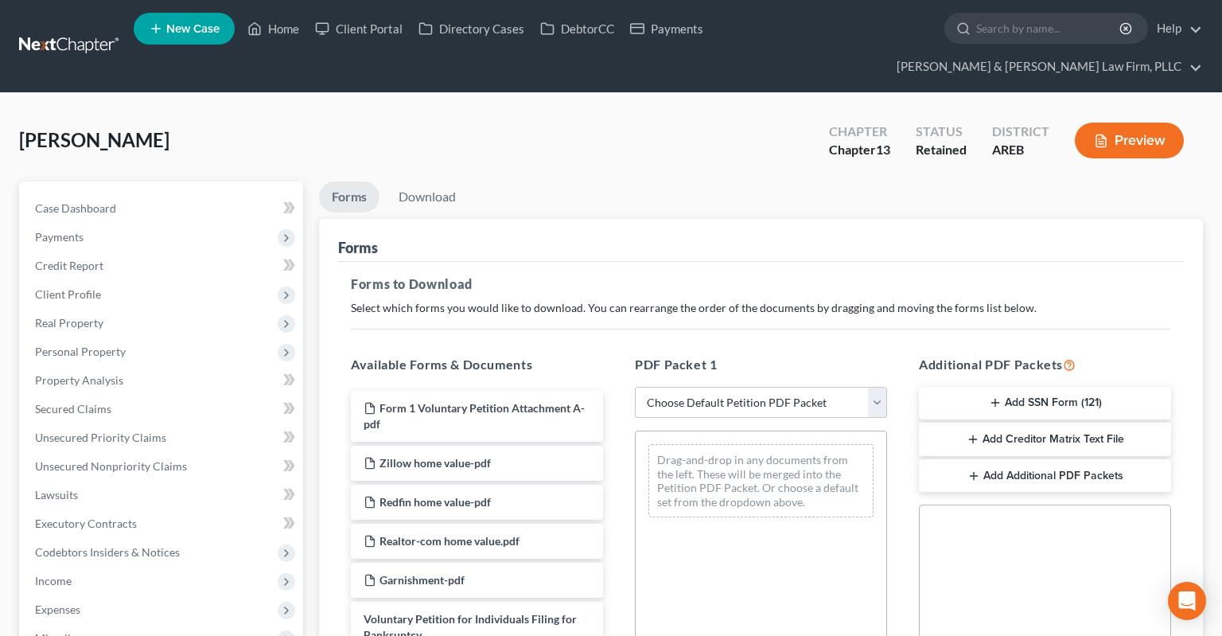
click at [635, 387] on select "Choose Default Petition PDF Packet Complete Bankruptcy Petition (all forms and …" at bounding box center [761, 403] width 252 height 32
select select "0"
click option "Complete Bankruptcy Petition (all forms and schedules)" at bounding box center [0, 0] width 0 height 0
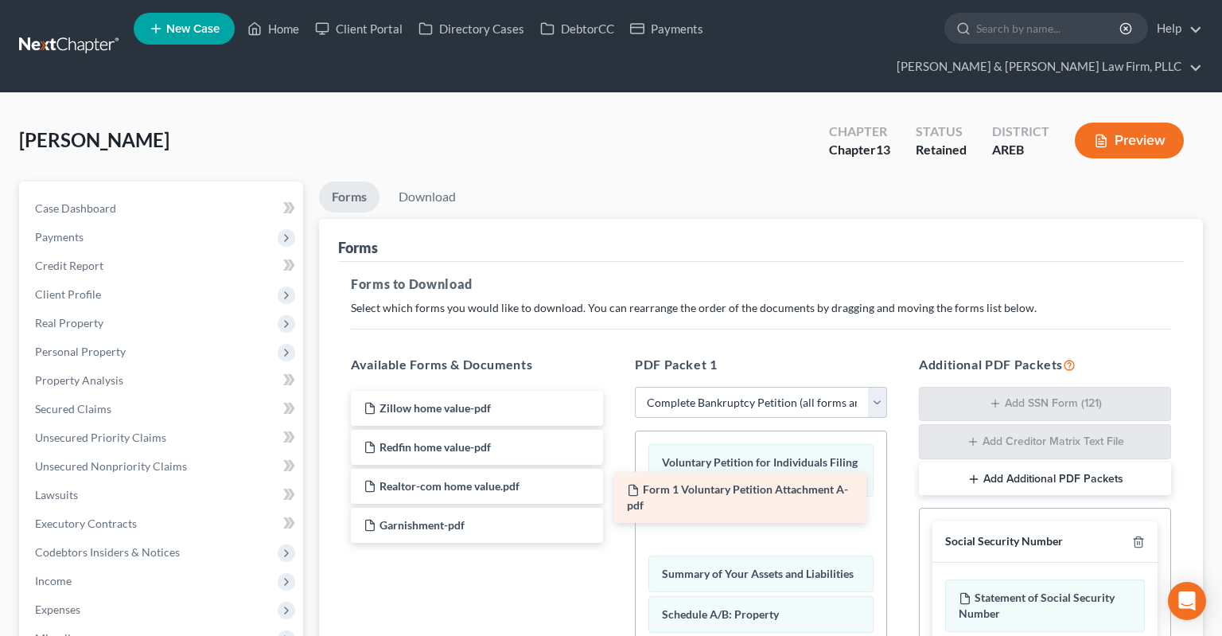
drag, startPoint x: 533, startPoint y: 382, endPoint x: 800, endPoint y: 488, distance: 287.8
click at [616, 492] on div "Form 1 Voluntary Petition Attachment A-pdf Form 1 Voluntary Petition Attachment…" at bounding box center [477, 467] width 278 height 152
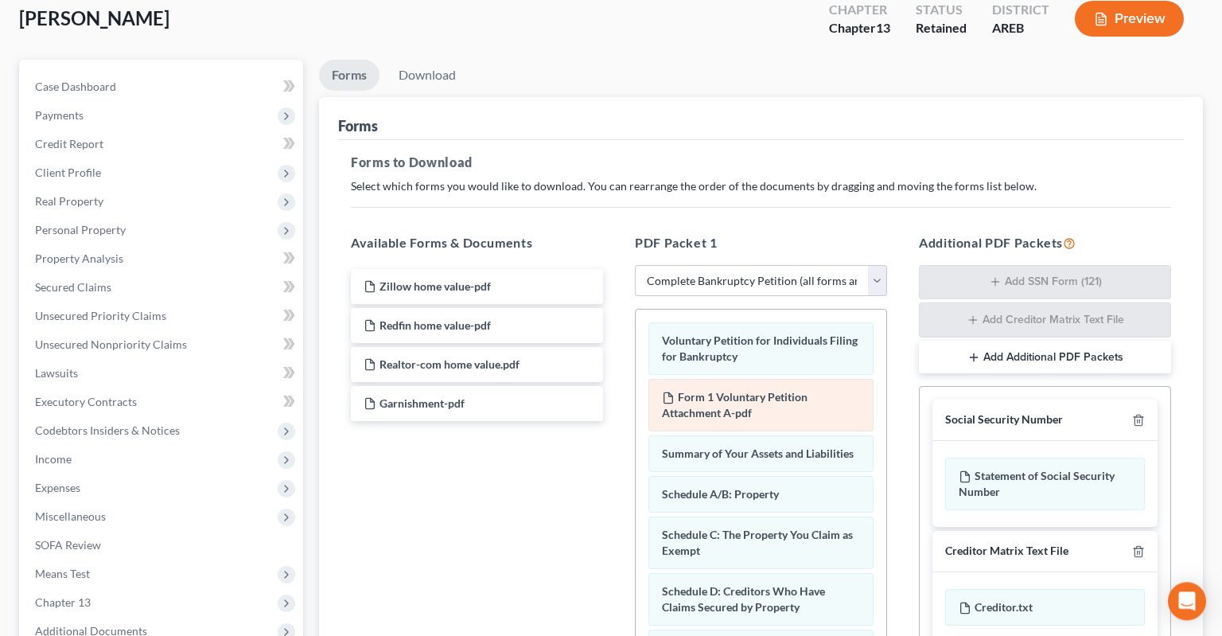
scroll to position [251, 0]
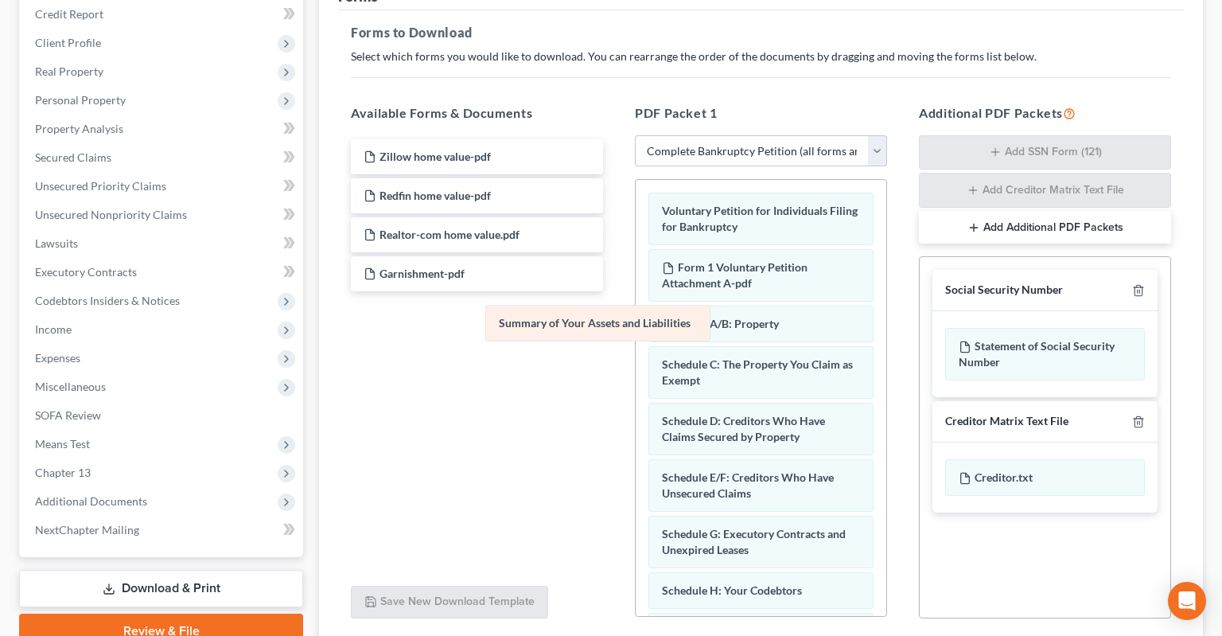
drag, startPoint x: 735, startPoint y: 295, endPoint x: 480, endPoint y: 319, distance: 255.7
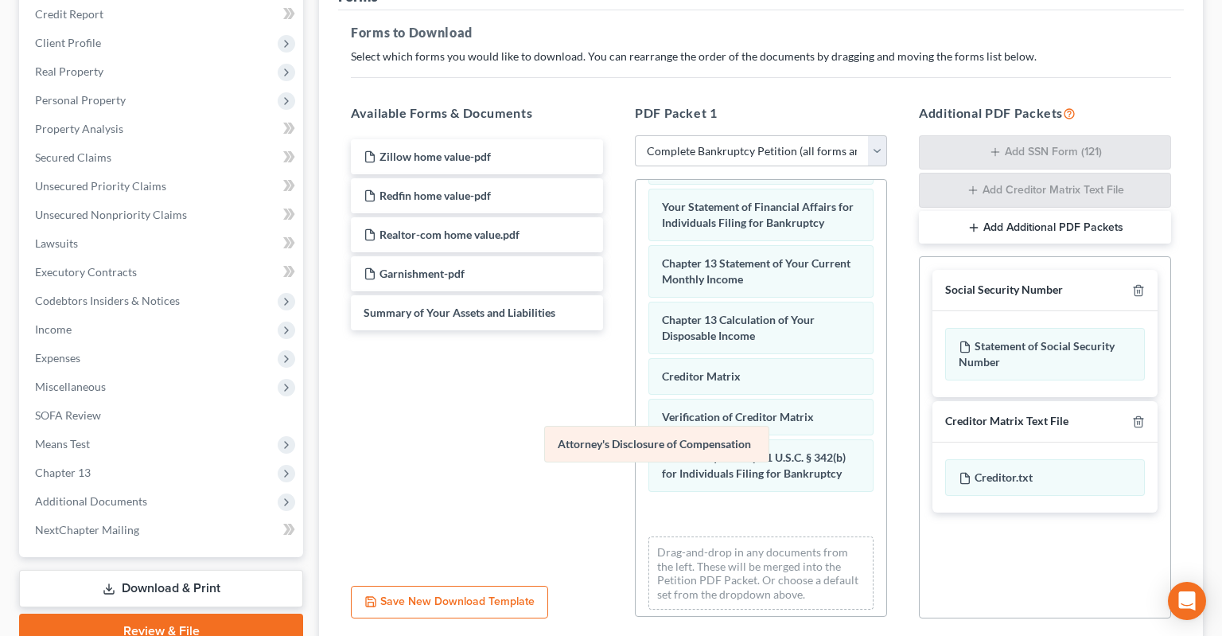
scroll to position [521, 0]
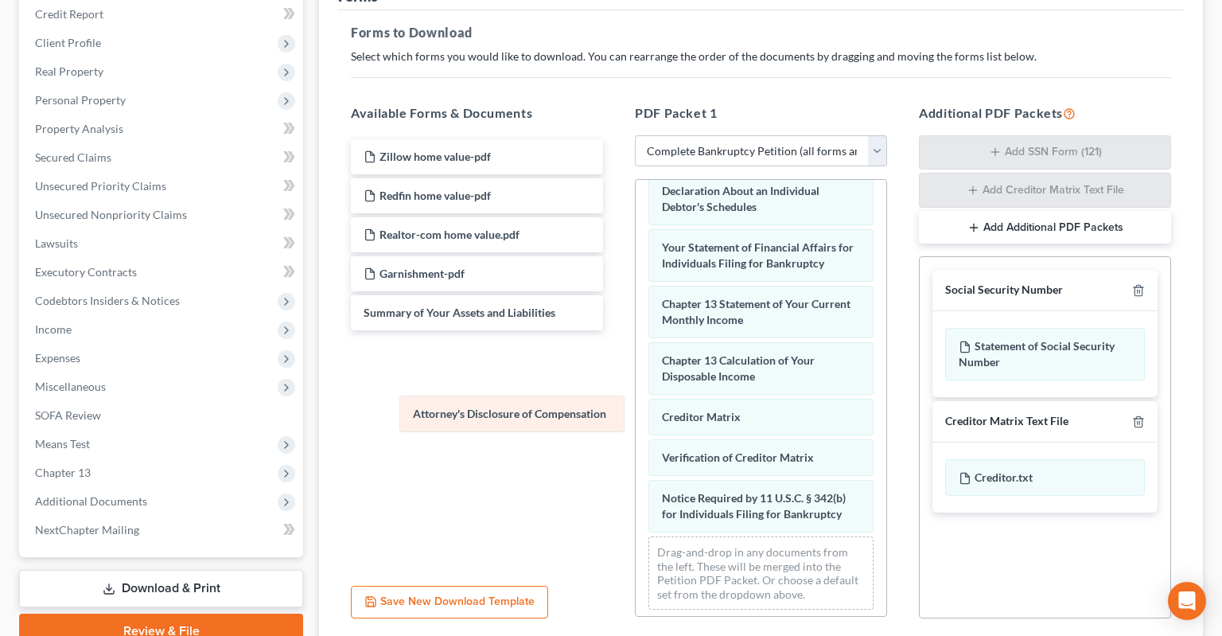
drag, startPoint x: 727, startPoint y: 482, endPoint x: 458, endPoint y: 419, distance: 276.1
click at [636, 419] on div "Attorney's Disclosure of Compensation Voluntary Petition for Individuals Filing…" at bounding box center [761, 140] width 251 height 963
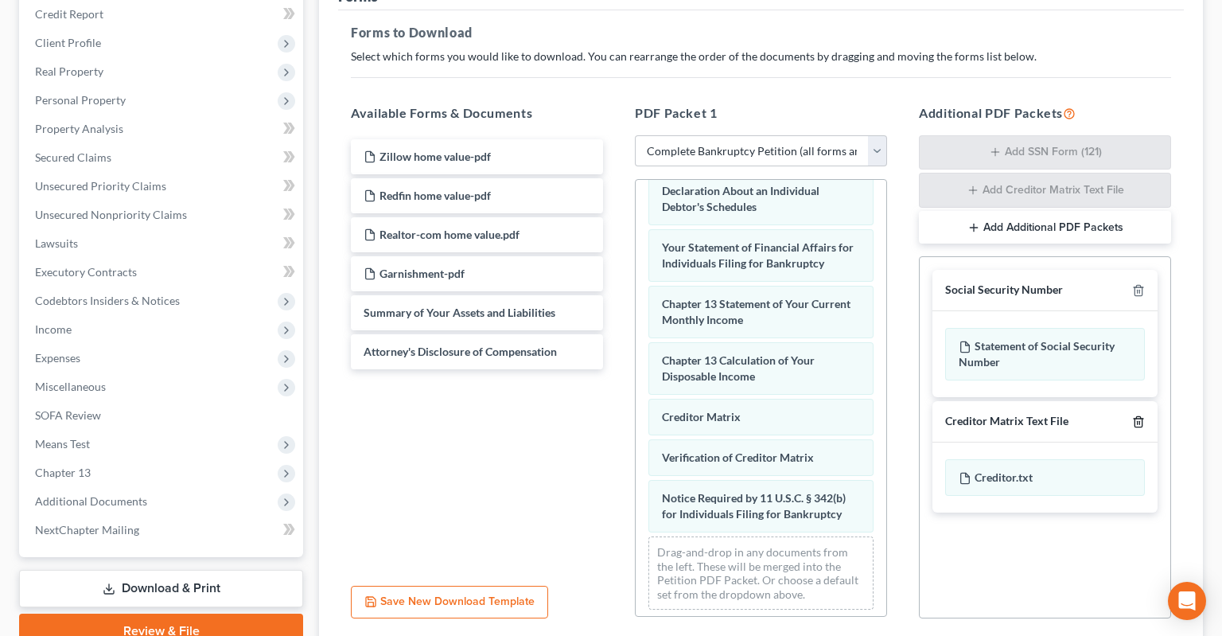
click at [1119, 415] on icon "button" at bounding box center [1138, 421] width 13 height 13
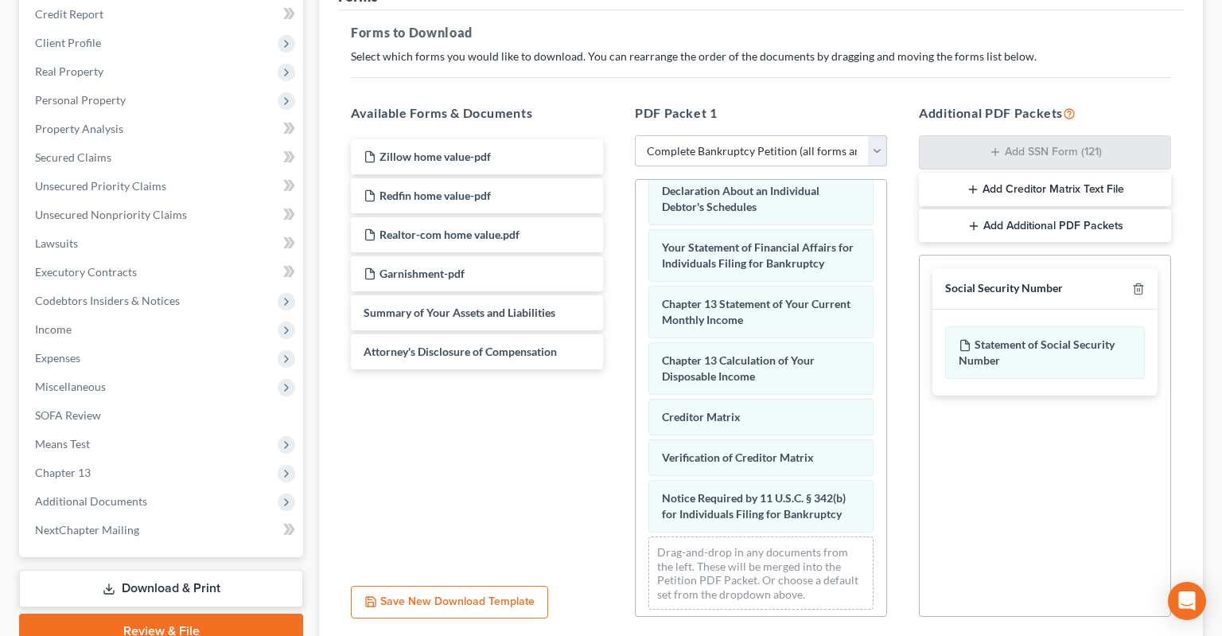
scroll to position [345, 0]
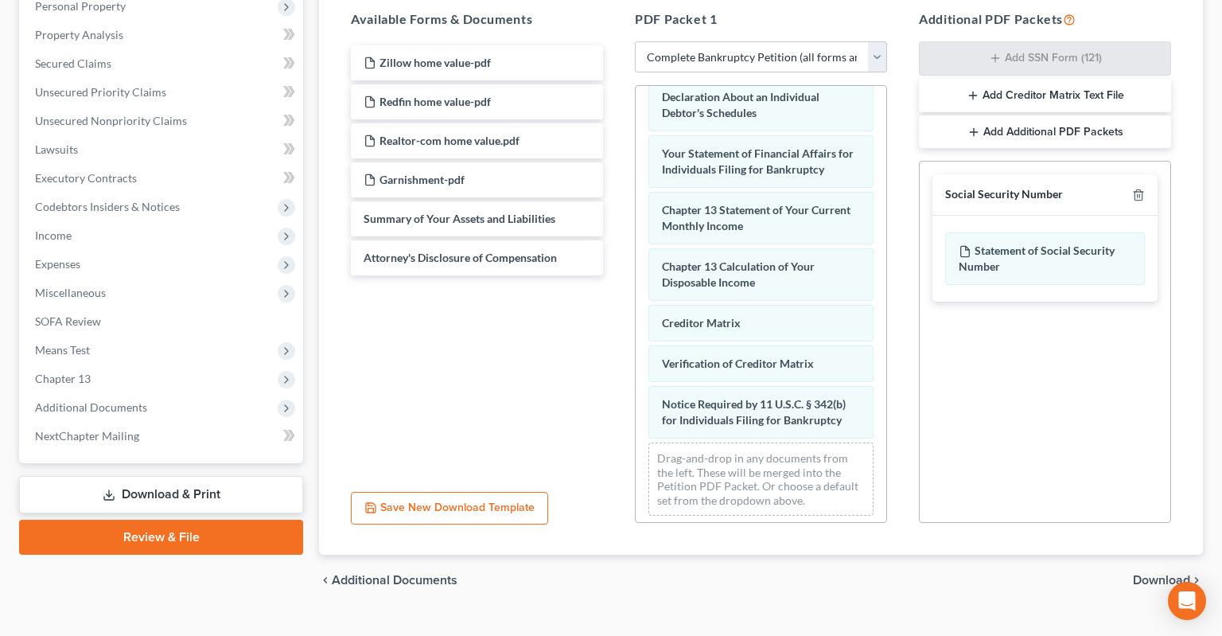
click at [1119, 574] on span "Download" at bounding box center [1161, 580] width 57 height 13
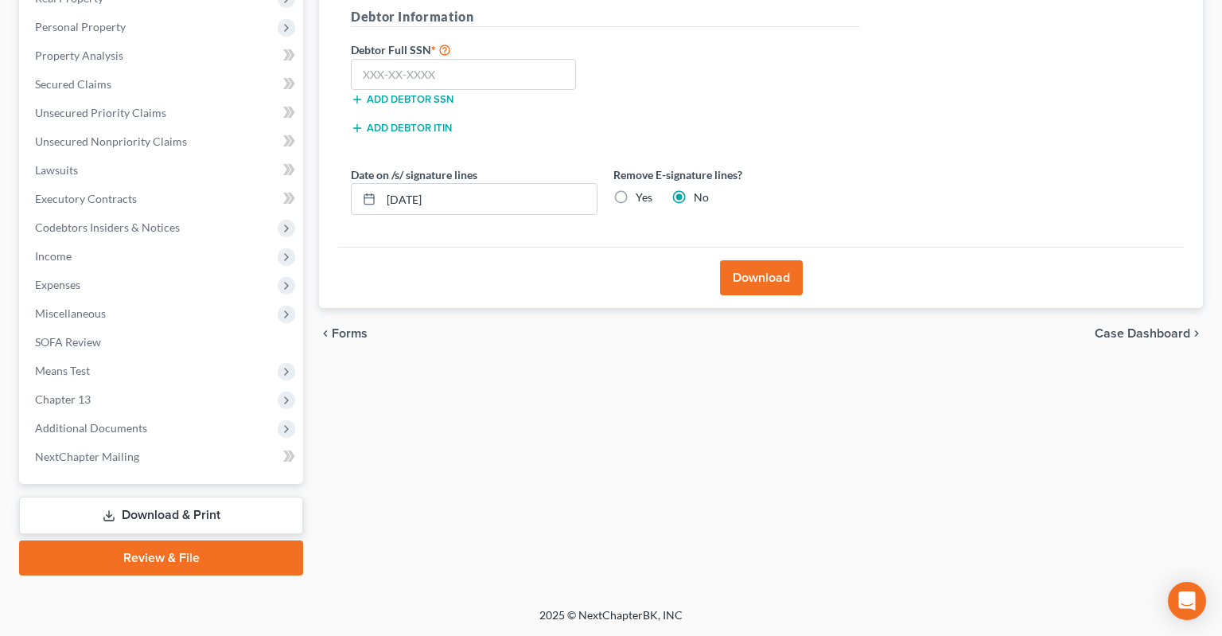
scroll to position [294, 0]
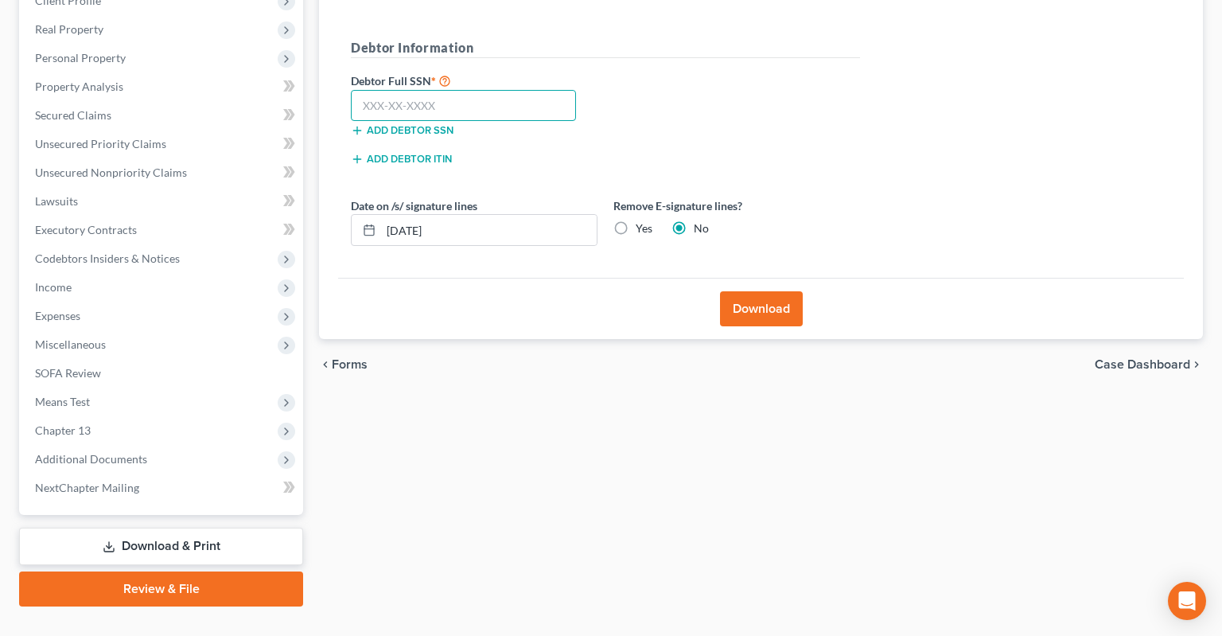
click at [492, 90] on input "text" at bounding box center [463, 106] width 225 height 32
paste input "468-88-8468"
type input "468-88-8468"
click at [636, 220] on label "Yes" at bounding box center [644, 228] width 17 height 16
click at [642, 220] on input "Yes" at bounding box center [647, 225] width 10 height 10
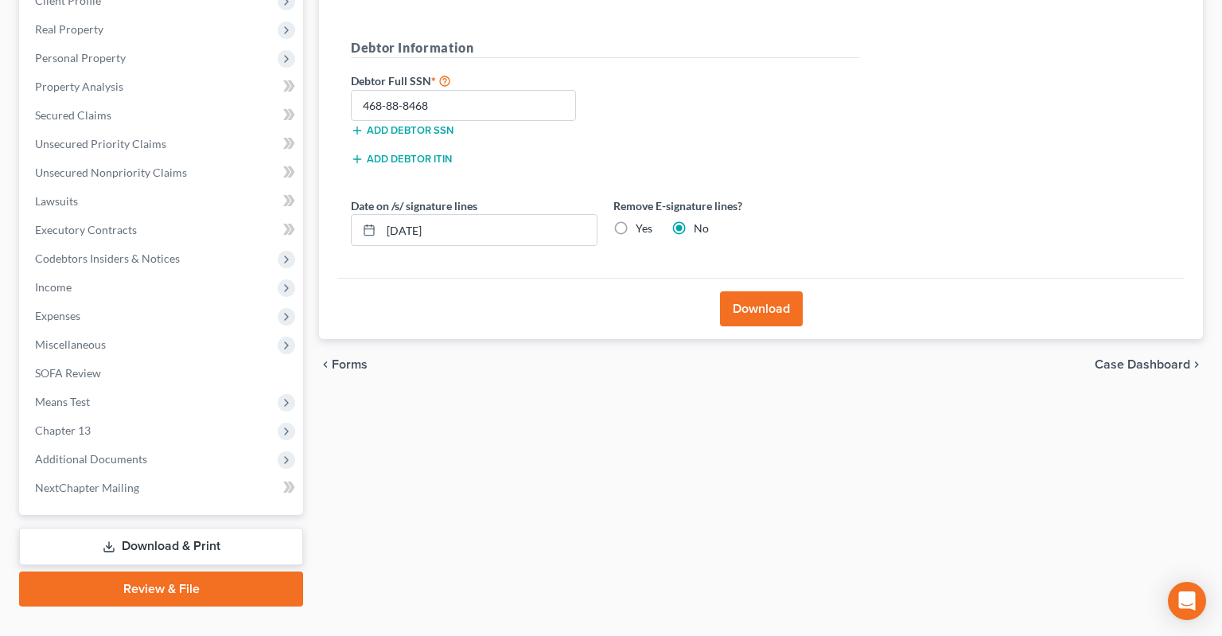
radio input "true"
radio input "false"
click at [783, 294] on button "Download" at bounding box center [761, 308] width 83 height 35
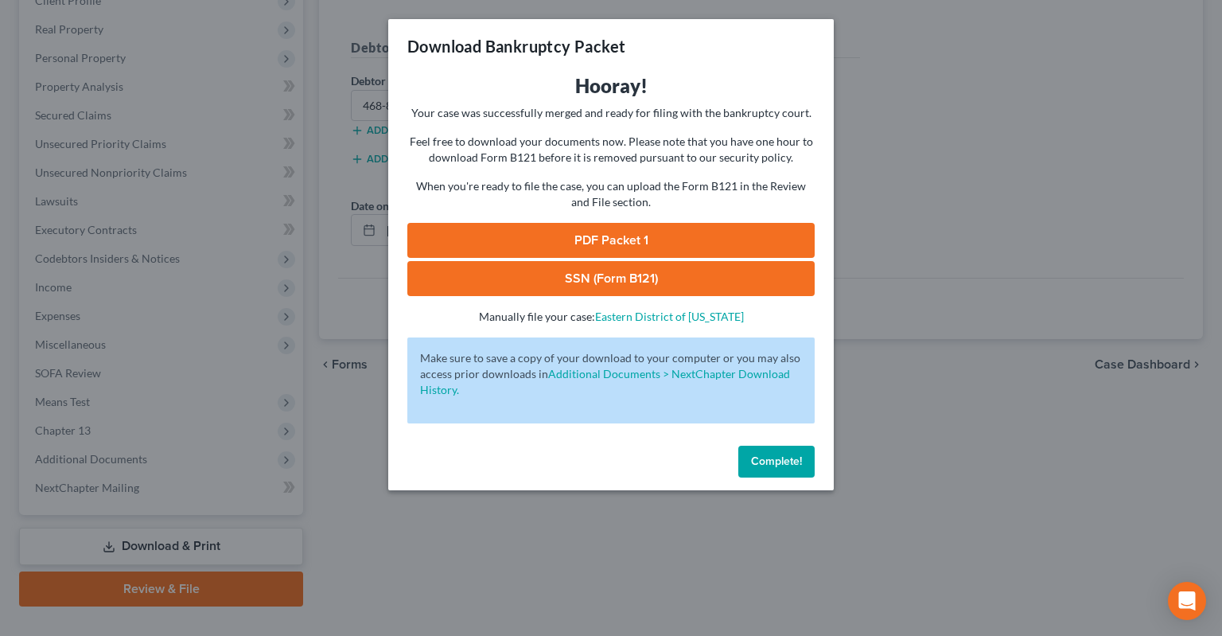
click at [595, 243] on link "PDF Packet 1" at bounding box center [610, 240] width 407 height 35
click at [601, 269] on link "SSN (Form B121)" at bounding box center [610, 278] width 407 height 35
click at [768, 463] on span "Complete!" at bounding box center [776, 461] width 51 height 14
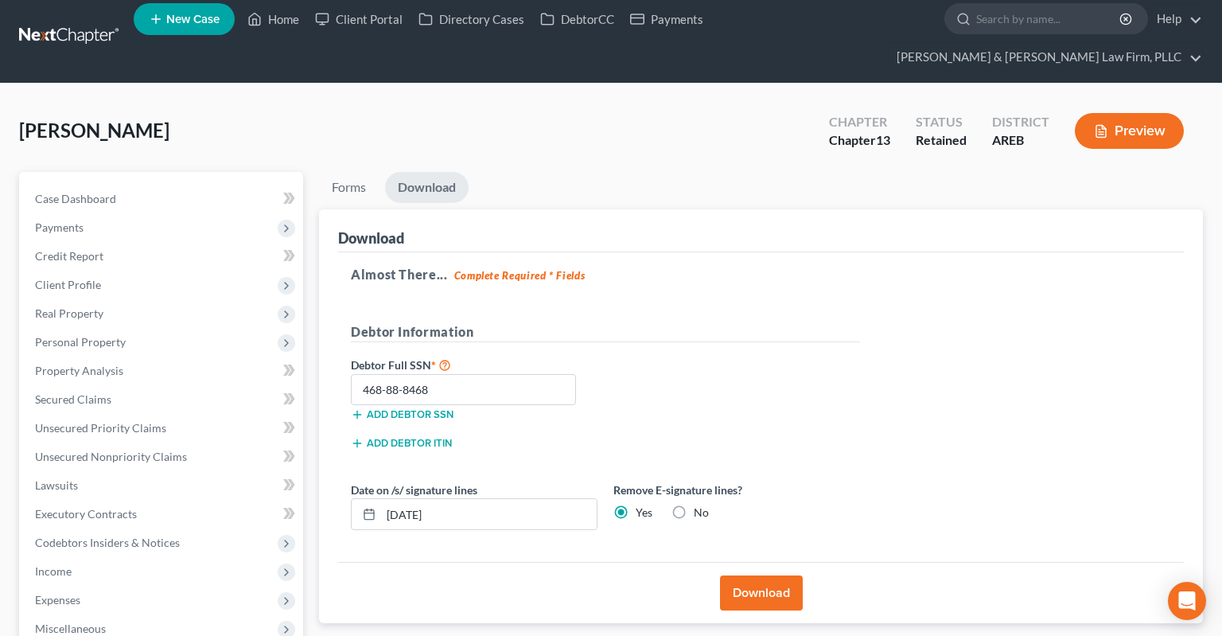
scroll to position [0, 0]
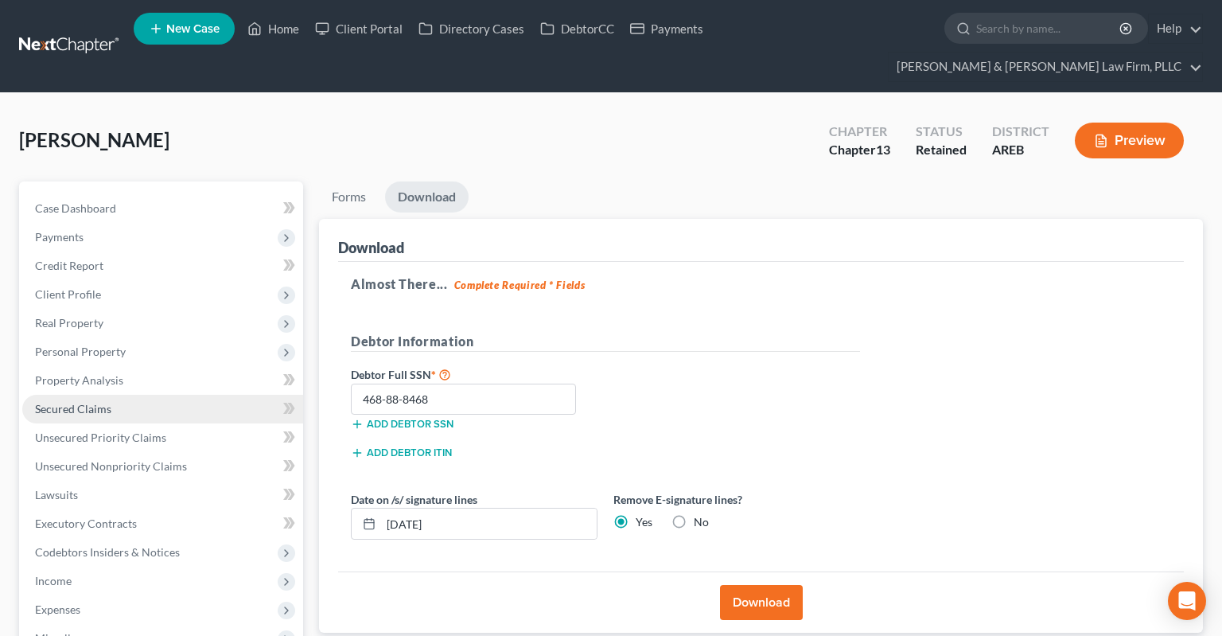
click at [142, 395] on link "Secured Claims" at bounding box center [162, 409] width 281 height 29
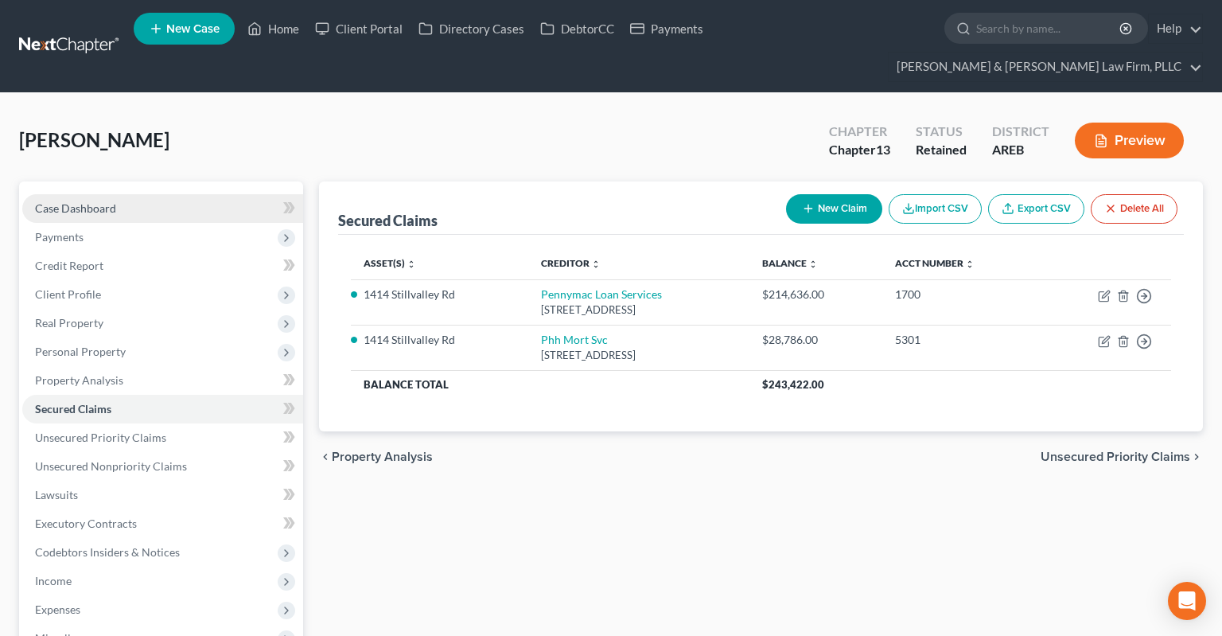
click at [143, 194] on link "Case Dashboard" at bounding box center [162, 208] width 281 height 29
select select "3"
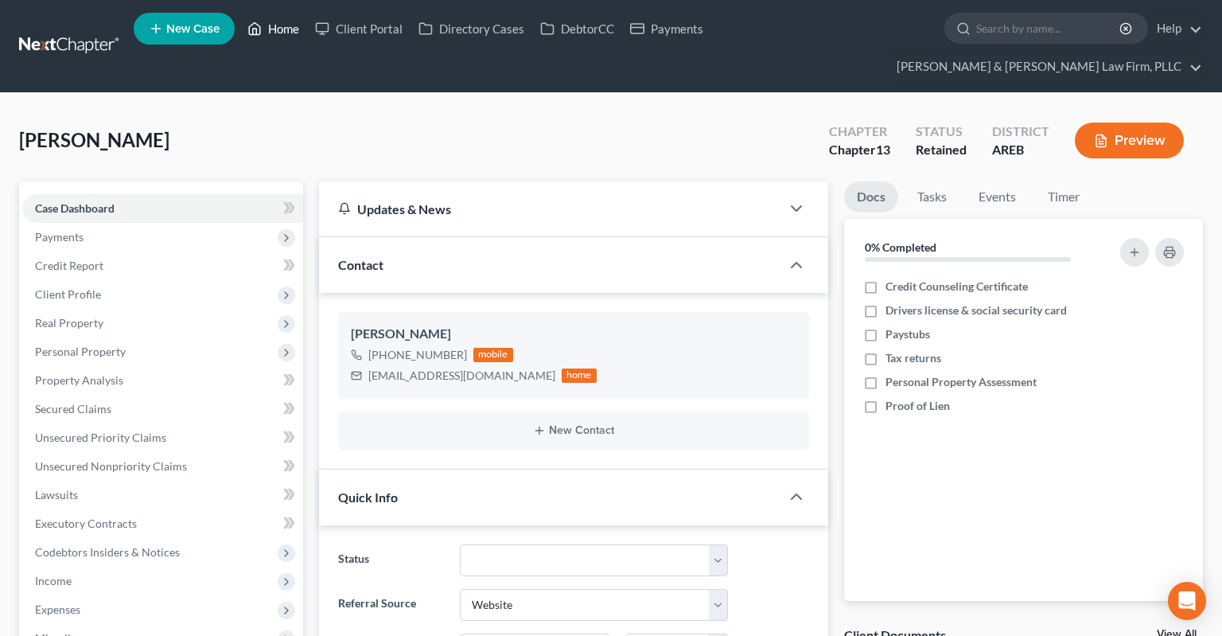
click at [288, 40] on link "Home" at bounding box center [273, 28] width 68 height 29
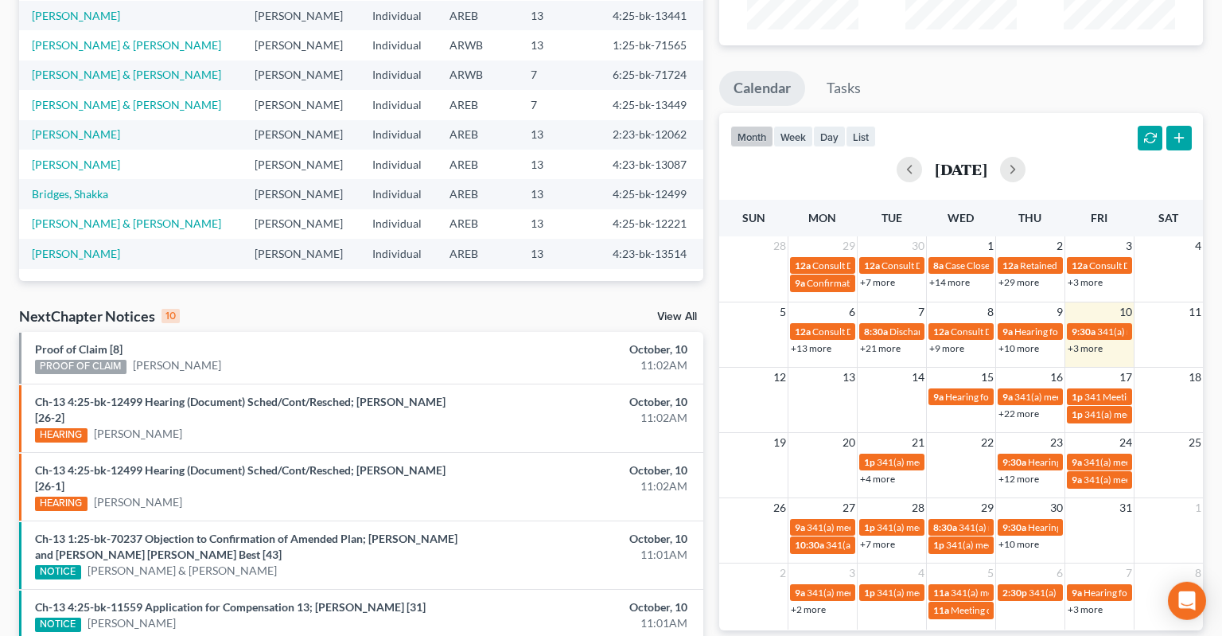
scroll to position [251, 0]
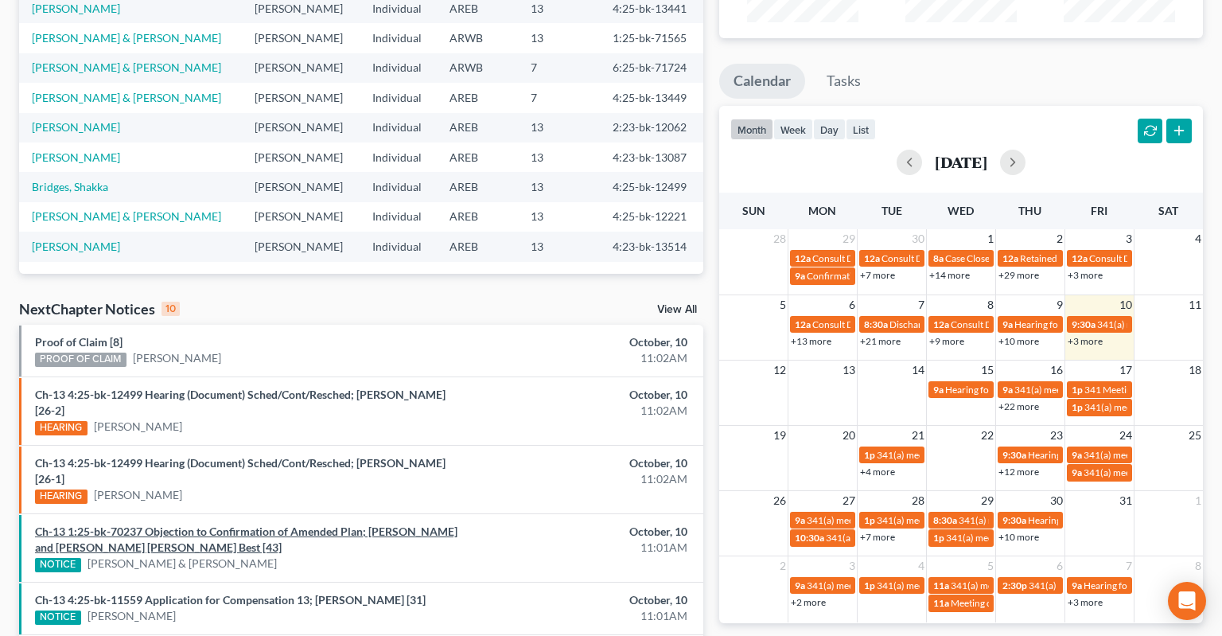
click at [369, 524] on link "Ch-13 1:25-bk-70237 Objection to Confirmation of Amended Plan; Thomas Edward Be…" at bounding box center [246, 538] width 422 height 29
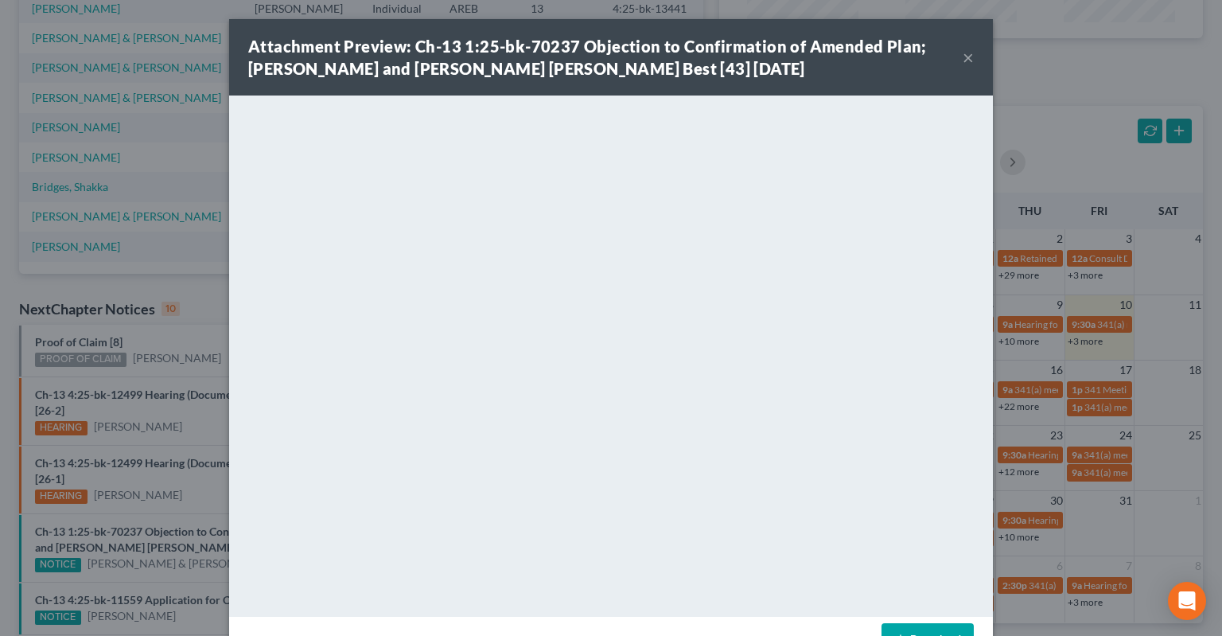
click at [967, 58] on button "×" at bounding box center [968, 57] width 11 height 19
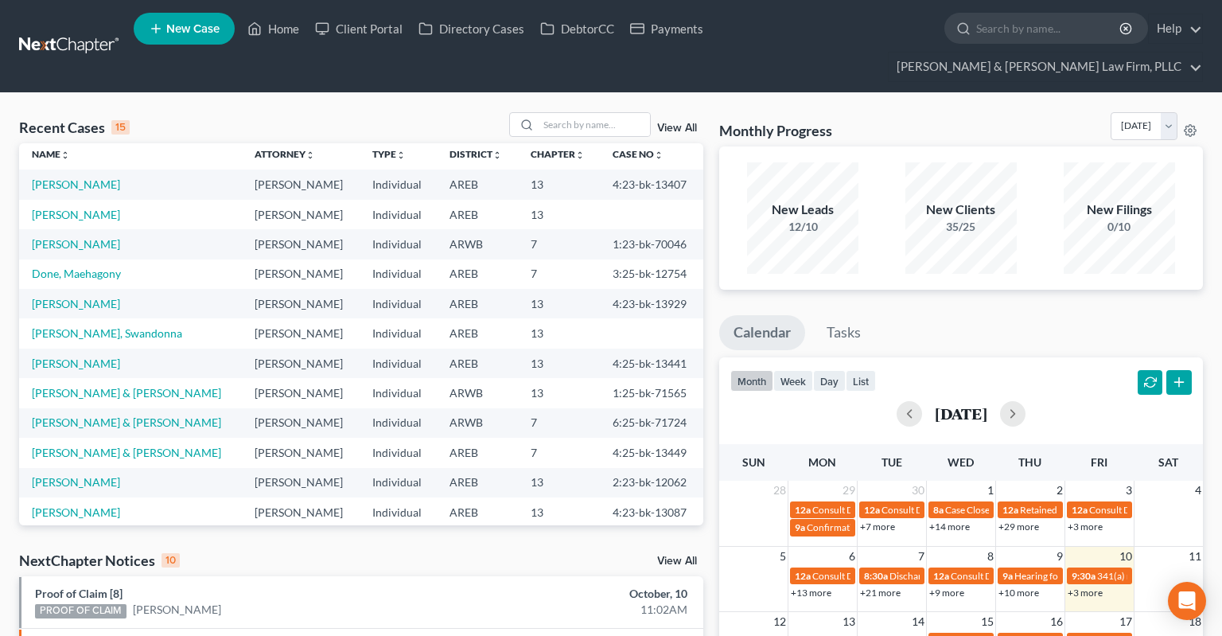
scroll to position [0, 0]
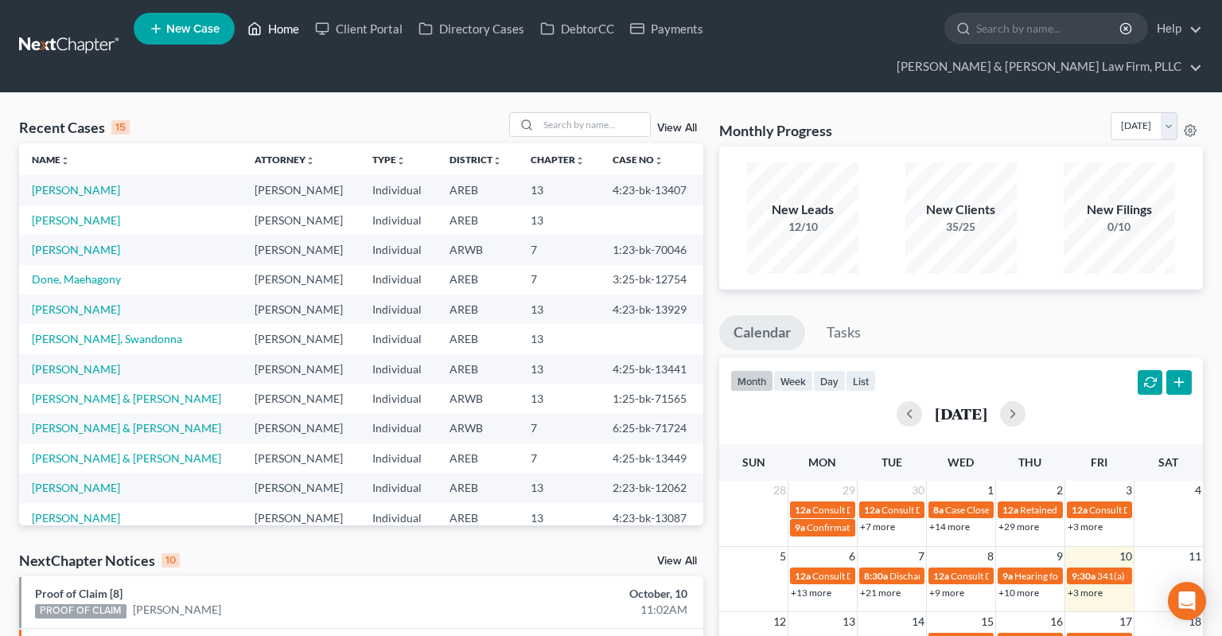
click at [285, 43] on link "Home" at bounding box center [273, 28] width 68 height 29
click at [554, 113] on input "search" at bounding box center [594, 124] width 111 height 23
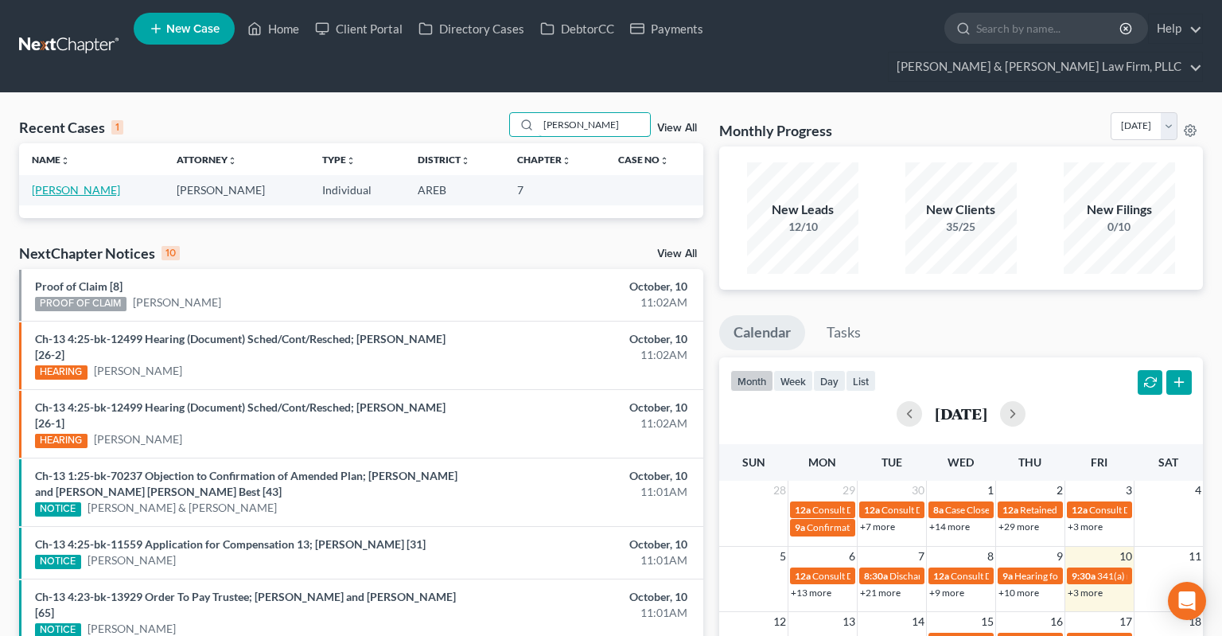
type input "elizabeth le"
click at [85, 183] on link "Le, Elizabeth" at bounding box center [76, 190] width 88 height 14
select select "6"
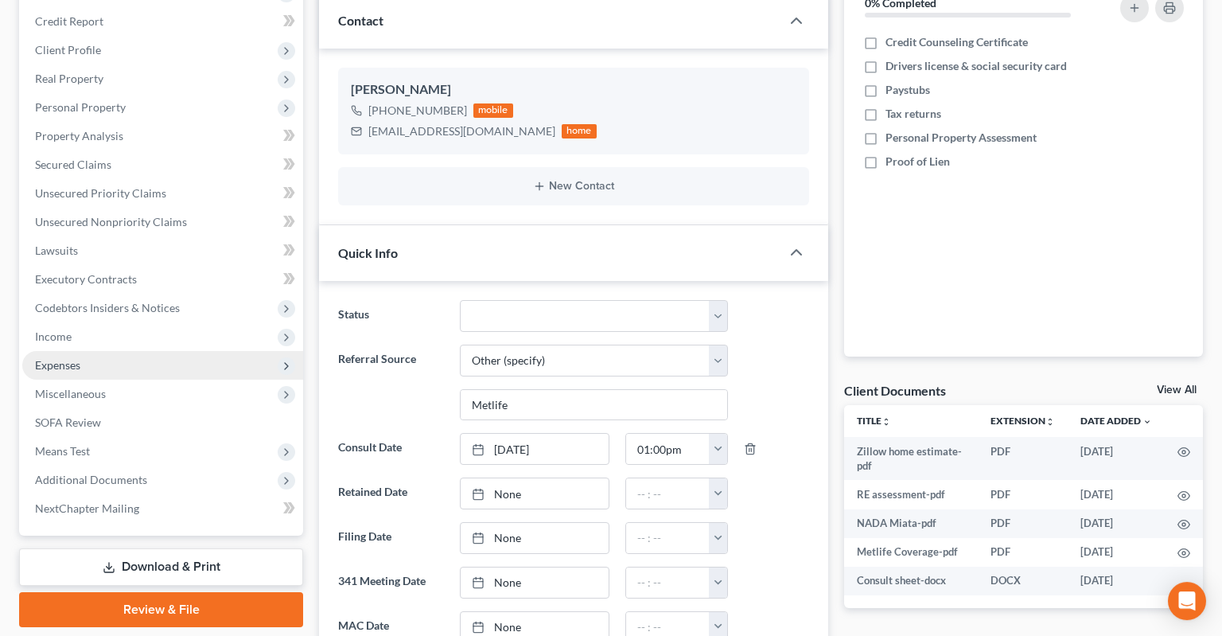
scroll to position [251, 0]
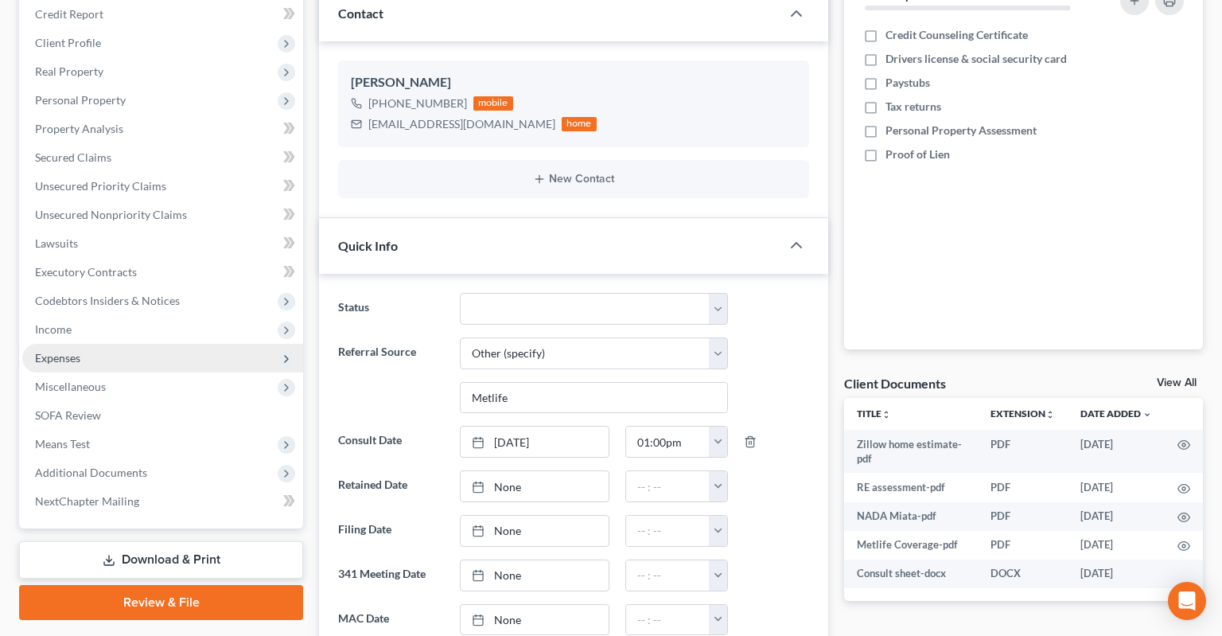
click at [159, 344] on span "Expenses" at bounding box center [162, 358] width 281 height 29
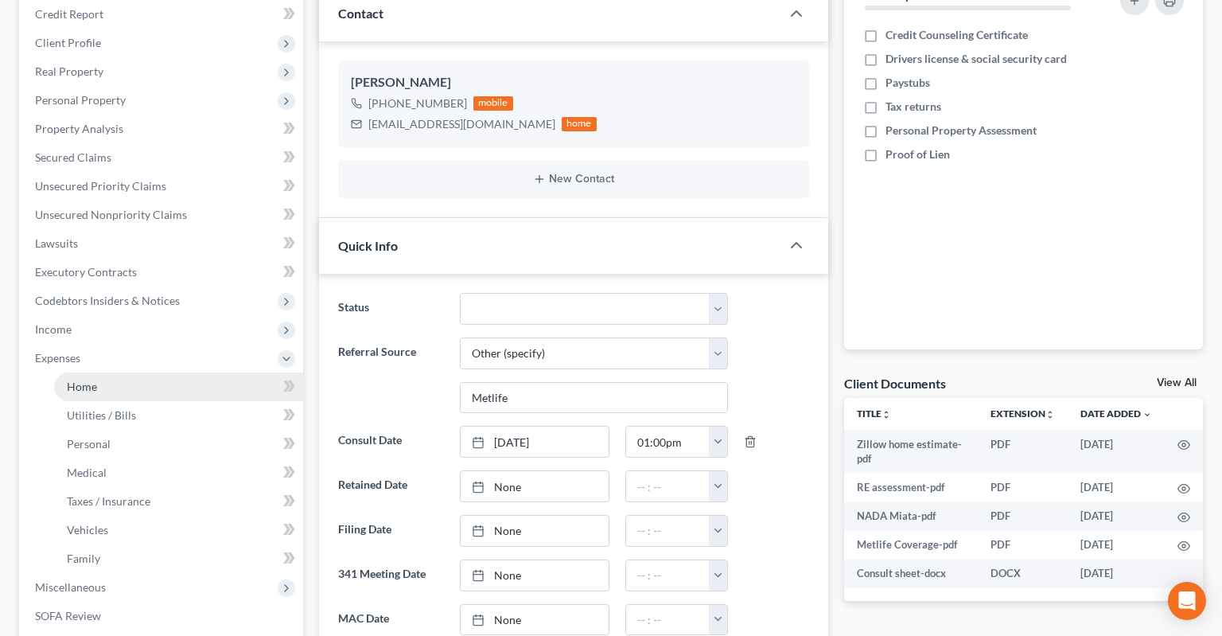
click at [154, 372] on link "Home" at bounding box center [178, 386] width 249 height 29
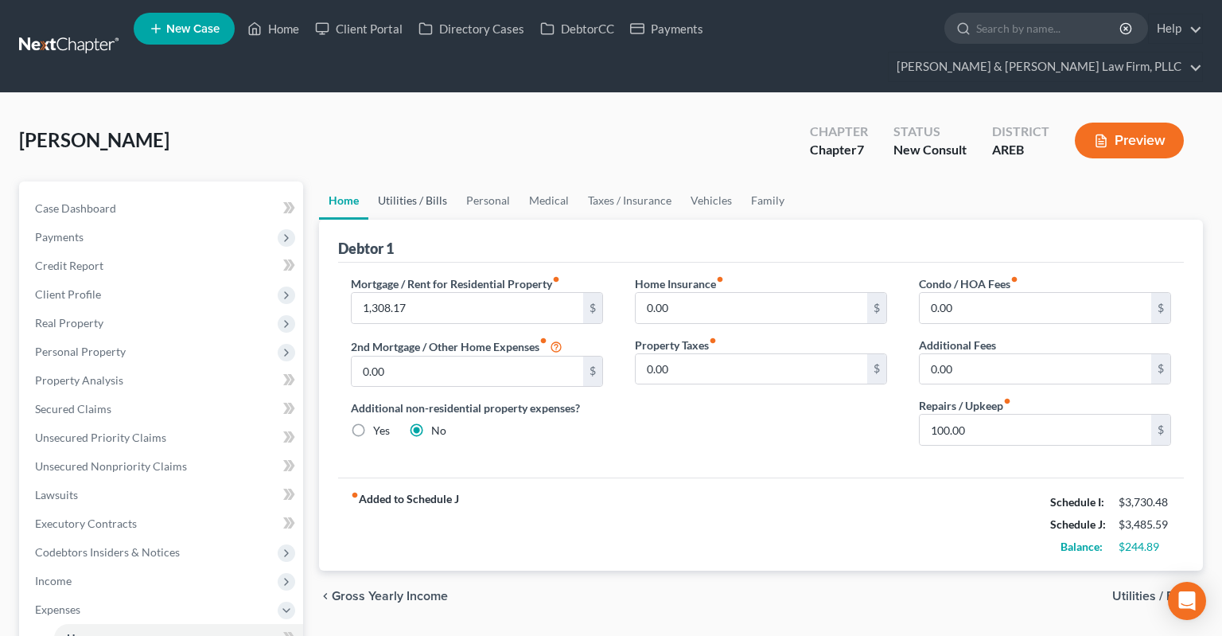
click at [422, 181] on link "Utilities / Bills" at bounding box center [412, 200] width 88 height 38
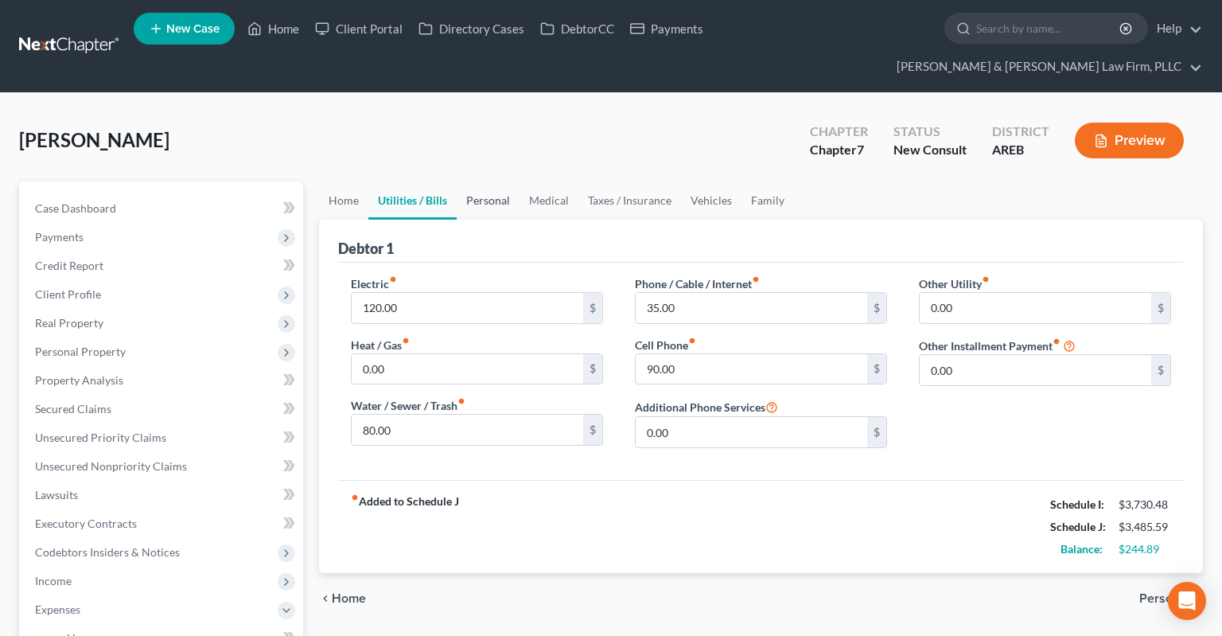
click at [480, 181] on link "Personal" at bounding box center [488, 200] width 63 height 38
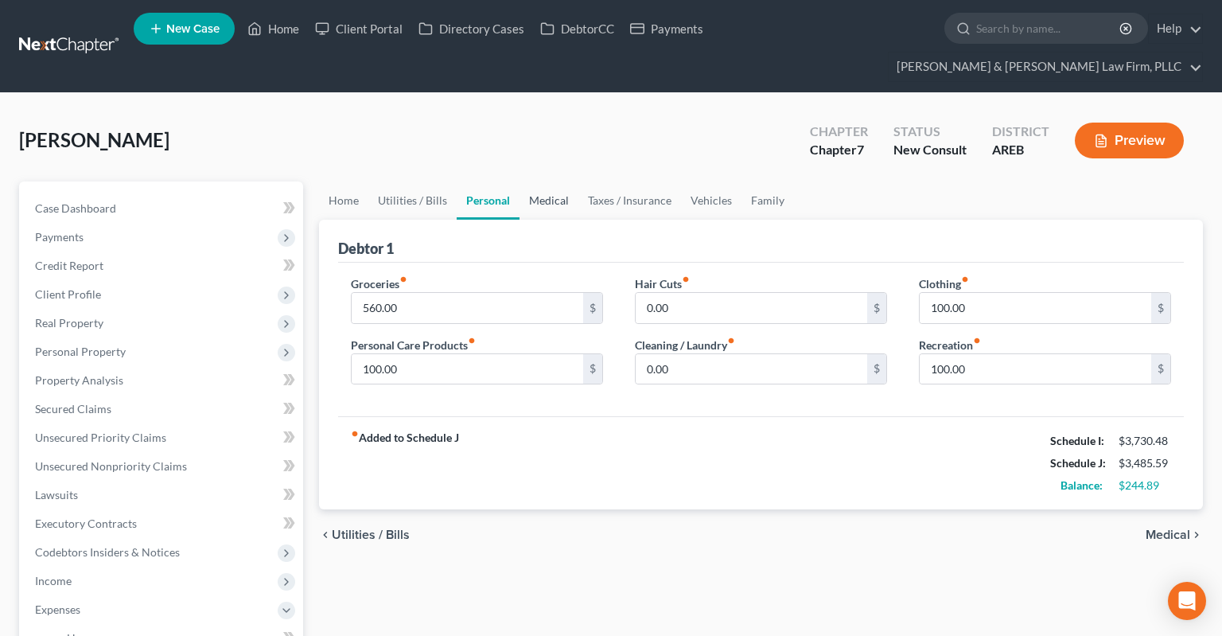
click at [533, 181] on link "Medical" at bounding box center [548, 200] width 59 height 38
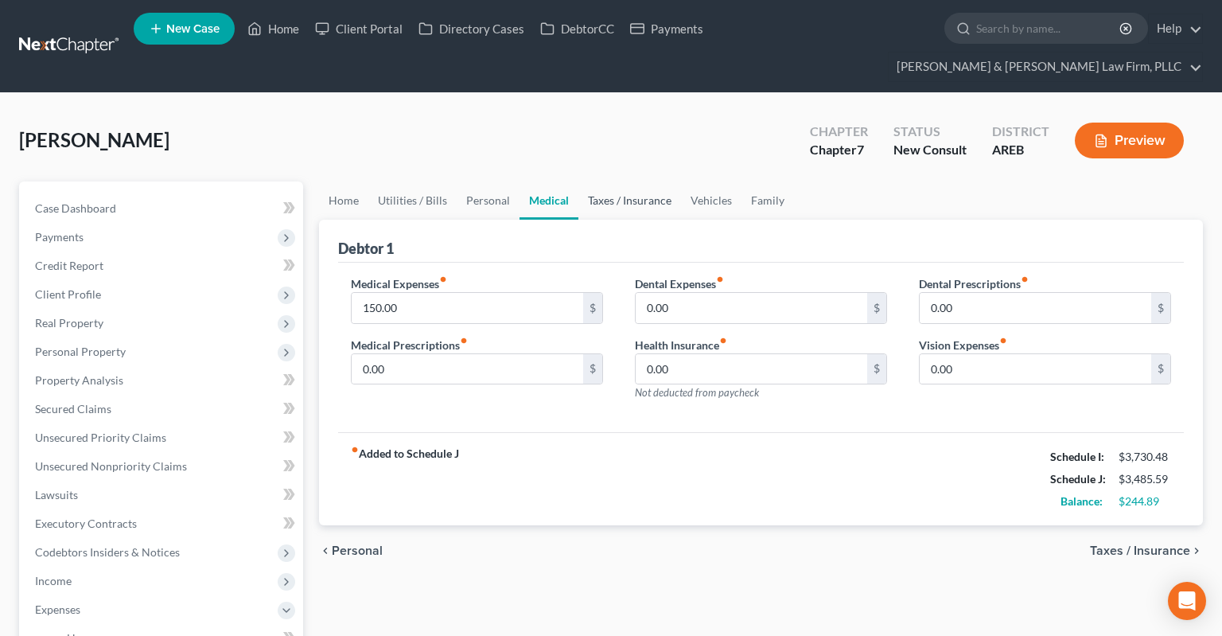
click at [605, 183] on link "Taxes / Insurance" at bounding box center [629, 200] width 103 height 38
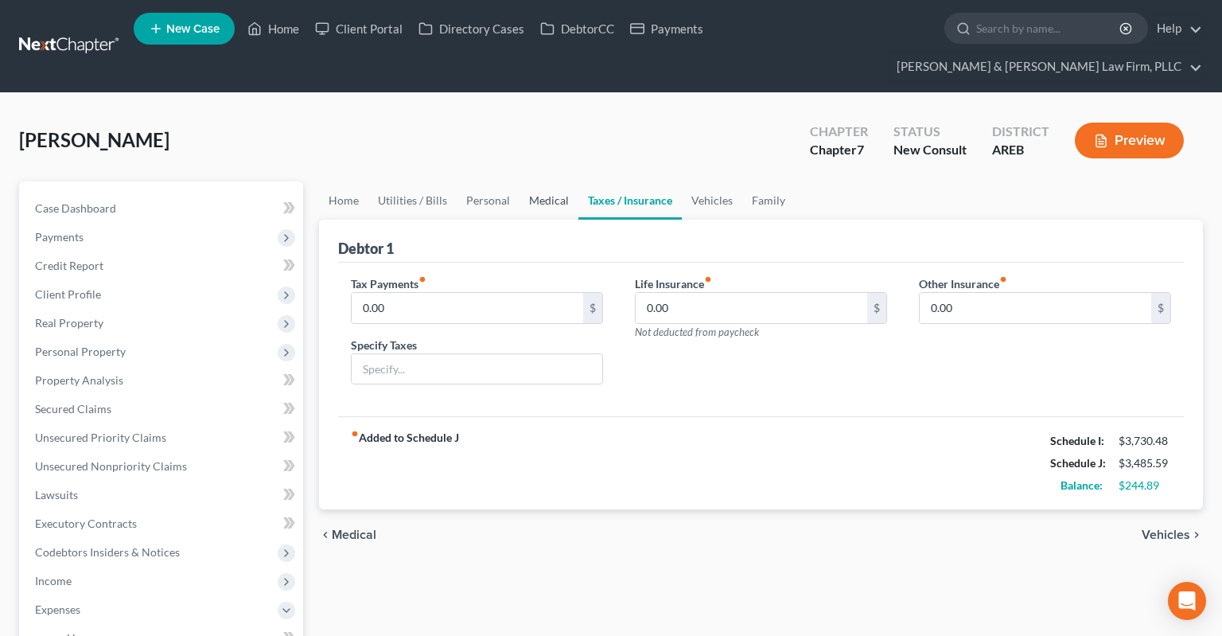
click at [552, 186] on link "Medical" at bounding box center [548, 200] width 59 height 38
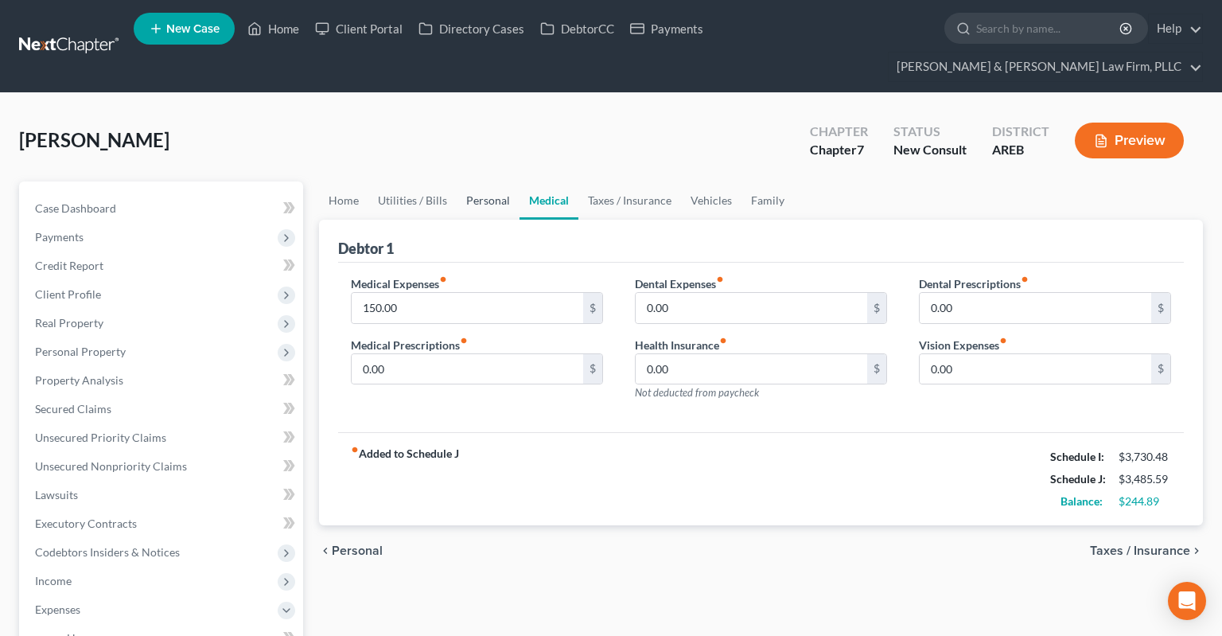
click at [480, 188] on link "Personal" at bounding box center [488, 200] width 63 height 38
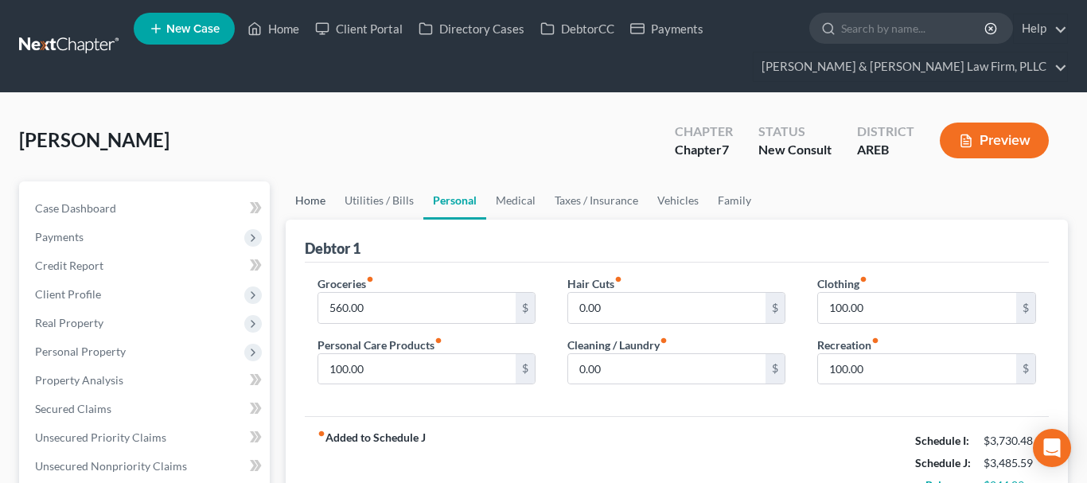
click at [299, 208] on link "Home" at bounding box center [310, 200] width 49 height 38
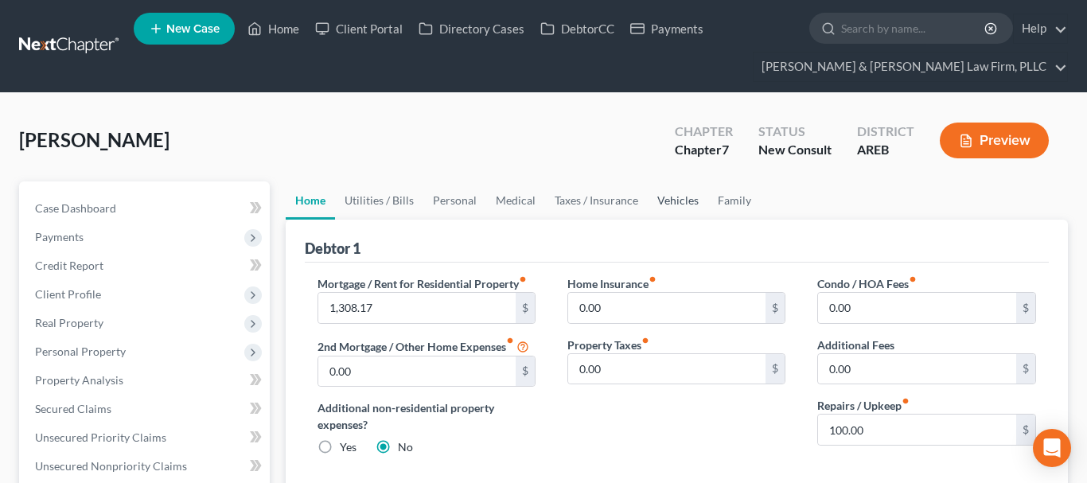
click at [679, 198] on link "Vehicles" at bounding box center [678, 200] width 60 height 38
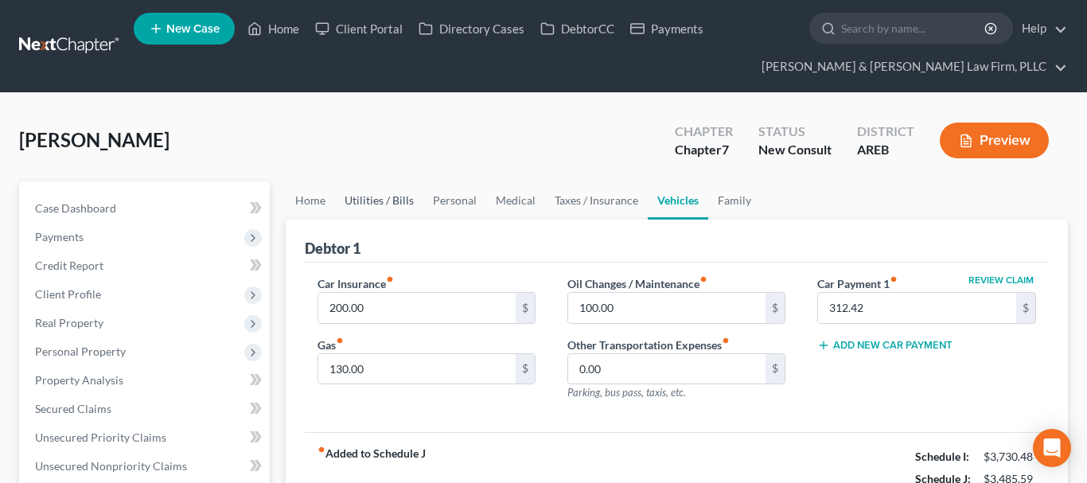
click at [368, 200] on link "Utilities / Bills" at bounding box center [379, 200] width 88 height 38
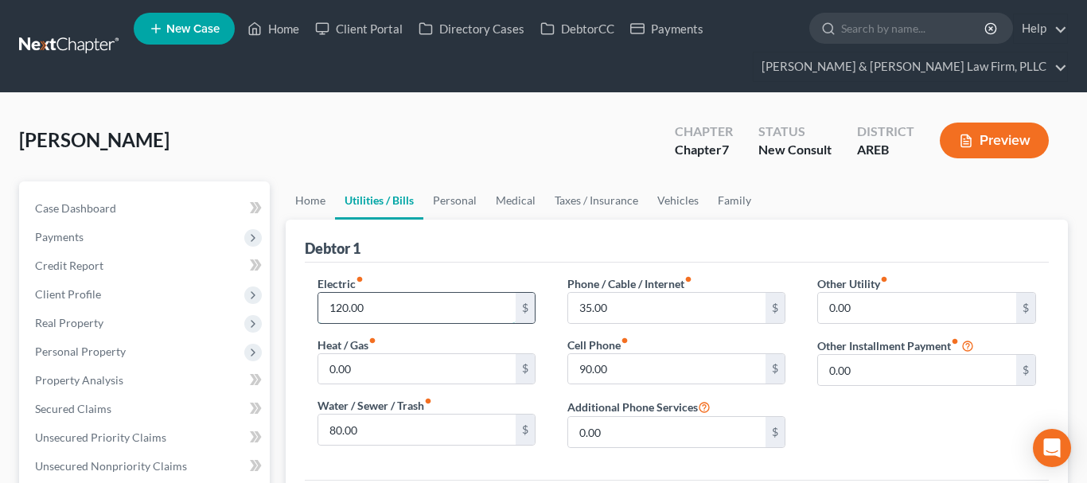
click at [410, 308] on input "120.00" at bounding box center [417, 308] width 198 height 30
drag, startPoint x: 394, startPoint y: 300, endPoint x: 229, endPoint y: 308, distance: 164.9
click at [318, 306] on input "120.00" at bounding box center [417, 308] width 198 height 30
type input "150"
click at [660, 205] on link "Vehicles" at bounding box center [678, 200] width 60 height 38
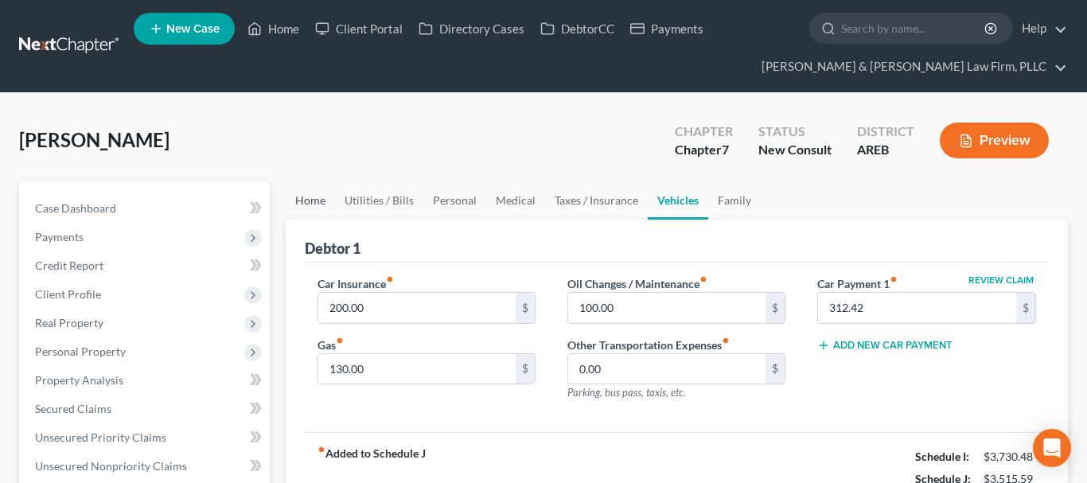
click at [313, 209] on link "Home" at bounding box center [310, 200] width 49 height 38
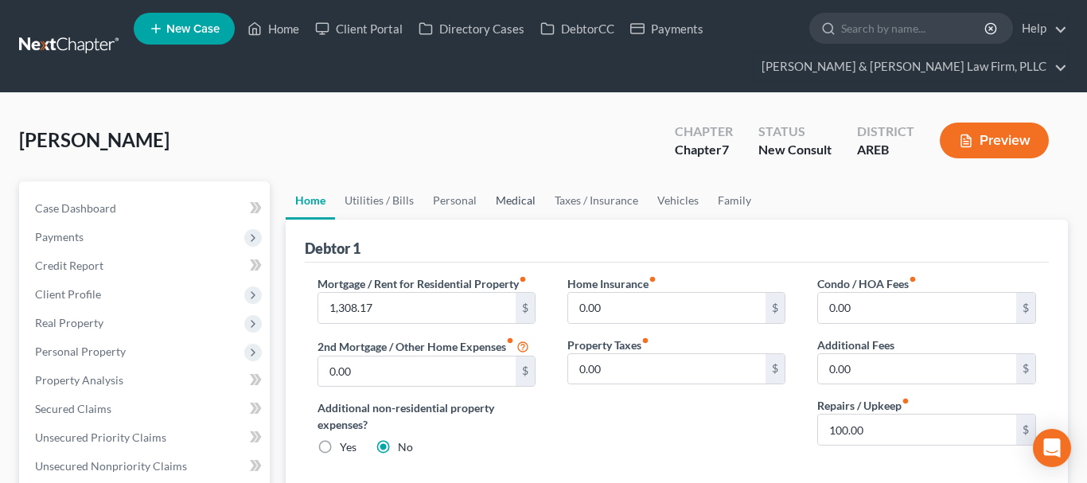
click at [525, 201] on link "Medical" at bounding box center [515, 200] width 59 height 38
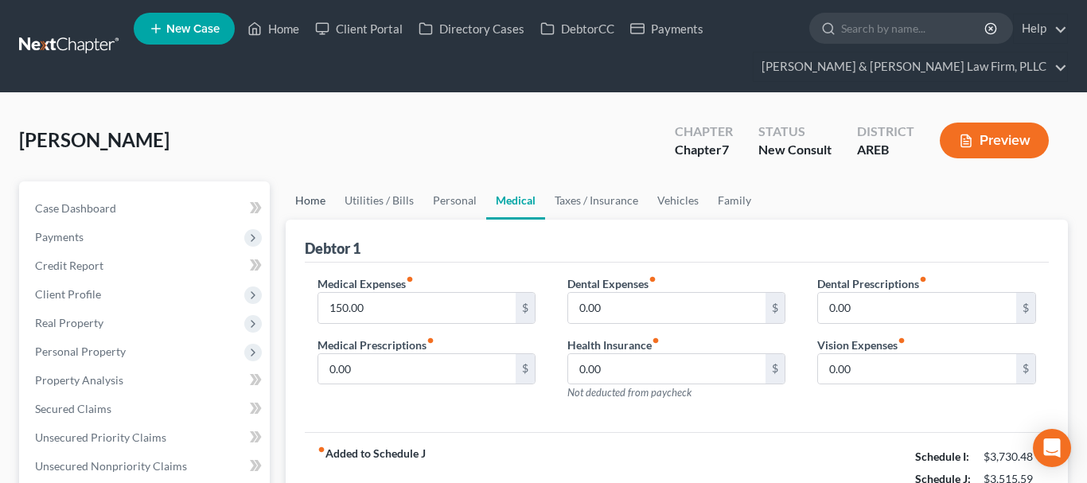
click at [307, 201] on link "Home" at bounding box center [310, 200] width 49 height 38
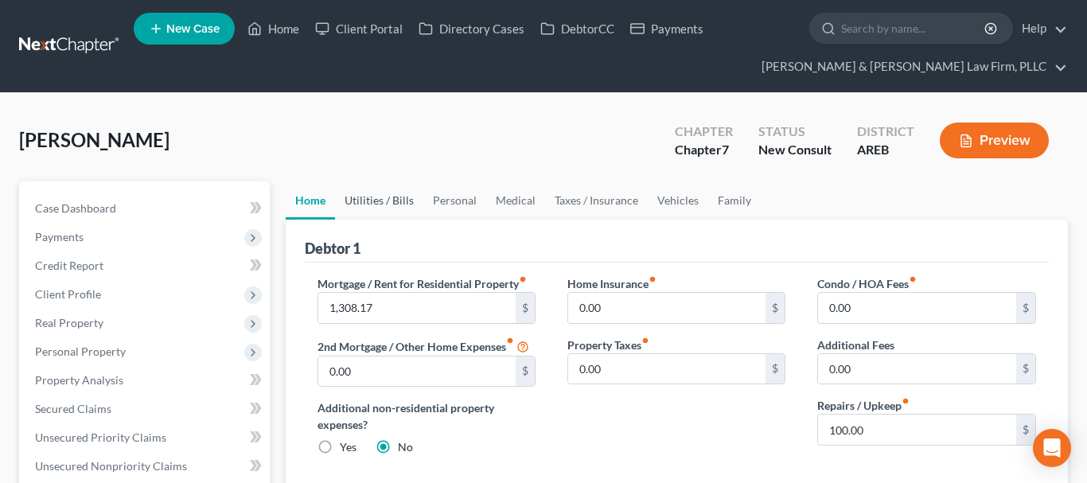
click at [364, 185] on link "Utilities / Bills" at bounding box center [379, 200] width 88 height 38
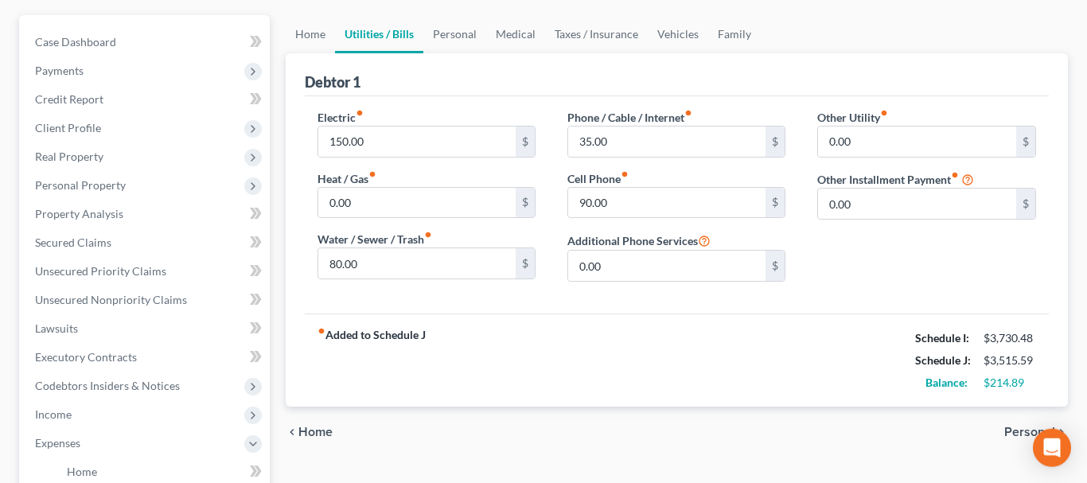
scroll to position [81, 0]
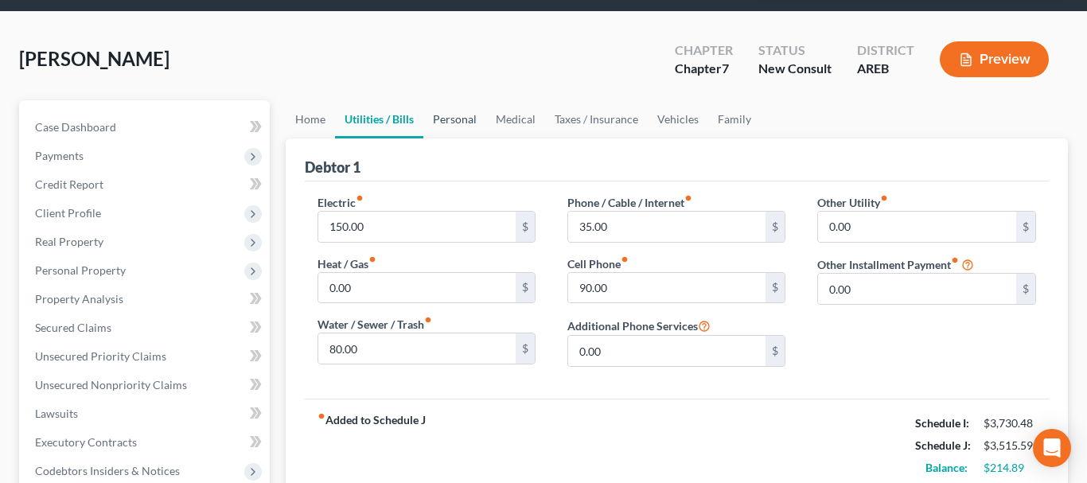
click at [445, 132] on link "Personal" at bounding box center [454, 119] width 63 height 38
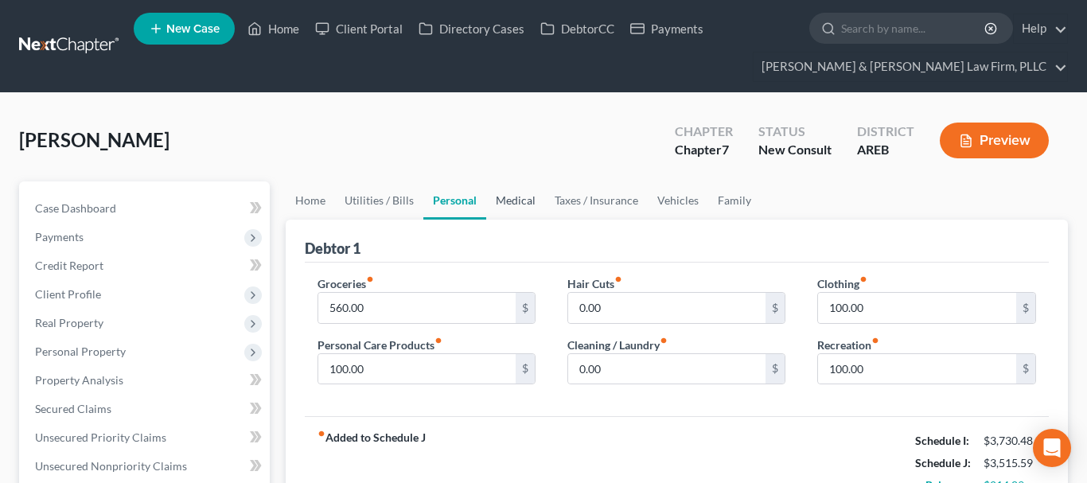
click at [516, 204] on link "Medical" at bounding box center [515, 200] width 59 height 38
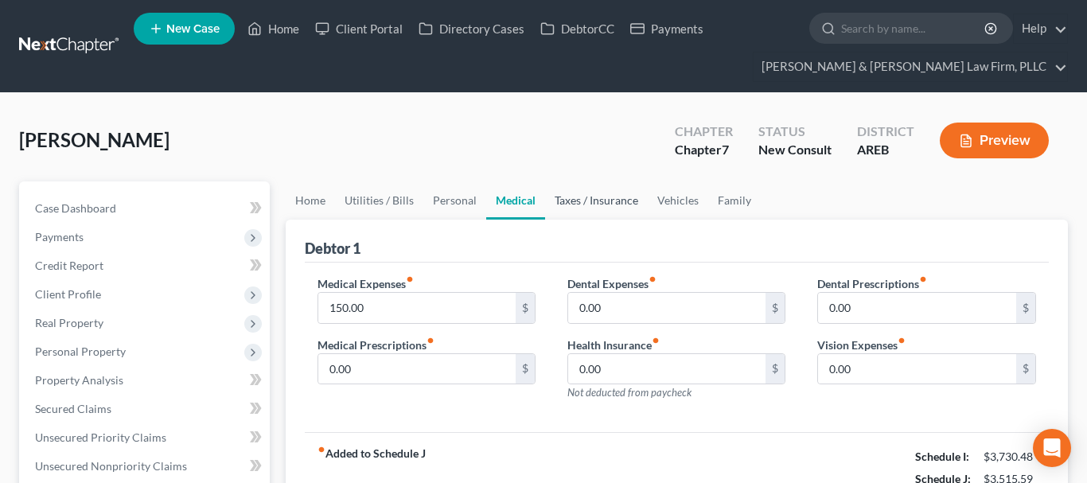
click at [589, 198] on link "Taxes / Insurance" at bounding box center [596, 200] width 103 height 38
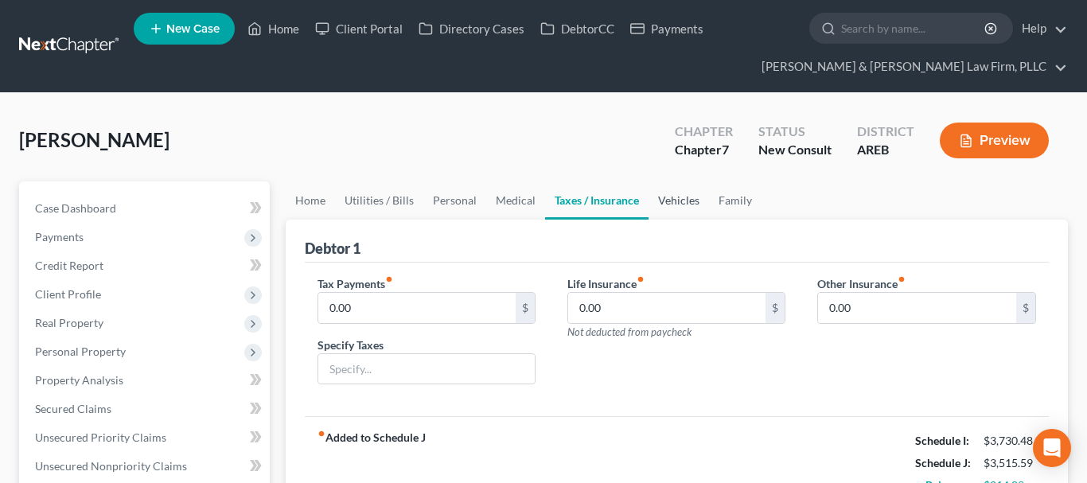
click at [687, 203] on link "Vehicles" at bounding box center [678, 200] width 60 height 38
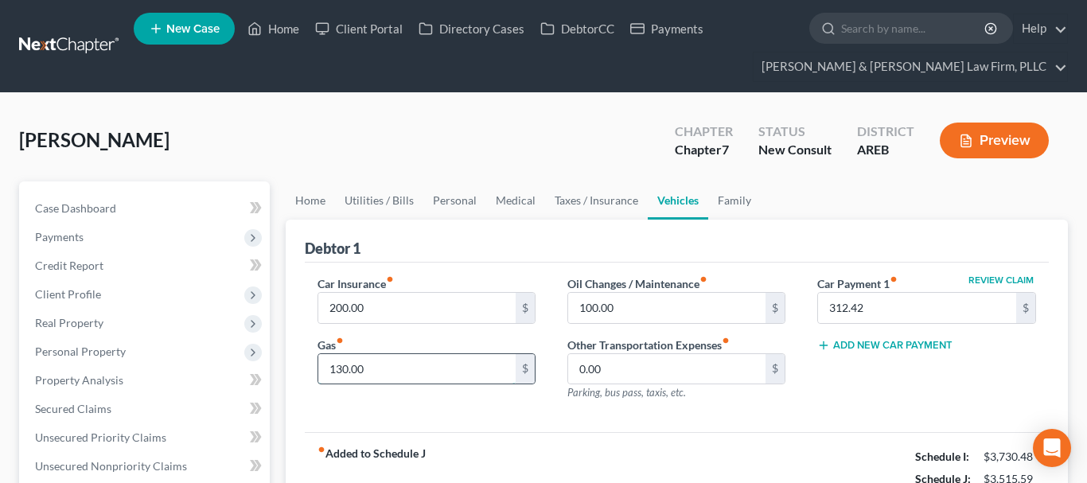
click at [500, 366] on input "130.00" at bounding box center [417, 369] width 198 height 30
type input "150"
click at [731, 206] on link "Family" at bounding box center [734, 200] width 53 height 38
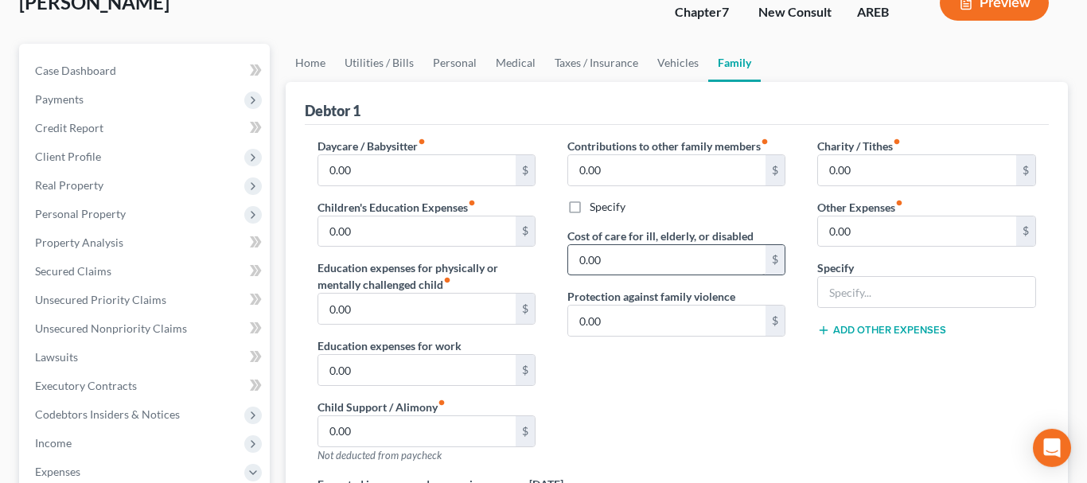
scroll to position [162, 0]
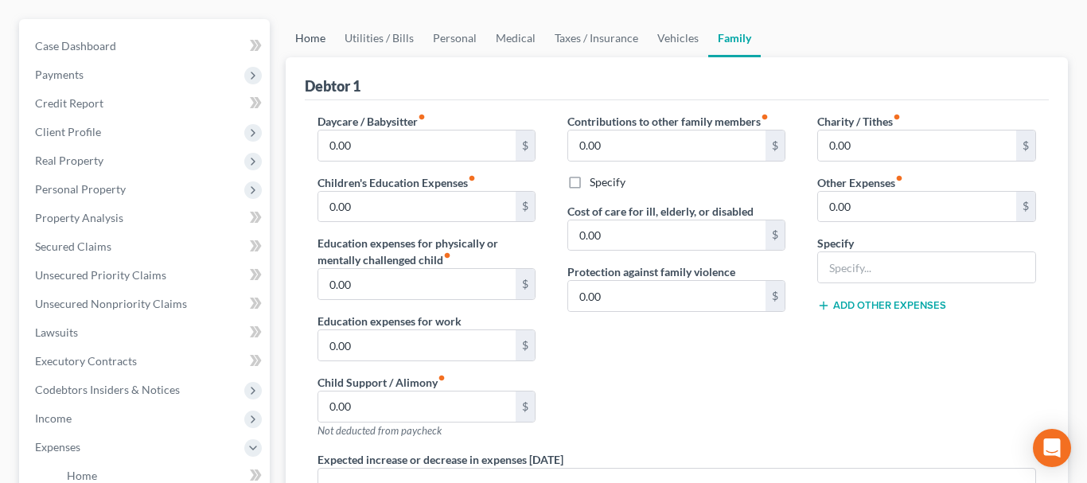
click at [298, 49] on link "Home" at bounding box center [310, 38] width 49 height 38
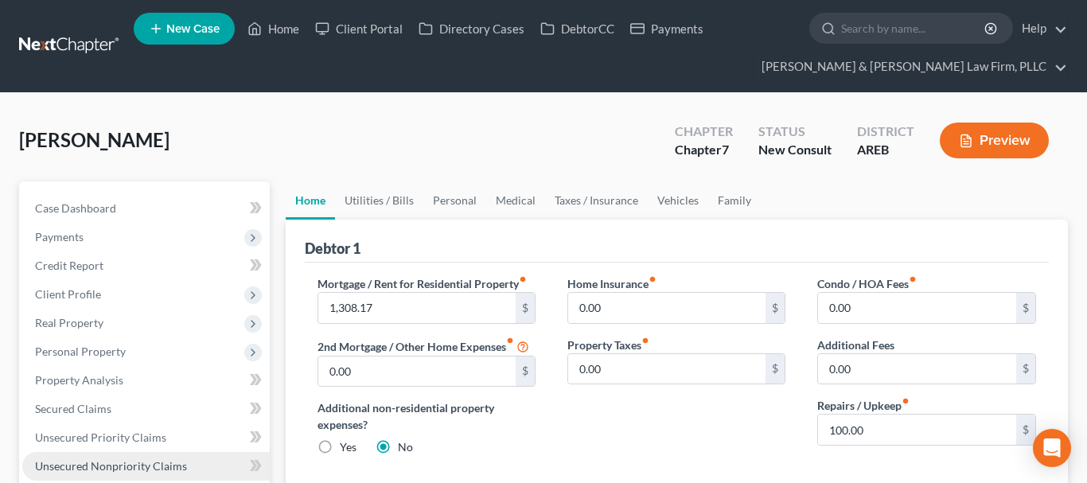
scroll to position [162, 0]
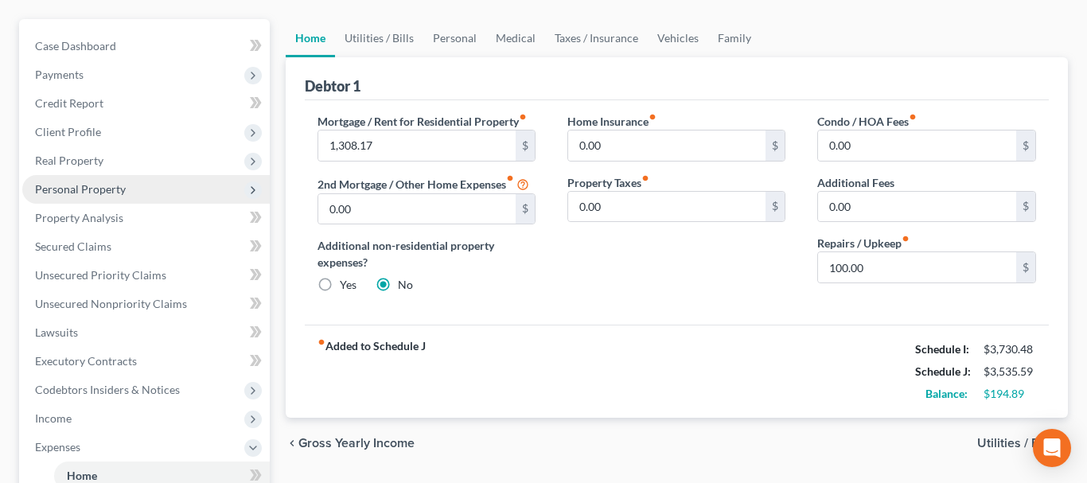
click at [124, 190] on span "Personal Property" at bounding box center [145, 189] width 247 height 29
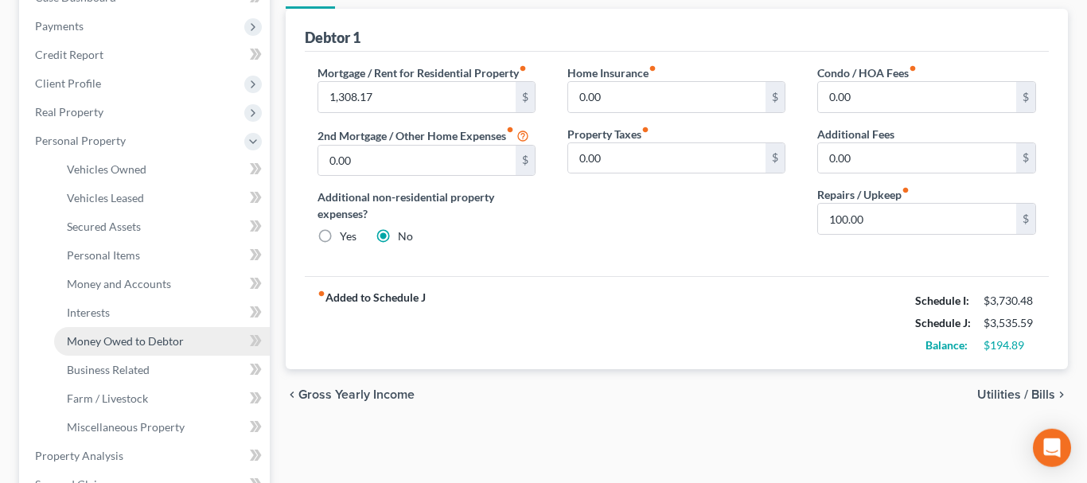
scroll to position [243, 0]
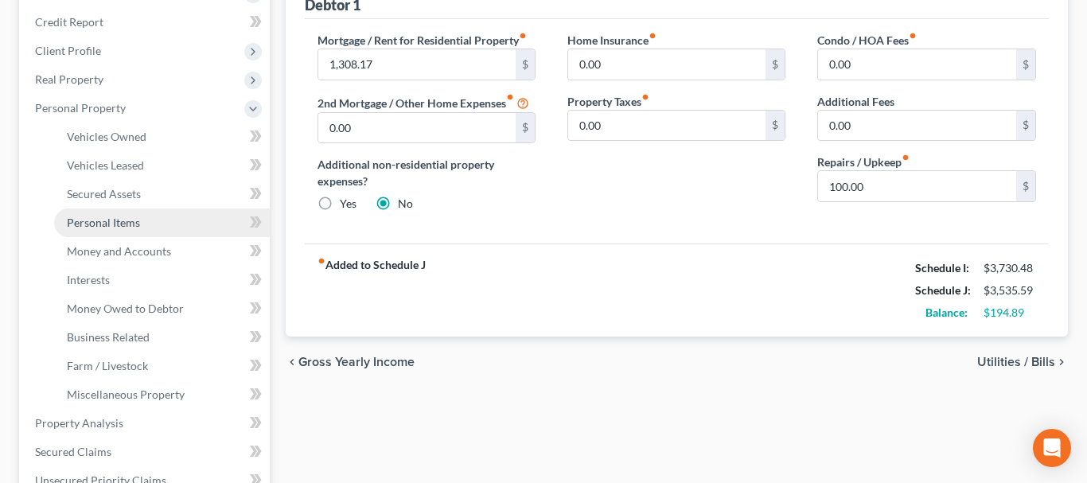
click at [136, 224] on span "Personal Items" at bounding box center [103, 223] width 73 height 14
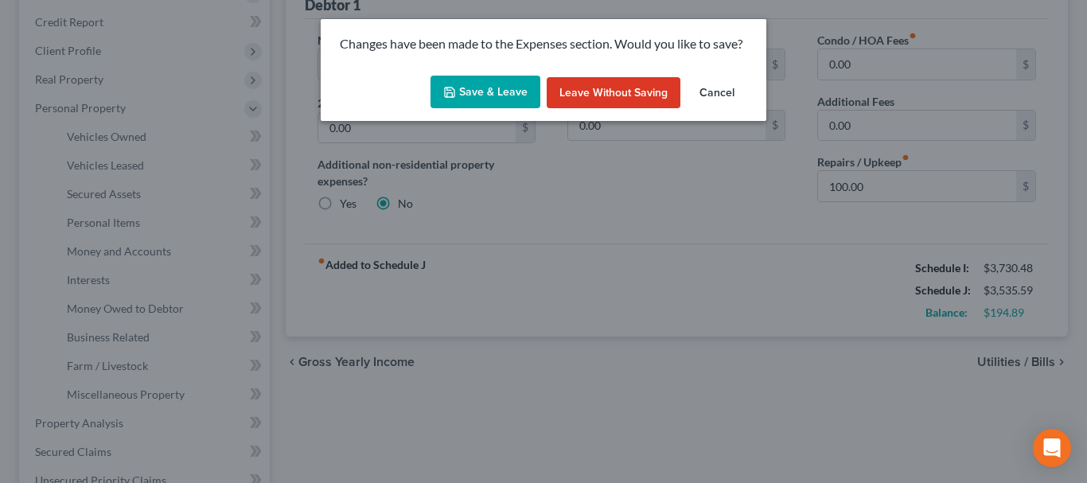
click at [479, 92] on button "Save & Leave" at bounding box center [485, 92] width 110 height 33
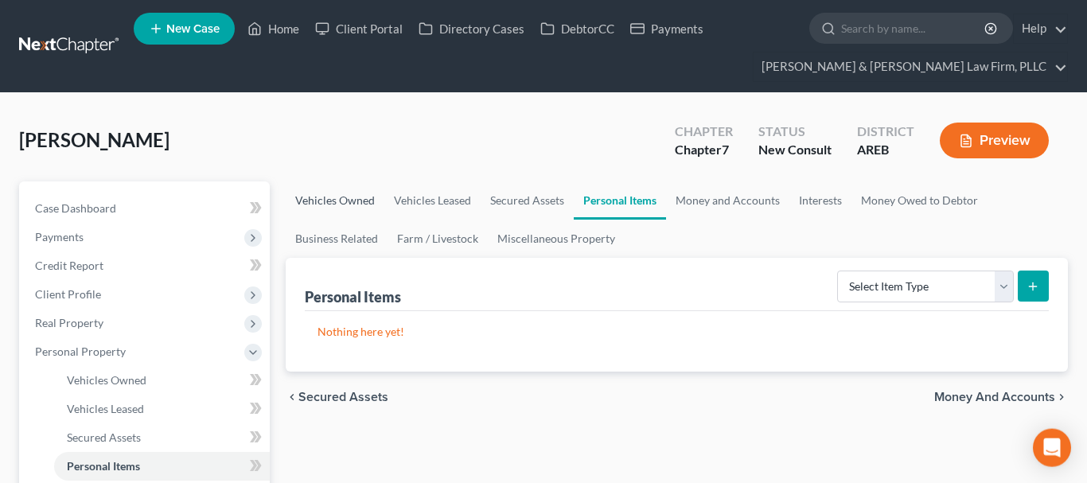
click at [345, 196] on link "Vehicles Owned" at bounding box center [335, 200] width 99 height 38
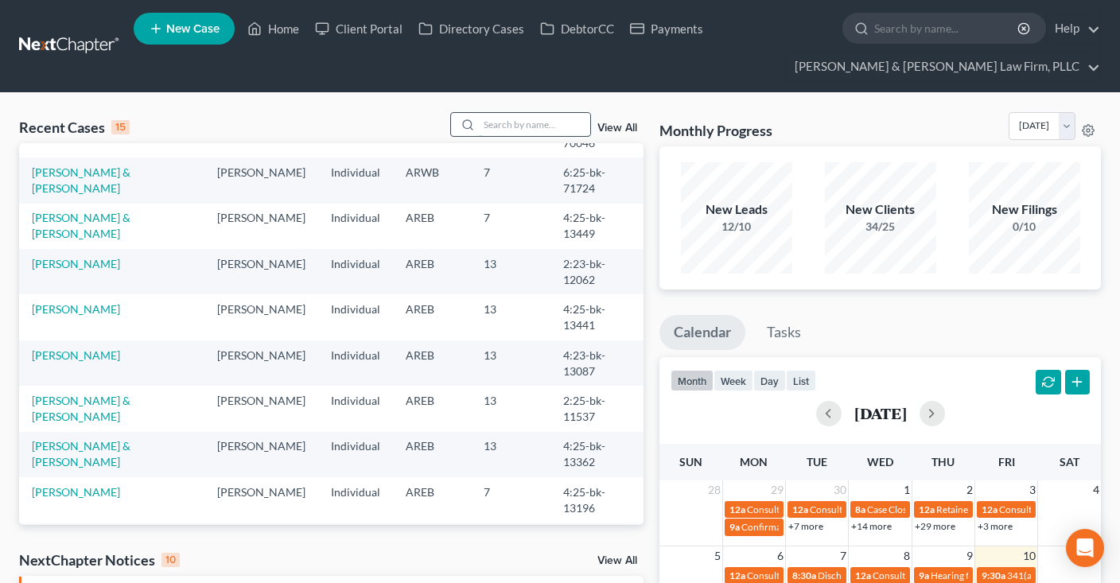
click at [516, 126] on input "search" at bounding box center [534, 124] width 111 height 23
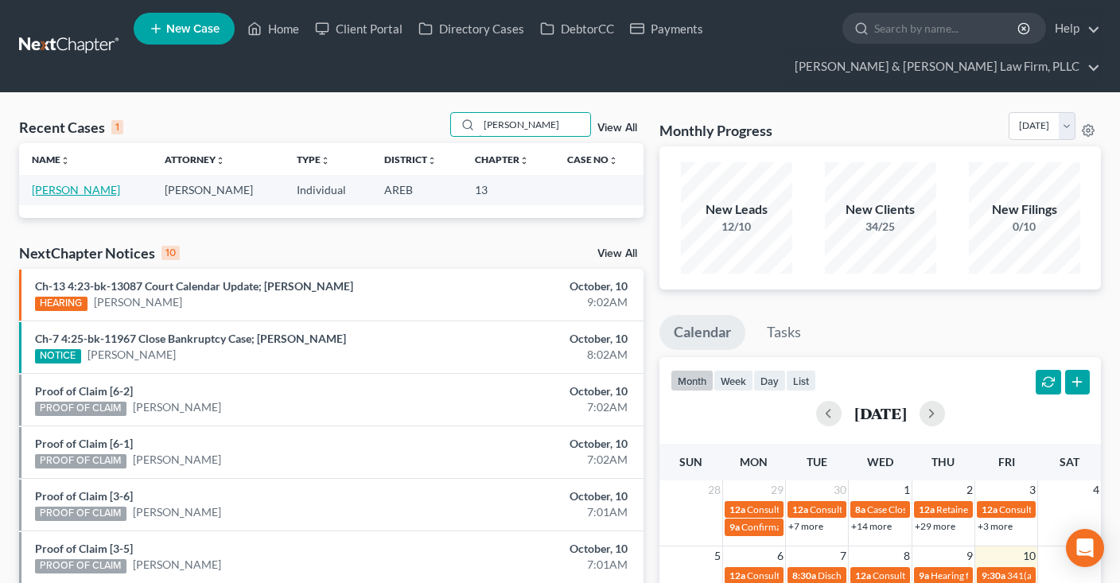
type input "sonya lawson"
click at [64, 186] on link "Lawson, Sonya" at bounding box center [76, 190] width 88 height 14
select select "1"
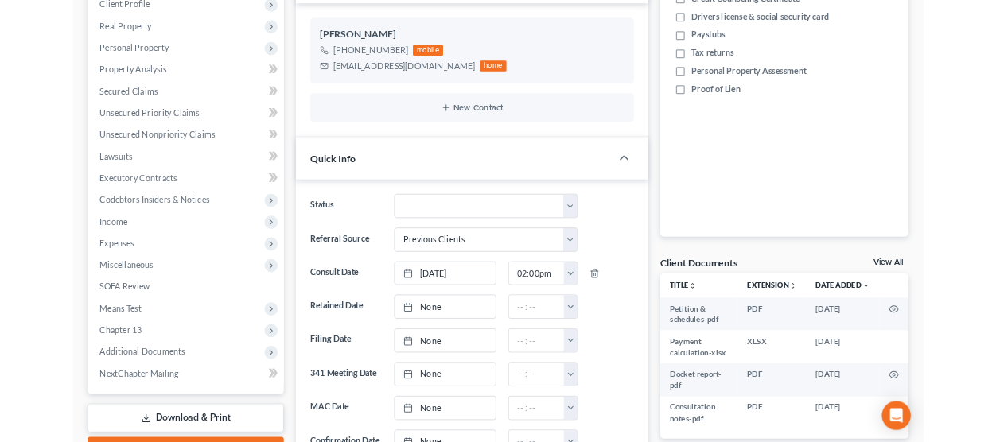
scroll to position [336, 0]
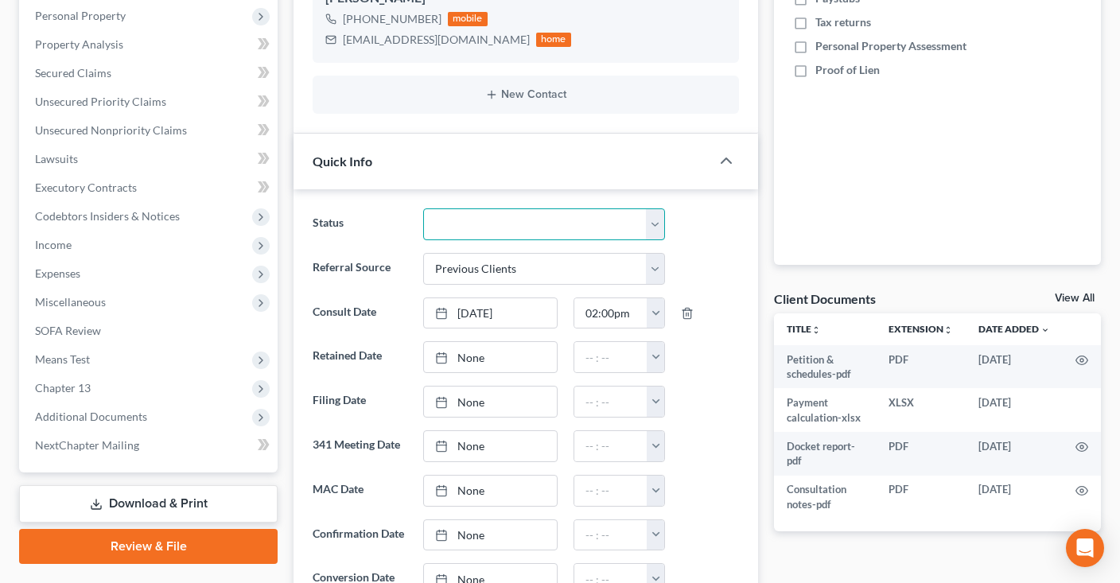
click at [423, 208] on select "Awaiting 341 Chapter 7 - Attended Meeting Confirmed Discharged Dismissed New Co…" at bounding box center [544, 224] width 242 height 32
click option "Not Retained" at bounding box center [0, 0] width 0 height 0
drag, startPoint x: 536, startPoint y: 215, endPoint x: 507, endPoint y: 334, distance: 122.9
click at [507, 367] on ng-include "Status Awaiting 341 Chapter 7 - Attended Meeting Confirmed Discharged Dismissed…" at bounding box center [526, 467] width 426 height 519
click at [423, 208] on select "Awaiting 341 Chapter 7 - Attended Meeting Confirmed Discharged Dismissed New Co…" at bounding box center [544, 224] width 242 height 32
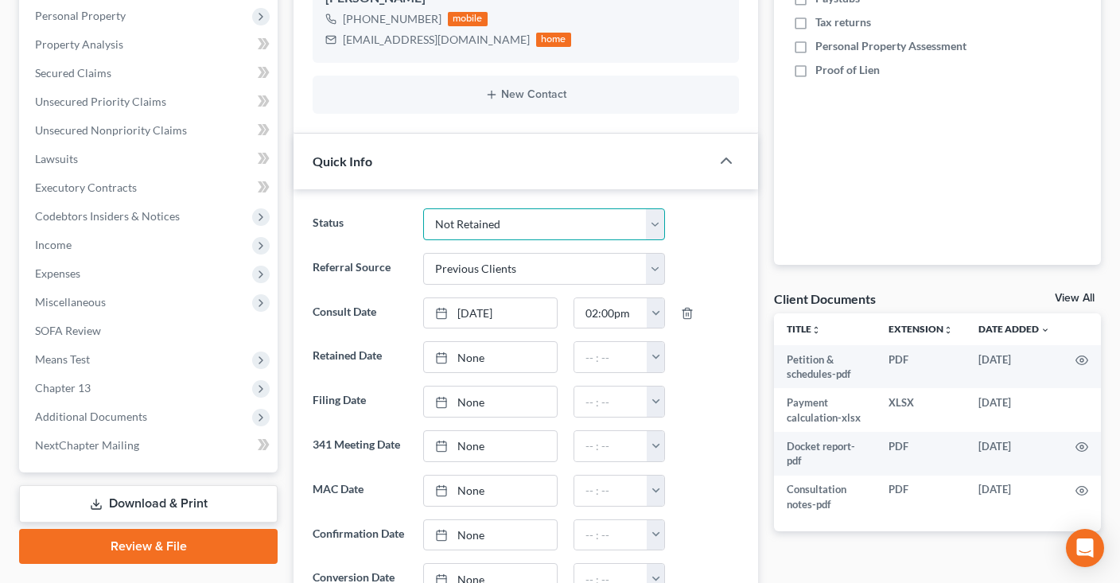
select select "2"
click option "Confirmed" at bounding box center [0, 0] width 0 height 0
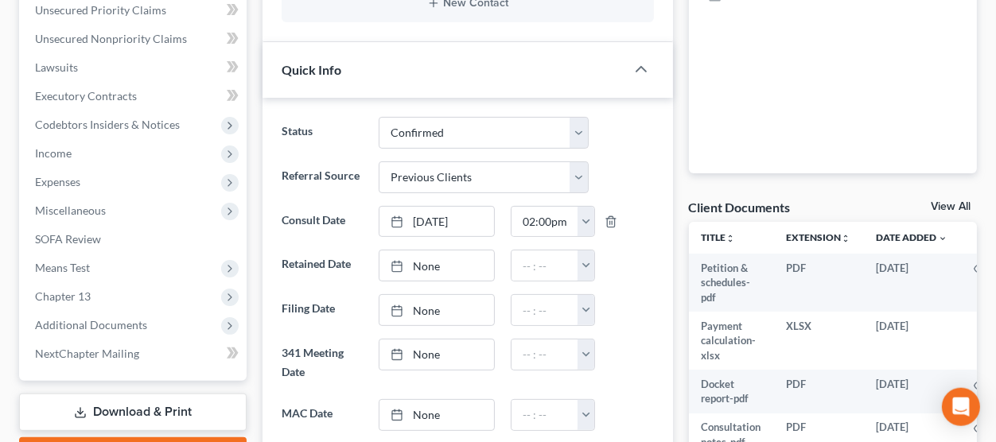
scroll to position [511, 0]
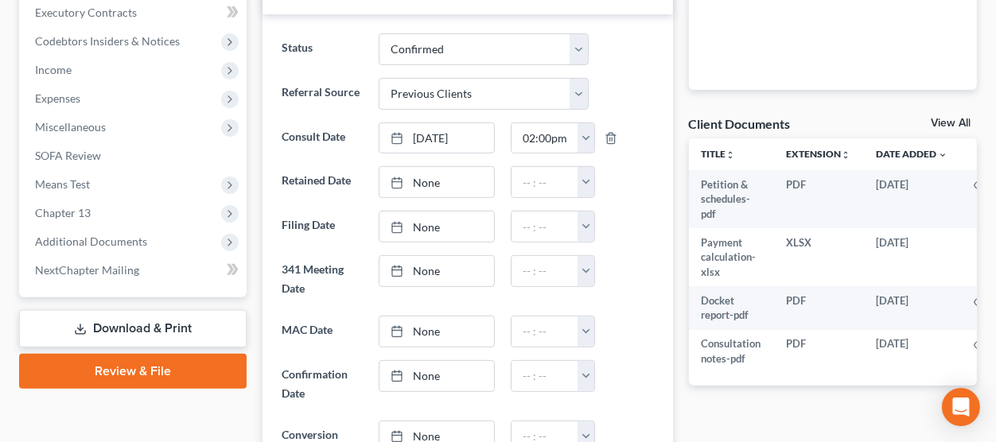
click at [464, 232] on link "None" at bounding box center [436, 227] width 115 height 30
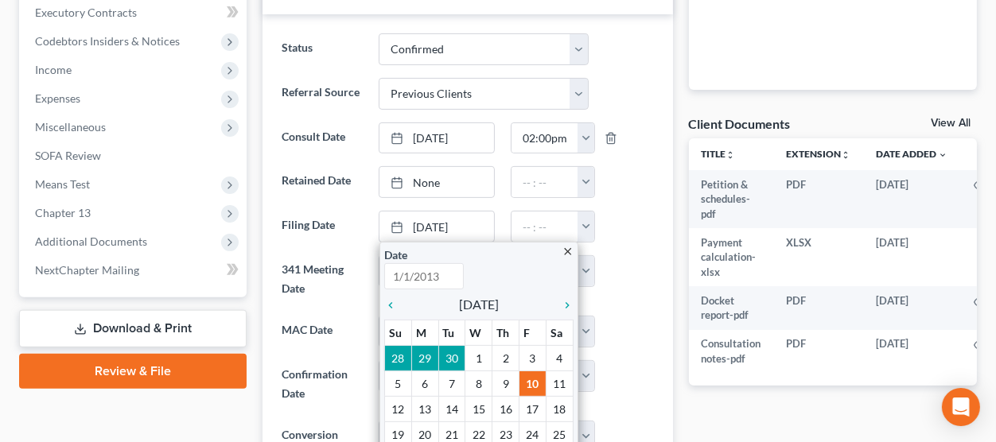
type input "10/10/2025"
click at [542, 225] on input "text" at bounding box center [545, 227] width 67 height 30
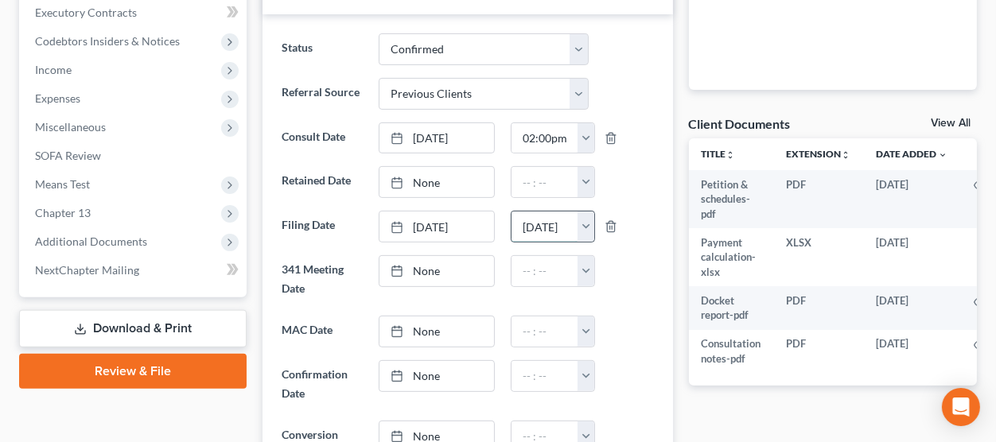
scroll to position [0, 15]
type input "12/13/2023"
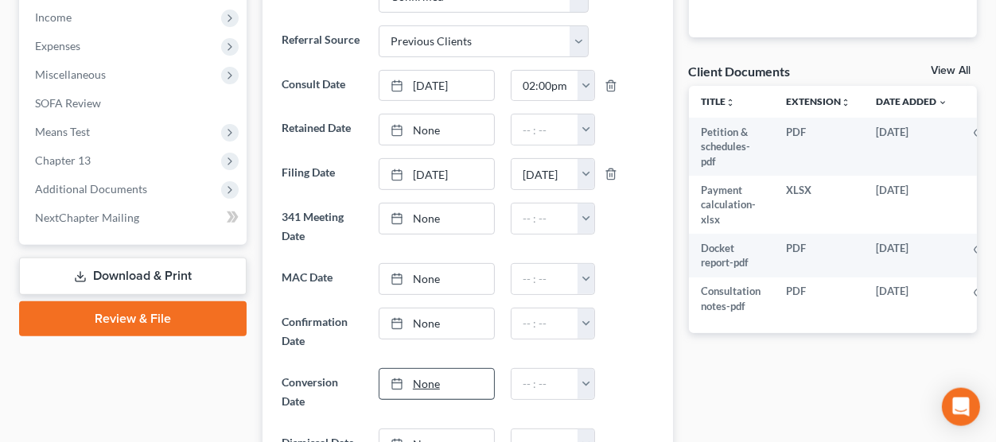
scroll to position [598, 0]
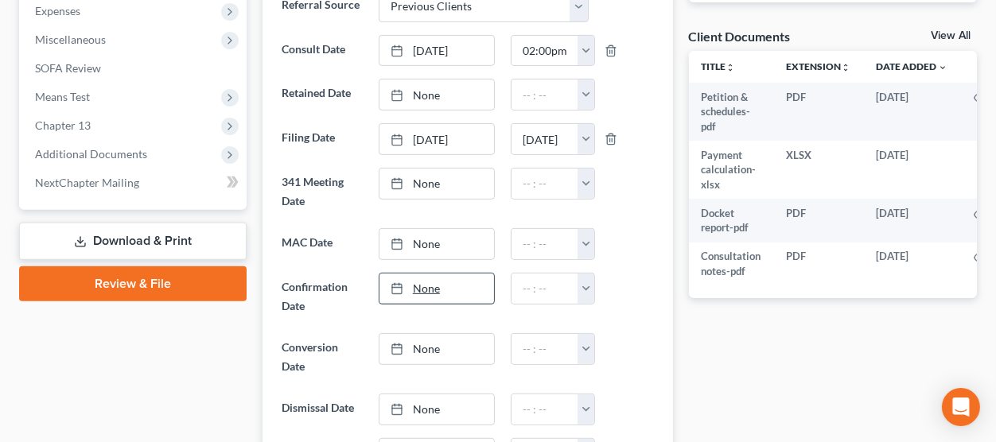
click at [464, 294] on link "None" at bounding box center [436, 289] width 115 height 30
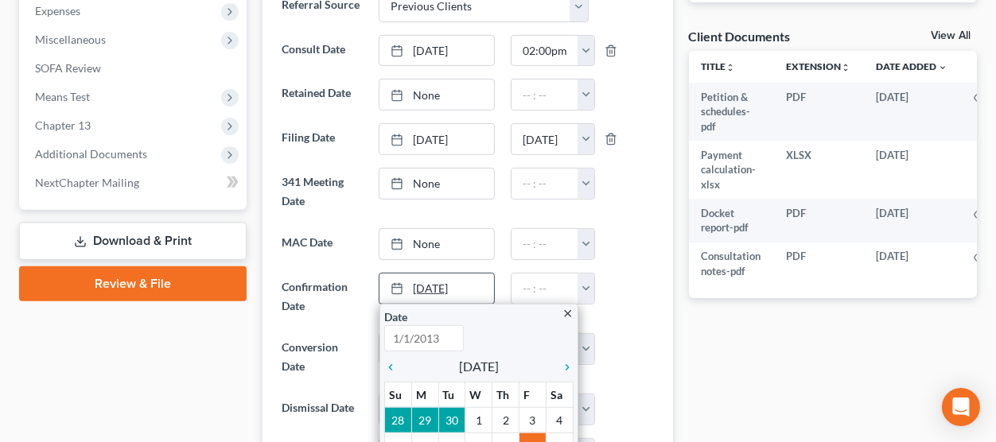
type input "10/10/2025"
click at [539, 287] on input "text" at bounding box center [545, 289] width 67 height 30
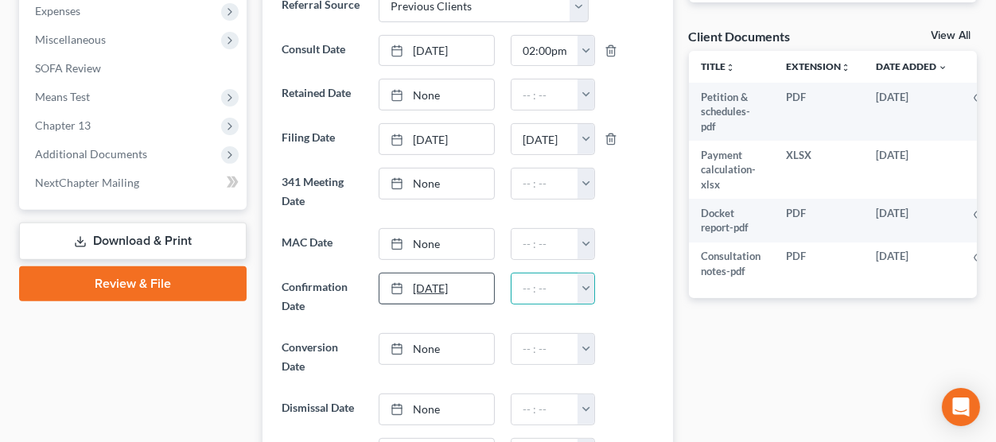
click at [477, 284] on link "10/10/2025" at bounding box center [436, 289] width 115 height 30
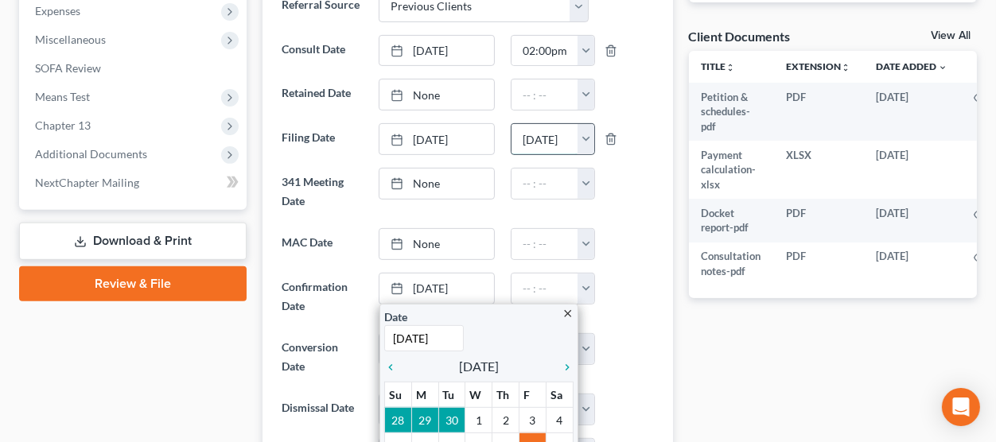
click at [553, 137] on input "12/13/2023" at bounding box center [545, 139] width 67 height 30
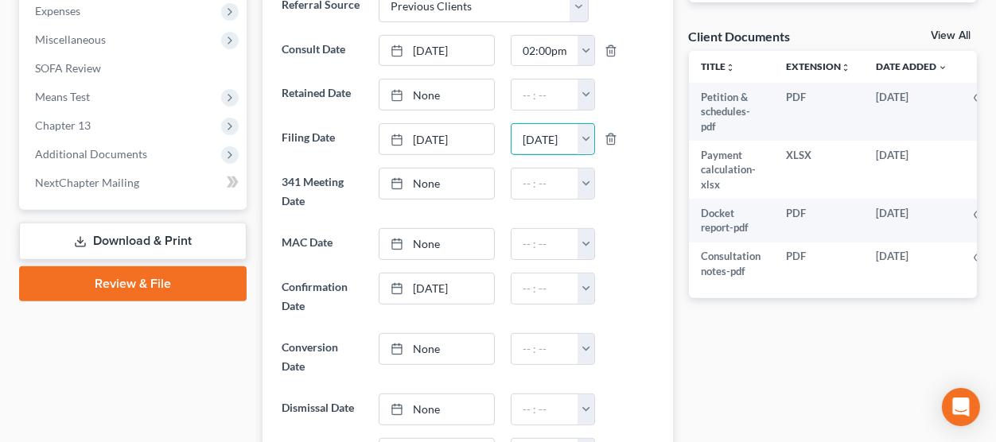
drag, startPoint x: 568, startPoint y: 142, endPoint x: 360, endPoint y: 150, distance: 208.6
click at [360, 152] on div "Filing Date 10/10/2025 close Date 10/10/2025 Time 12:00 AM chevron_left October…" at bounding box center [468, 139] width 388 height 32
click at [459, 141] on link "10/10/2025" at bounding box center [436, 139] width 115 height 30
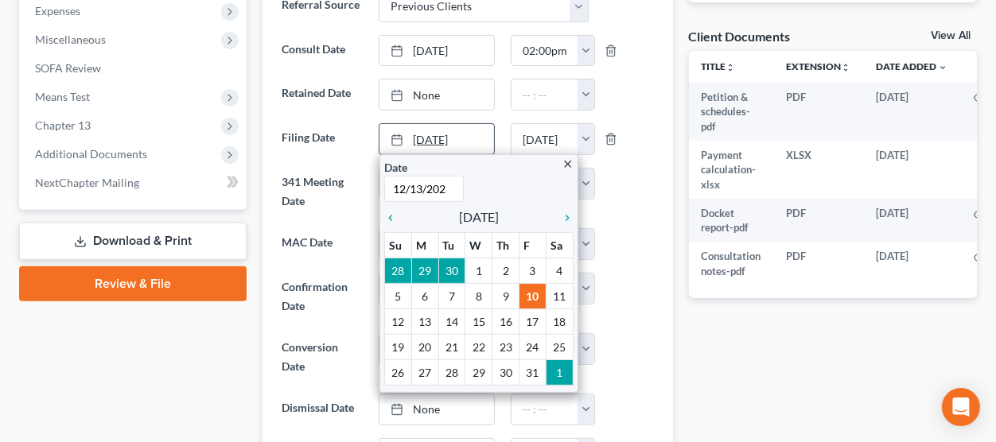
type input "12/13/2025"
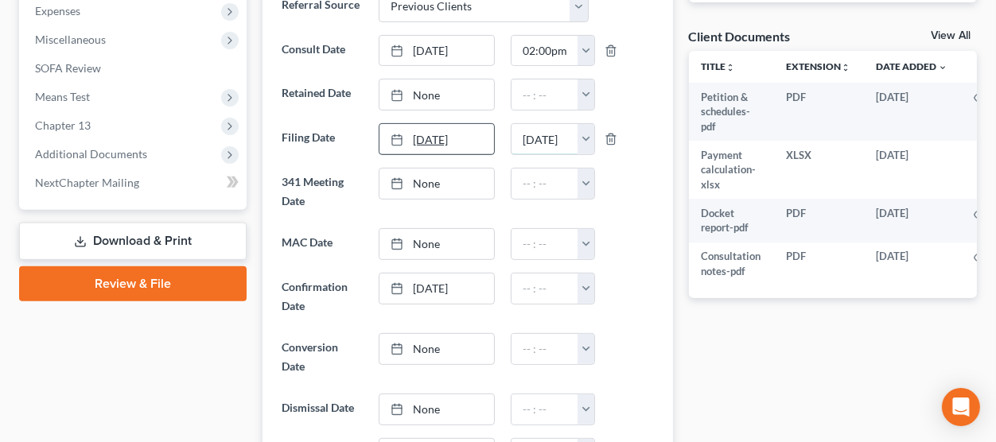
scroll to position [0, 0]
type input "na"
click at [461, 288] on link "10/10/2025" at bounding box center [436, 289] width 115 height 30
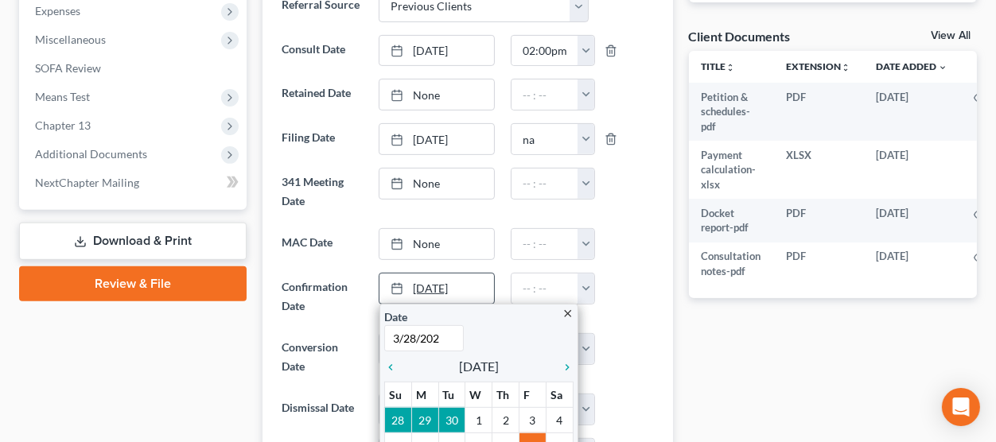
type input "3/28/2024"
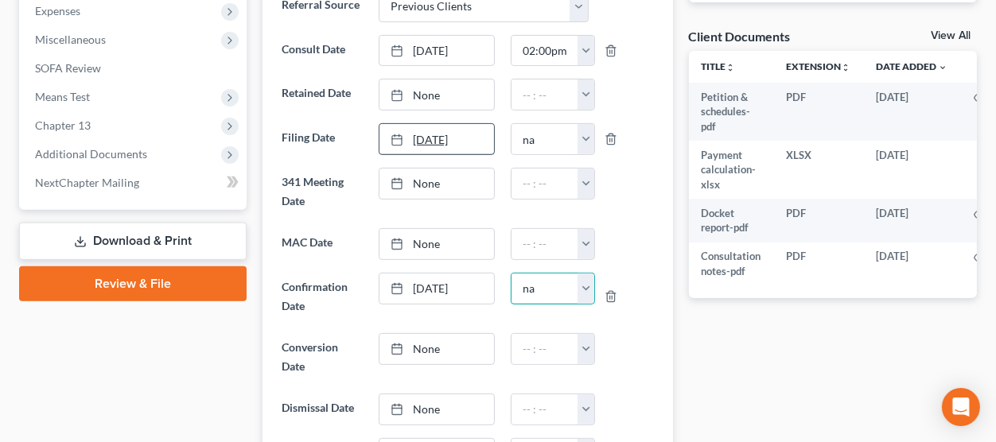
type input "na"
click at [486, 127] on link "12/13/2025" at bounding box center [436, 139] width 115 height 30
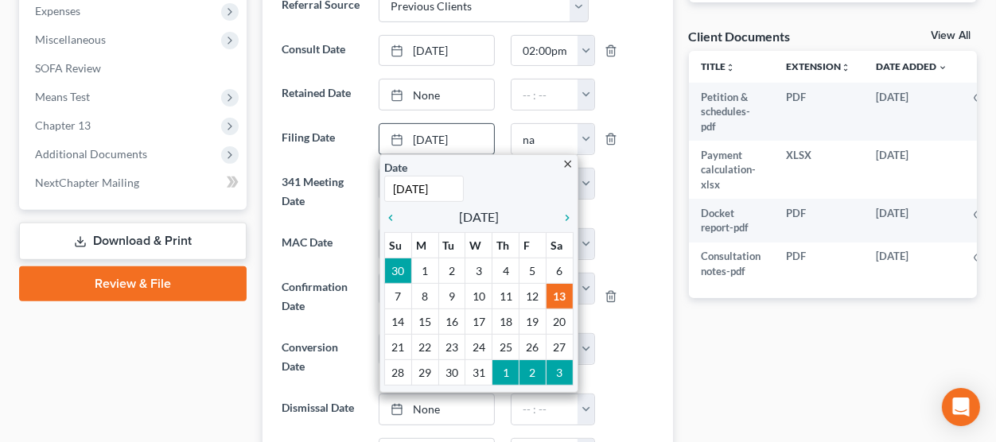
click at [469, 180] on div "Date 12/13/2025" at bounding box center [429, 180] width 91 height 43
click at [454, 185] on input "12/13/2025" at bounding box center [424, 189] width 80 height 26
type input "12/13/2023"
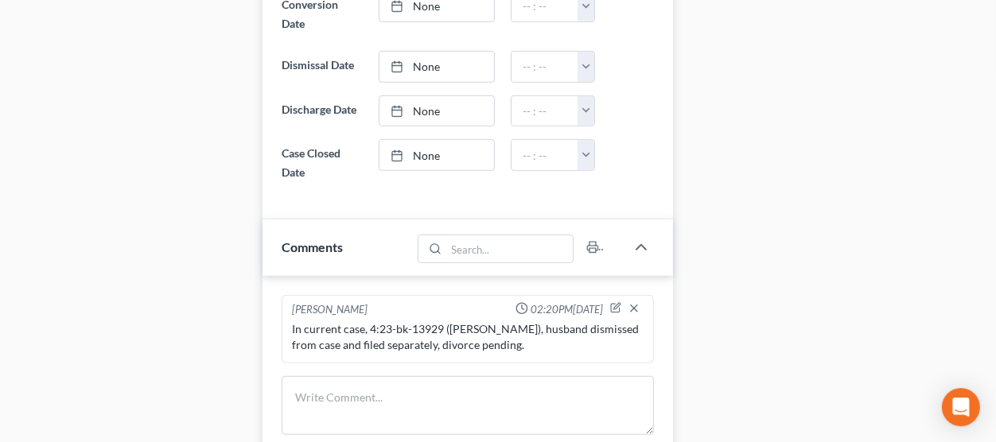
scroll to position [948, 0]
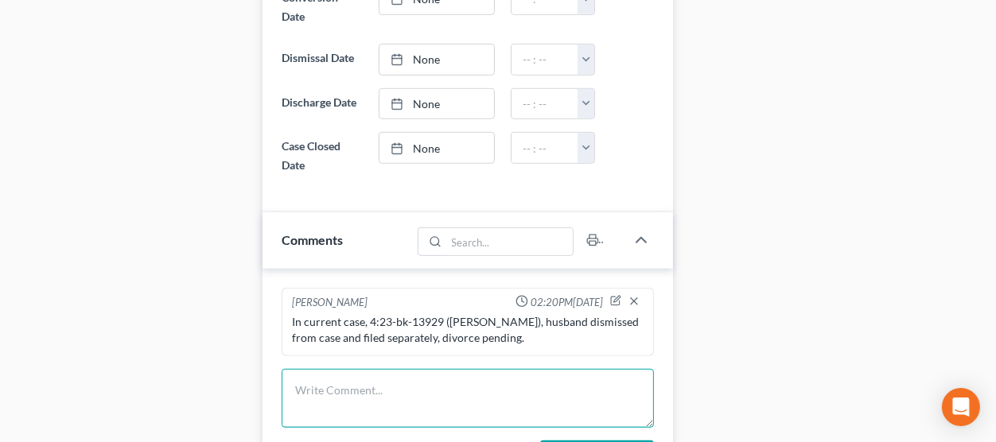
click at [434, 369] on textarea at bounding box center [468, 398] width 372 height 59
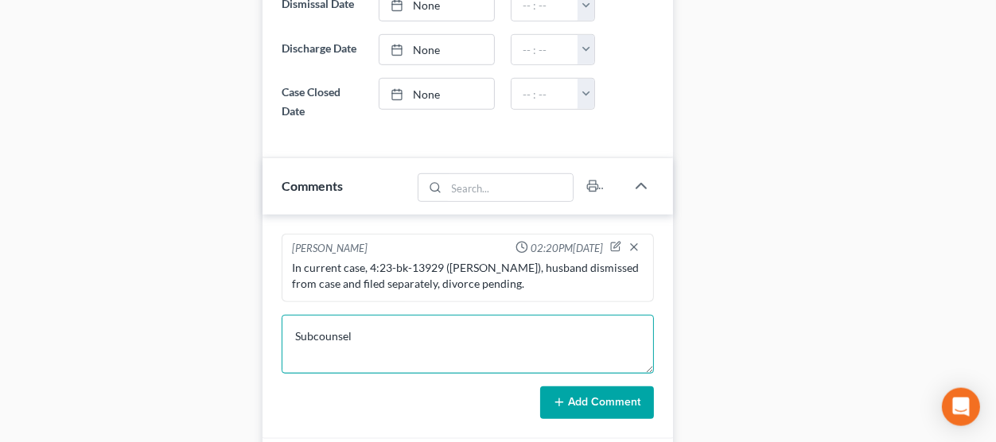
scroll to position [1036, 0]
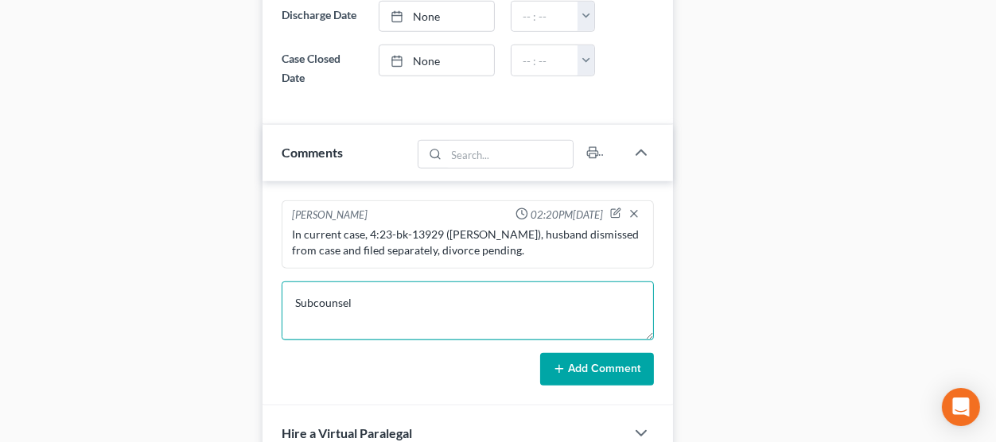
type textarea "Subcounsel"
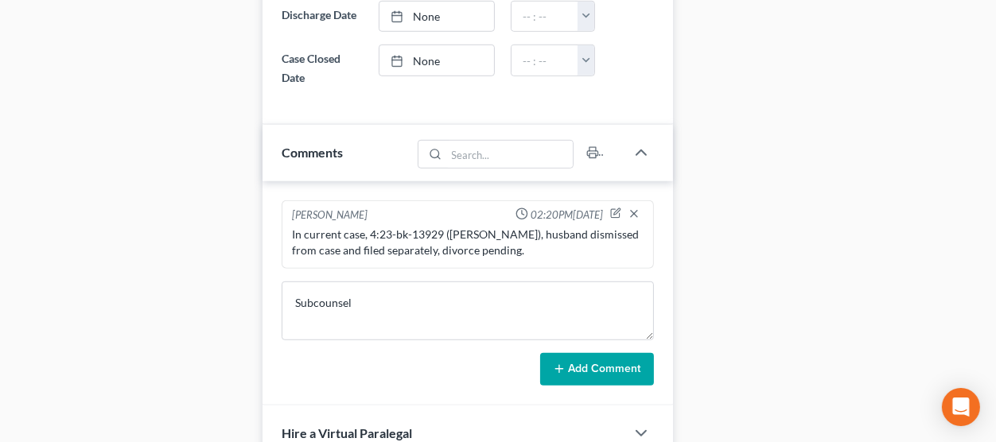
click at [605, 366] on button "Add Comment" at bounding box center [597, 369] width 114 height 33
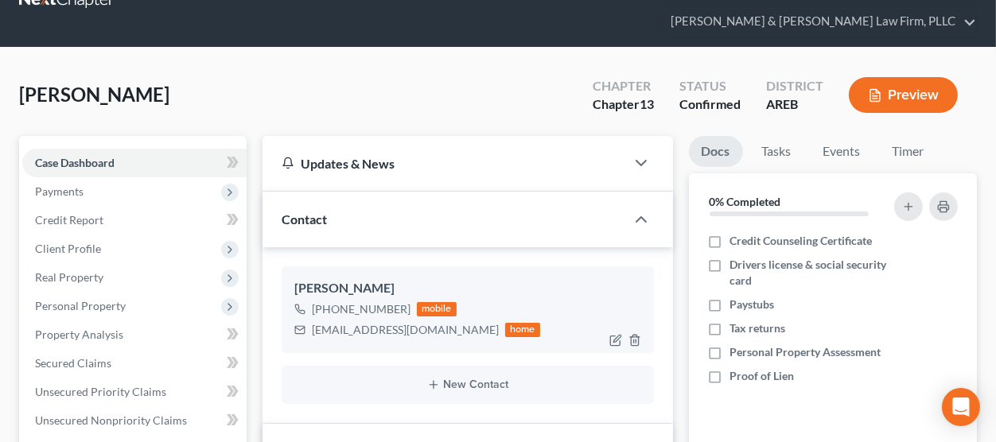
scroll to position [88, 0]
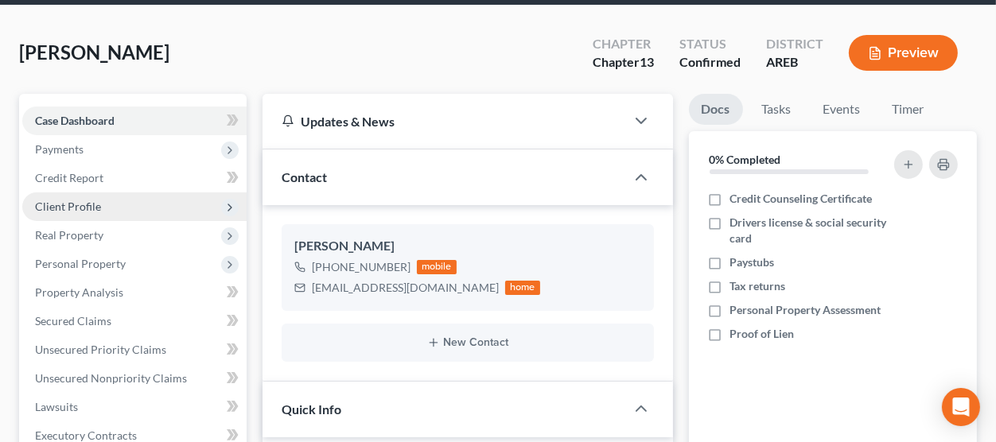
click at [128, 196] on span "Client Profile" at bounding box center [134, 207] width 224 height 29
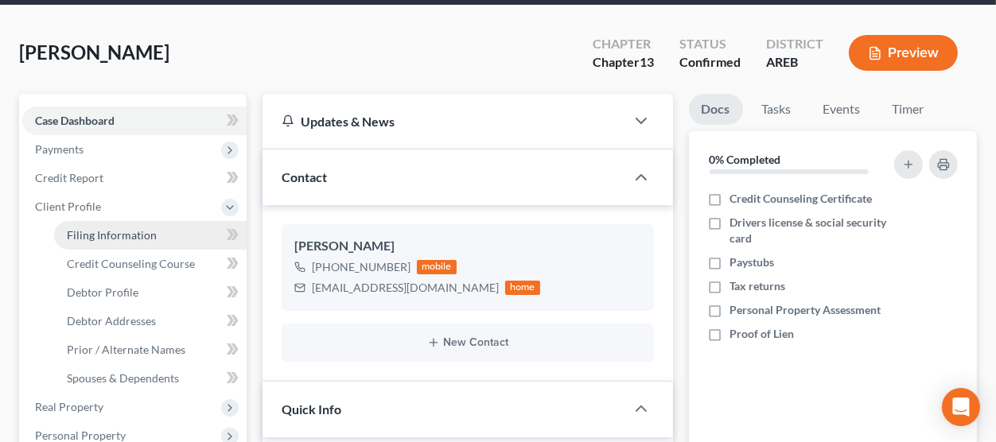
click at [149, 227] on link "Filing Information" at bounding box center [150, 235] width 193 height 29
select select "1"
select select "0"
select select "3"
select select "5"
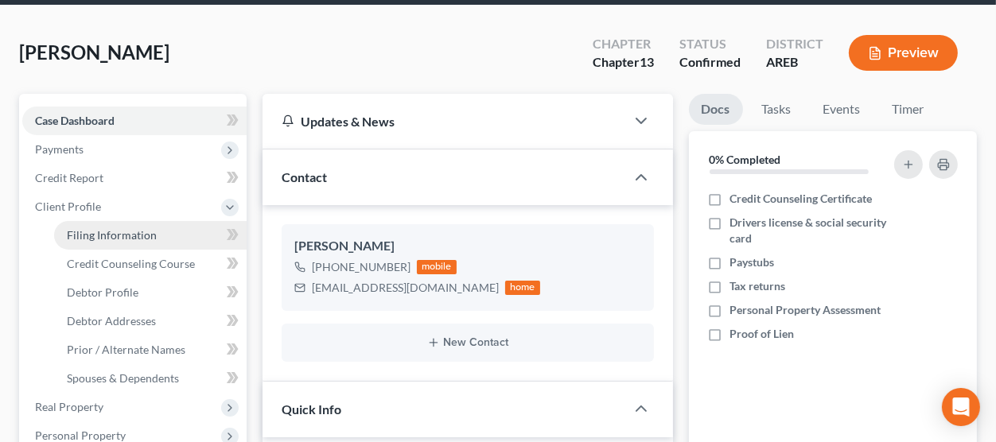
select select "2"
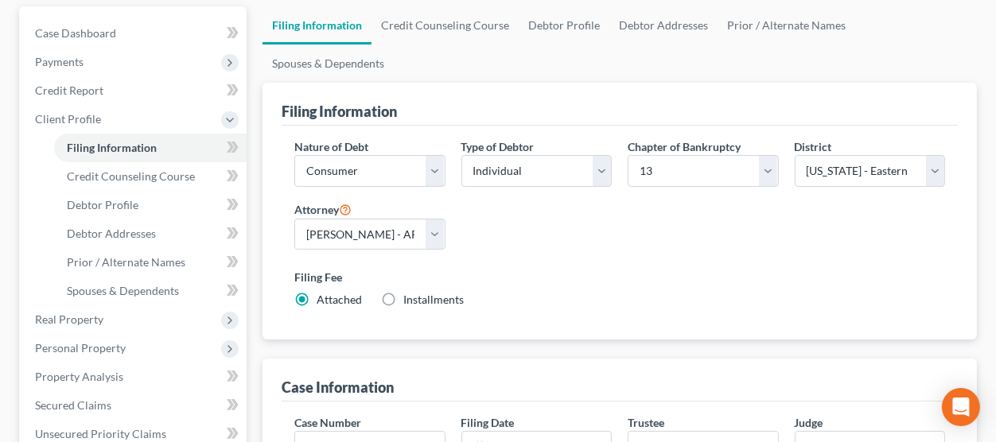
scroll to position [438, 0]
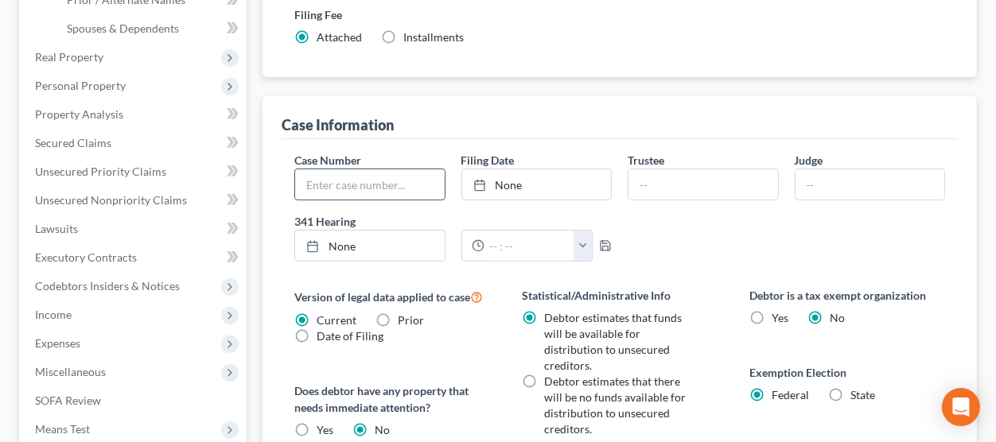
click at [375, 179] on input "text" at bounding box center [370, 184] width 150 height 30
paste input "4:23-bk-13929"
type input "4:23-bk-13929"
click at [547, 184] on link "None" at bounding box center [537, 184] width 150 height 30
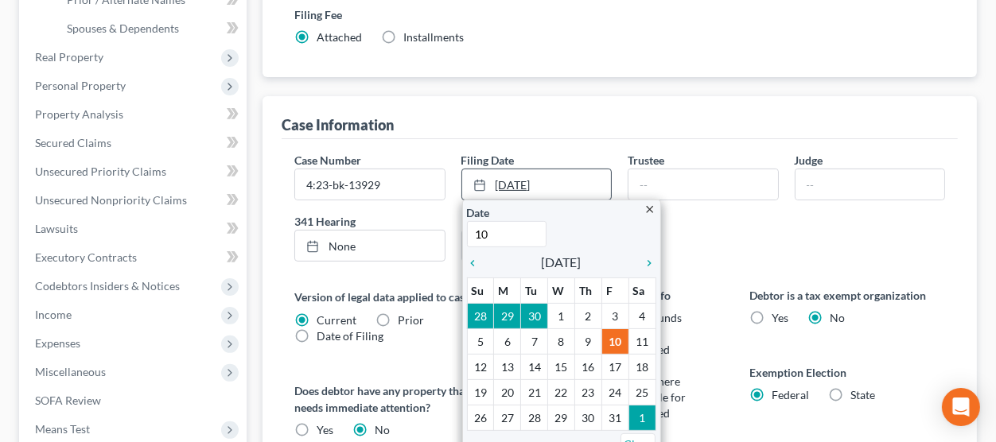
type input "1"
type input "12/13/2023"
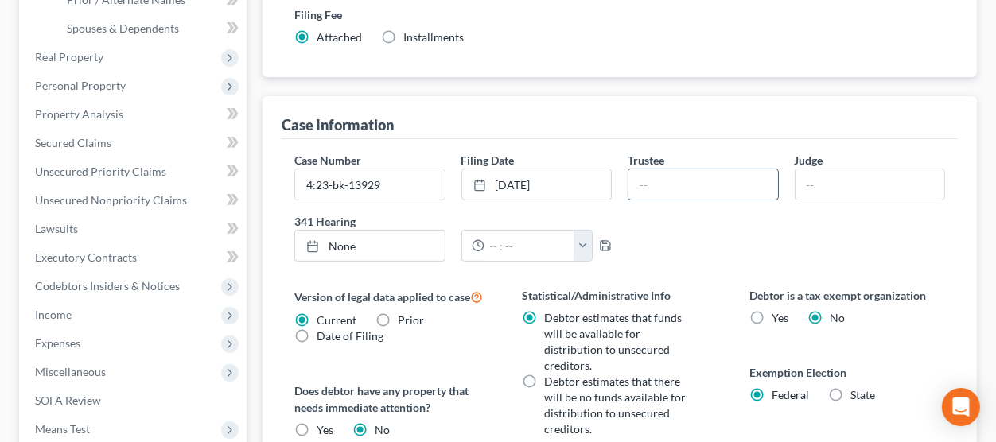
click at [659, 190] on input "text" at bounding box center [703, 184] width 150 height 30
type input "Jack W. Gooding"
type input "i"
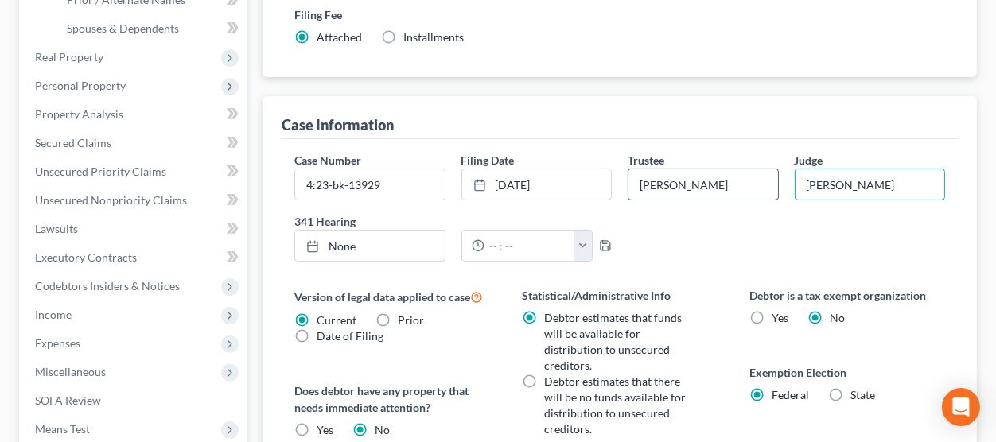
type input "Richard D. Taylor"
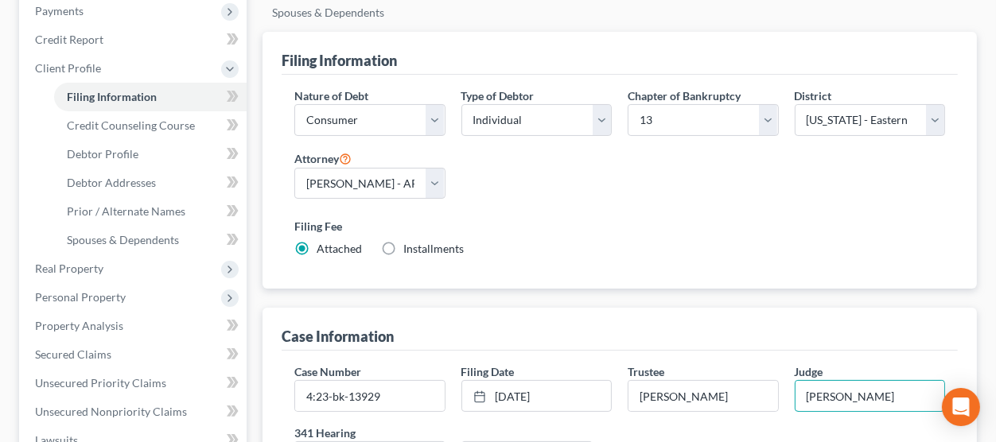
scroll to position [0, 0]
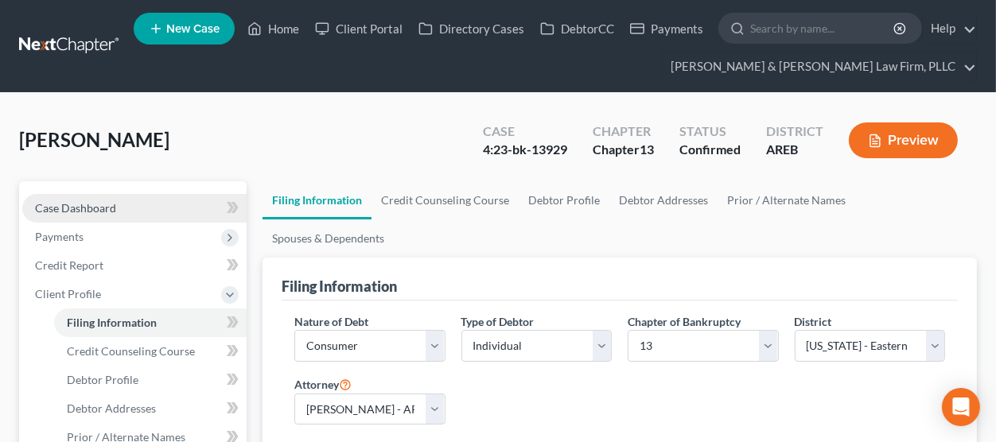
click at [150, 208] on link "Case Dashboard" at bounding box center [134, 208] width 224 height 29
select select "1"
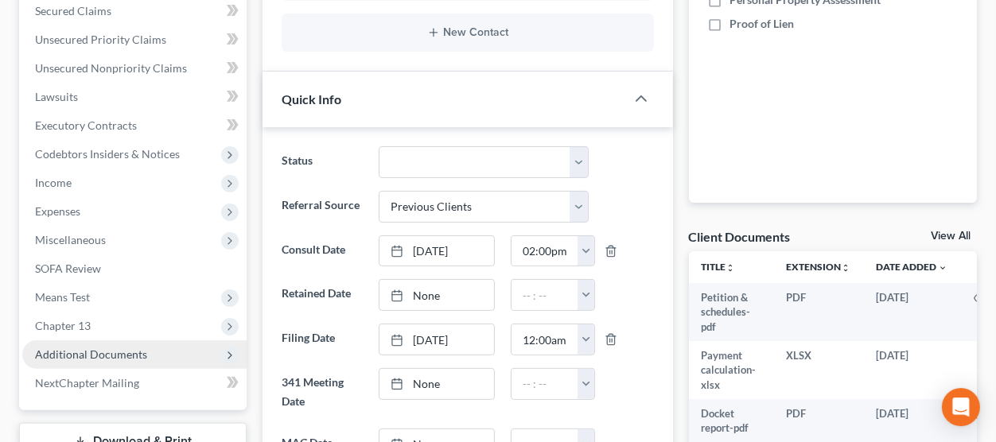
scroll to position [525, 0]
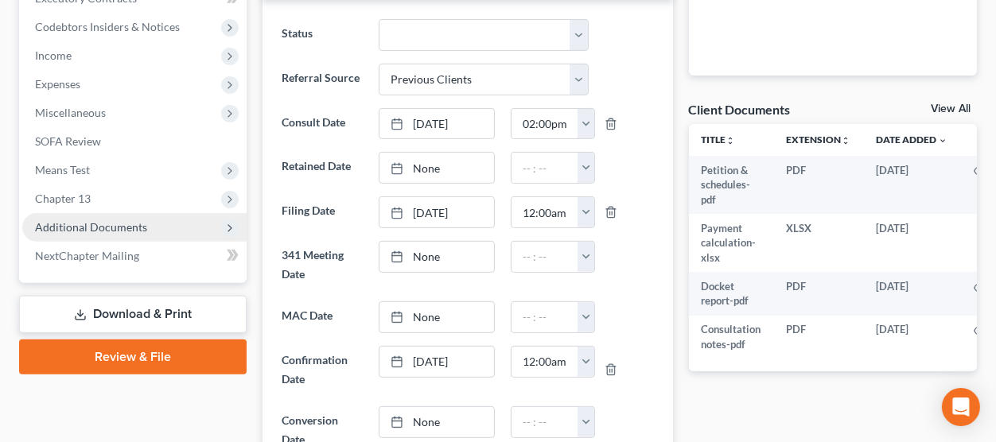
click at [142, 229] on span "Additional Documents" at bounding box center [91, 227] width 112 height 14
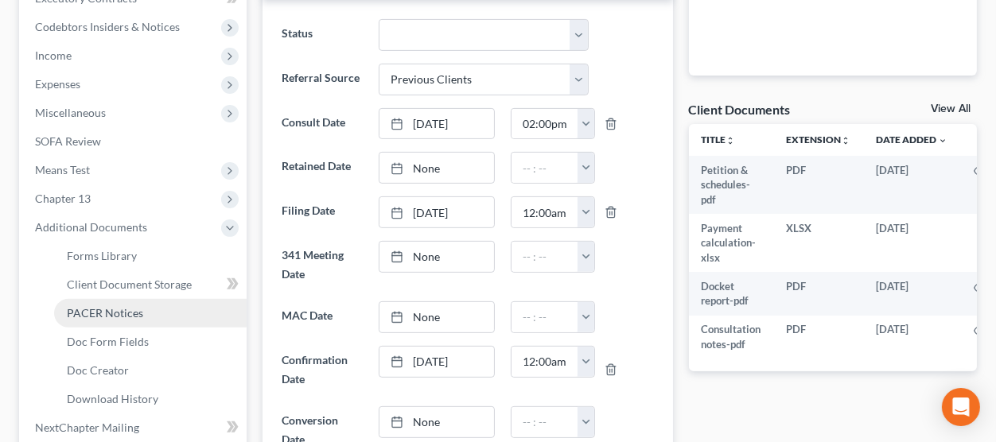
click at [154, 311] on link "PACER Notices" at bounding box center [150, 313] width 193 height 29
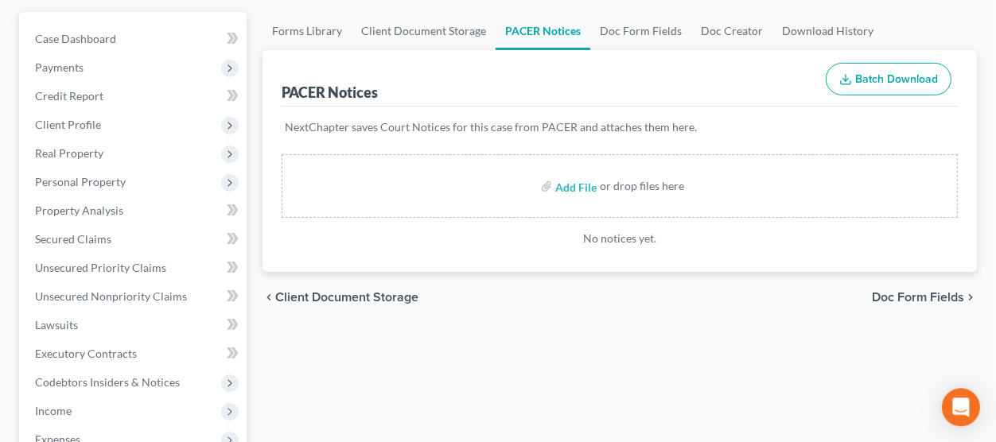
scroll to position [175, 0]
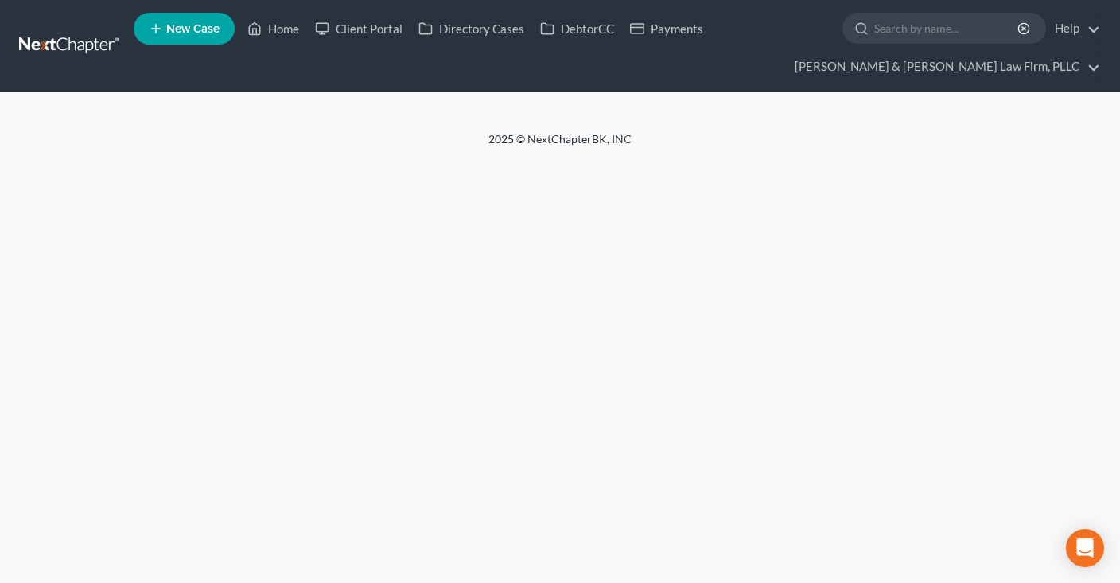
select select "6"
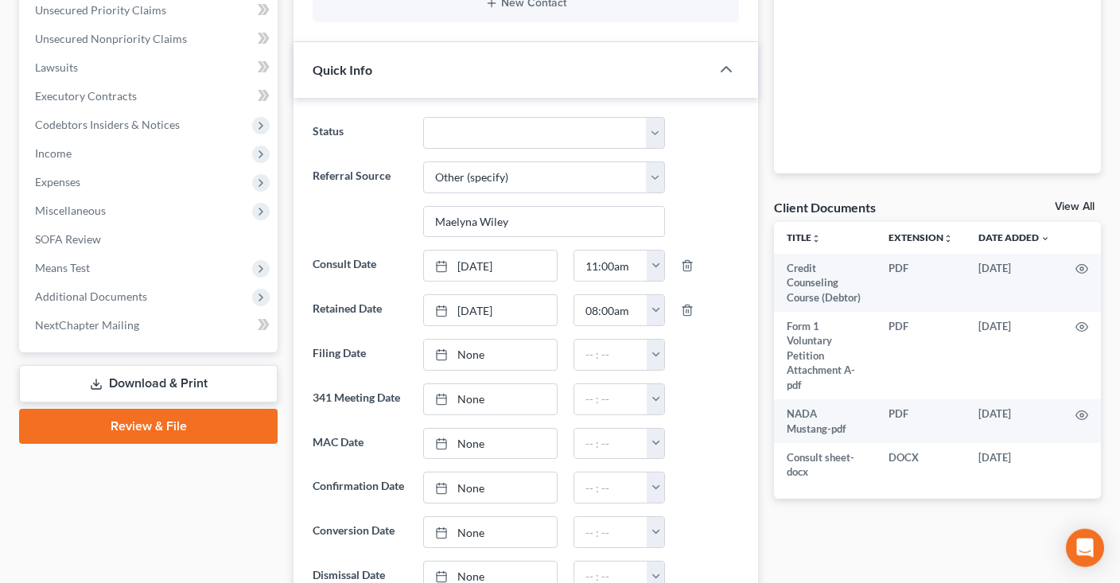
scroll to position [504, 0]
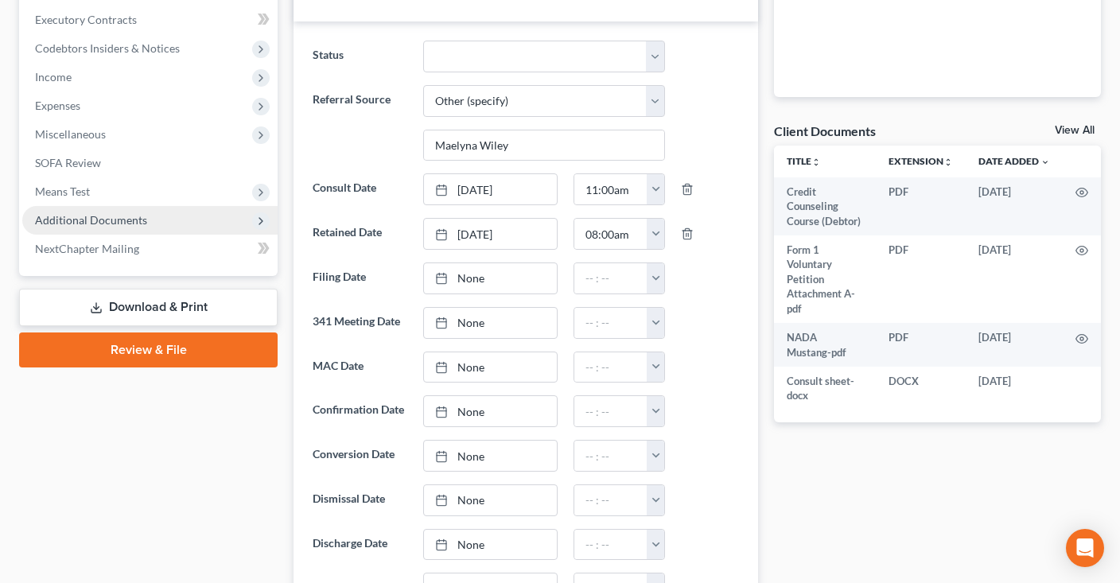
click at [174, 223] on span "Additional Documents" at bounding box center [149, 220] width 255 height 29
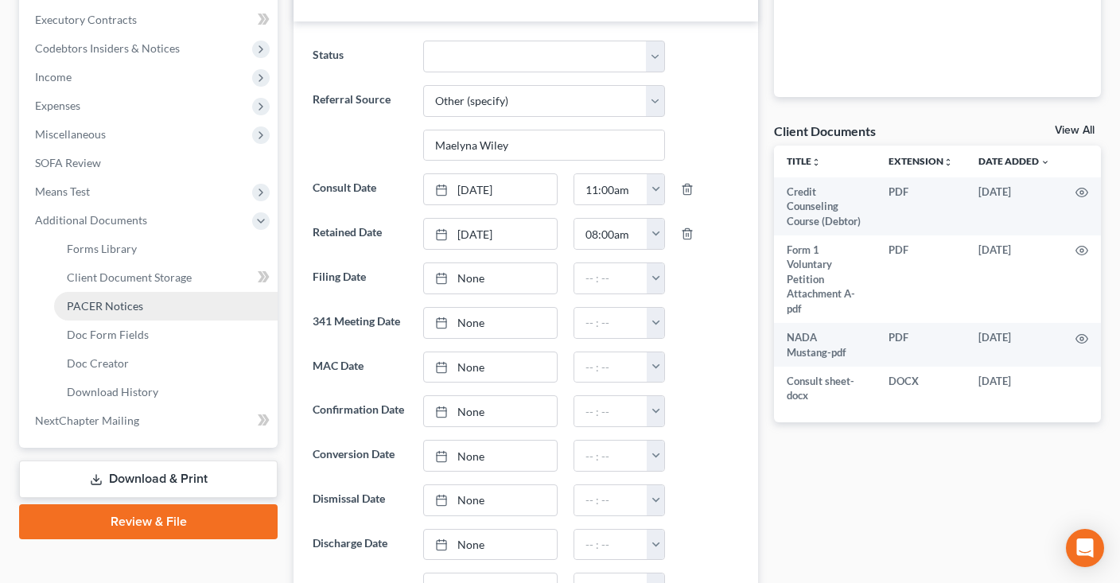
click at [172, 305] on link "PACER Notices" at bounding box center [166, 306] width 224 height 29
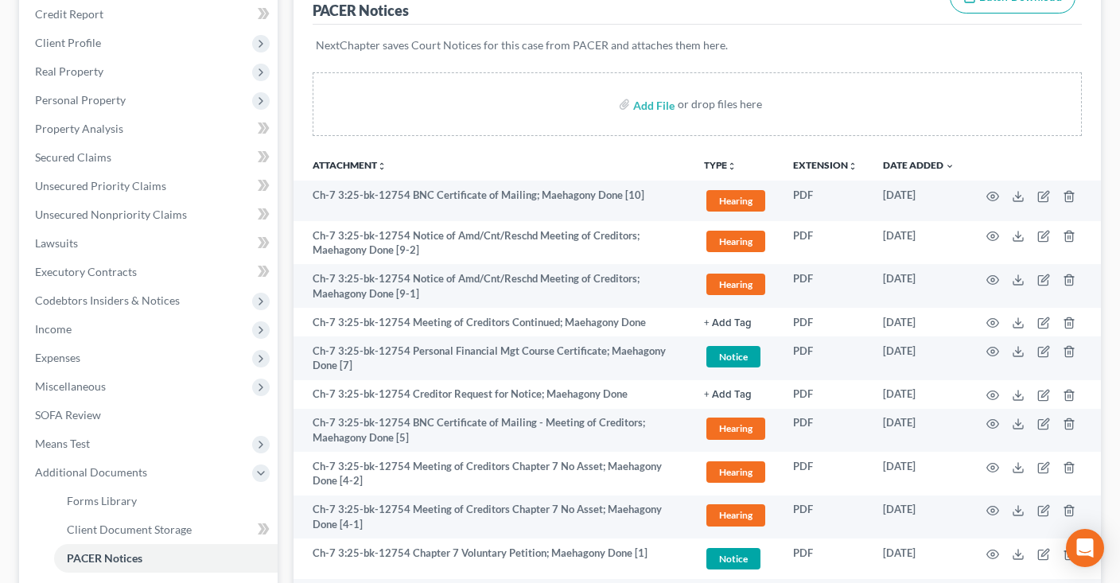
scroll to position [518, 0]
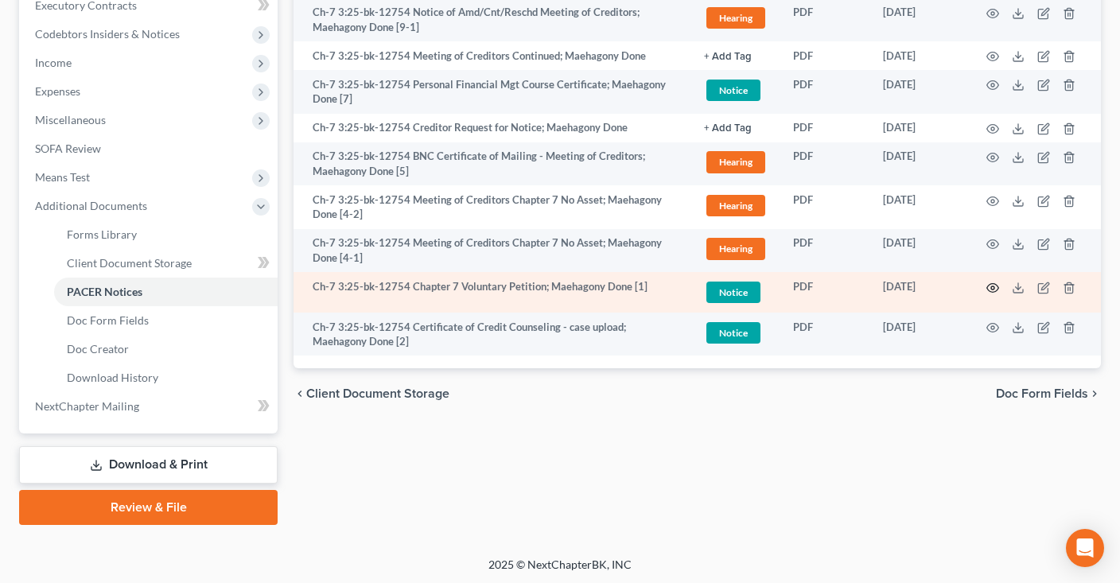
click at [992, 289] on icon "button" at bounding box center [992, 288] width 13 height 13
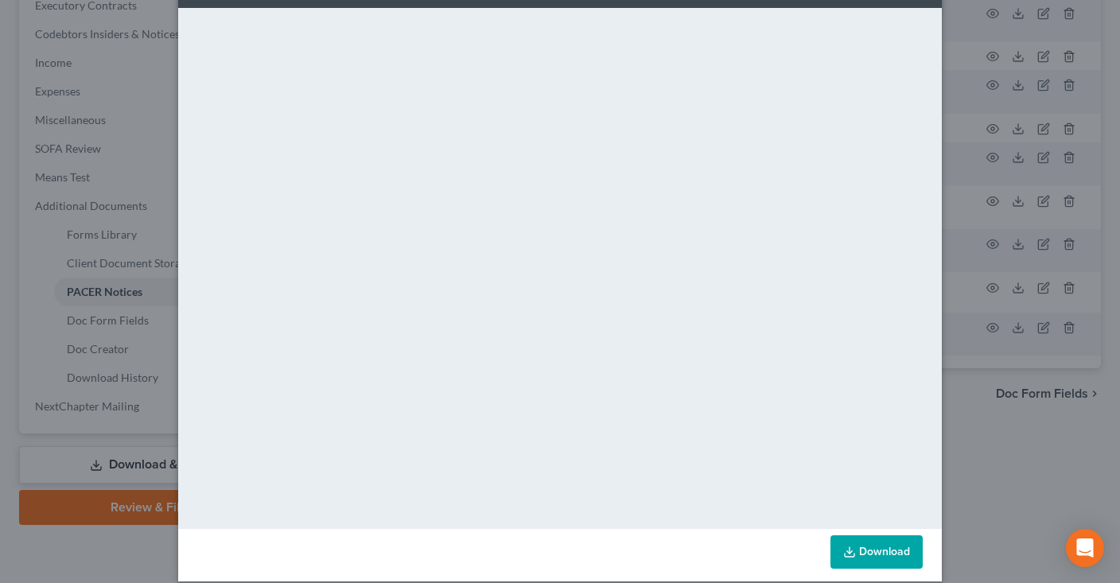
scroll to position [104, 0]
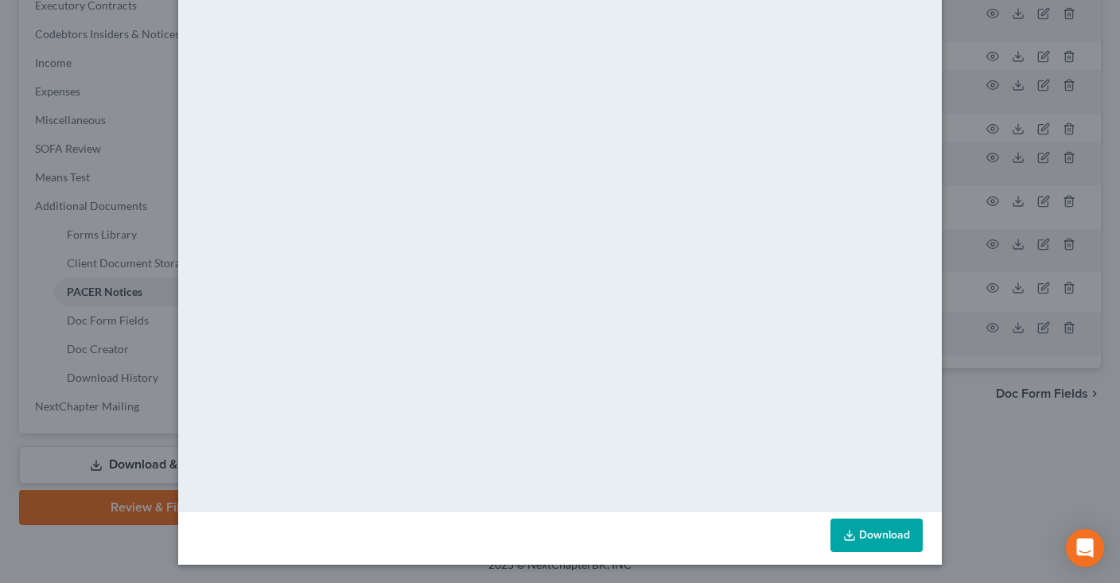
click at [881, 531] on link "Download" at bounding box center [877, 535] width 92 height 33
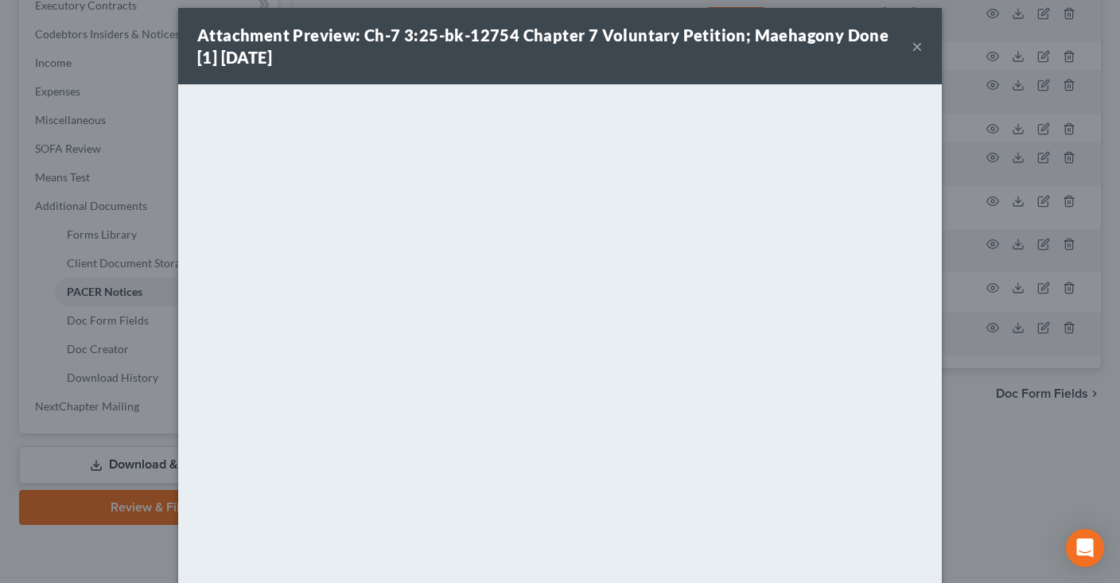
scroll to position [0, 0]
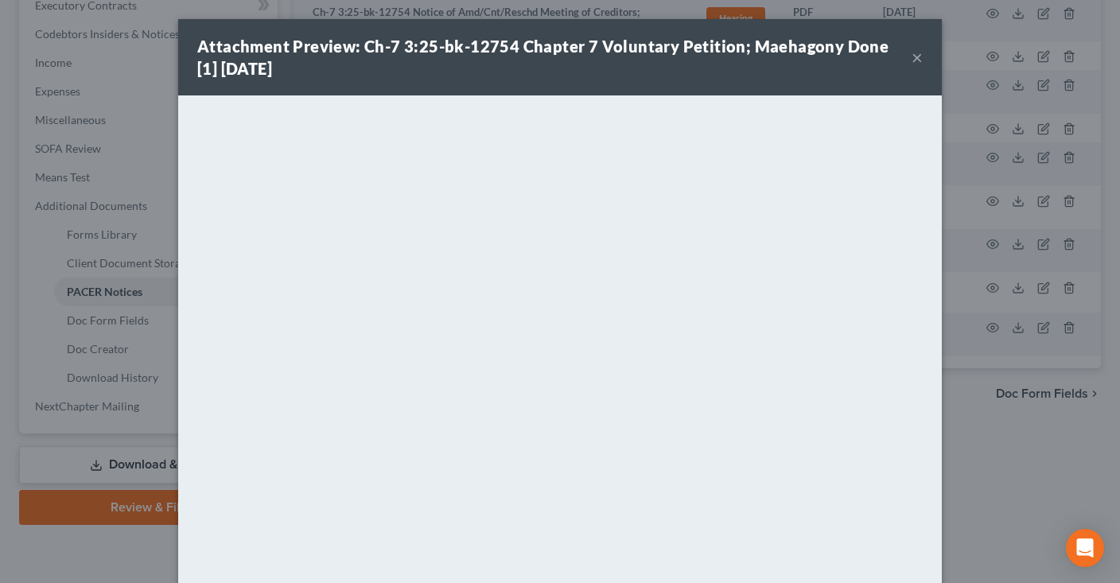
click at [916, 64] on button "×" at bounding box center [917, 57] width 11 height 19
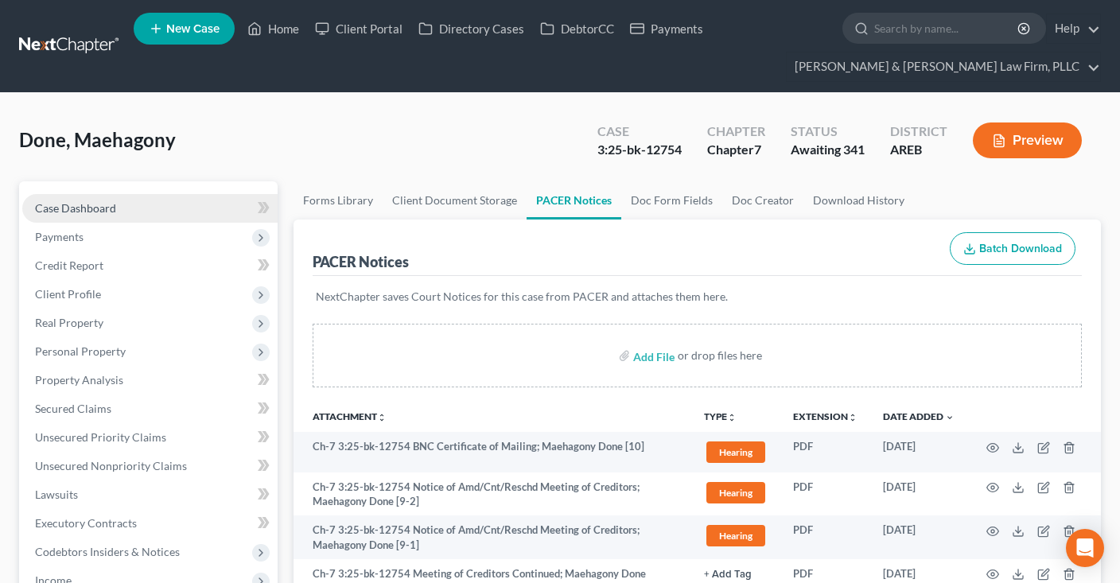
click at [152, 223] on span "Payments" at bounding box center [149, 237] width 255 height 29
click at [148, 213] on link "Case Dashboard" at bounding box center [149, 208] width 255 height 29
select select "6"
